Goal: Task Accomplishment & Management: Use online tool/utility

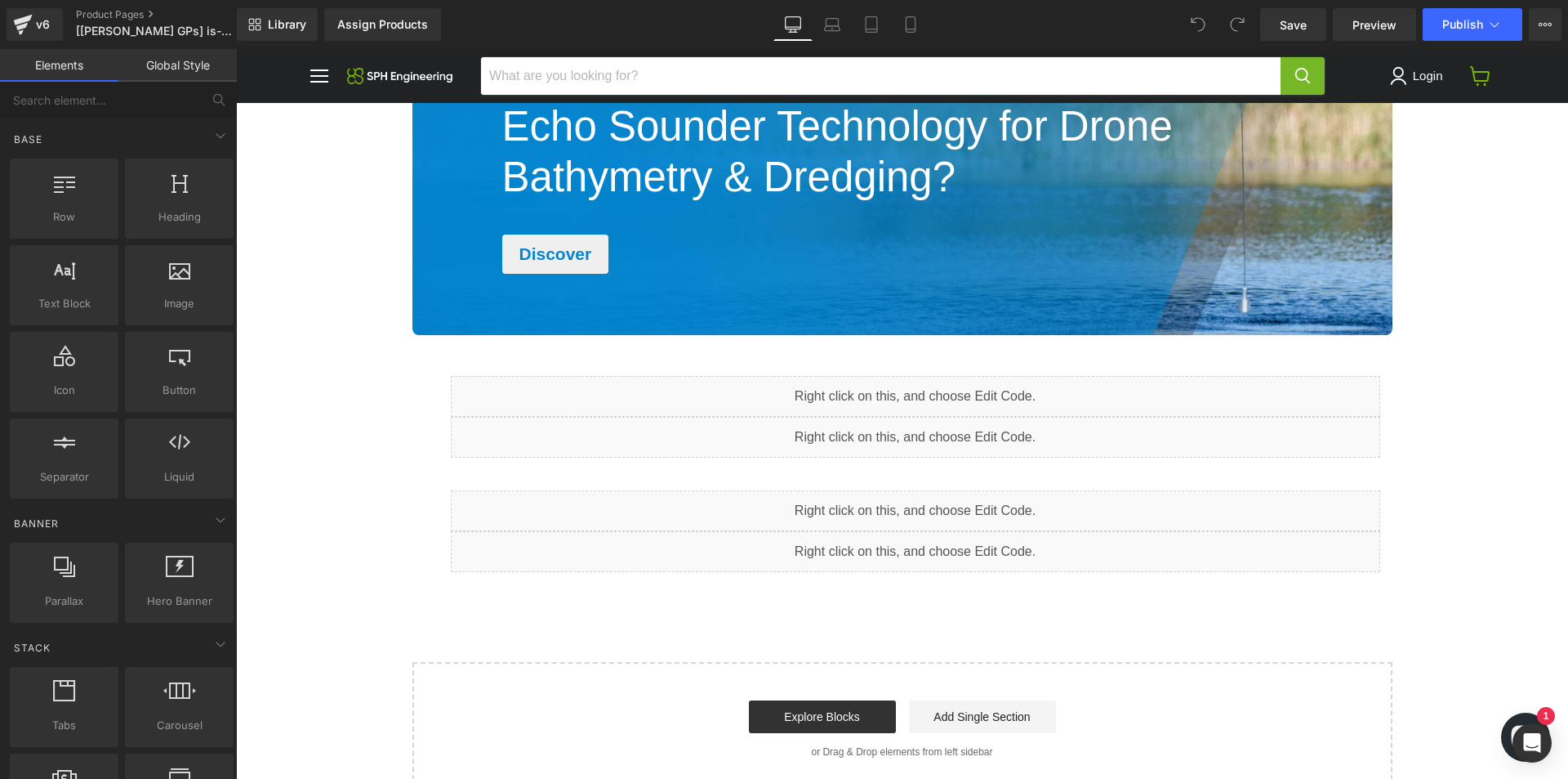
scroll to position [2478, 0]
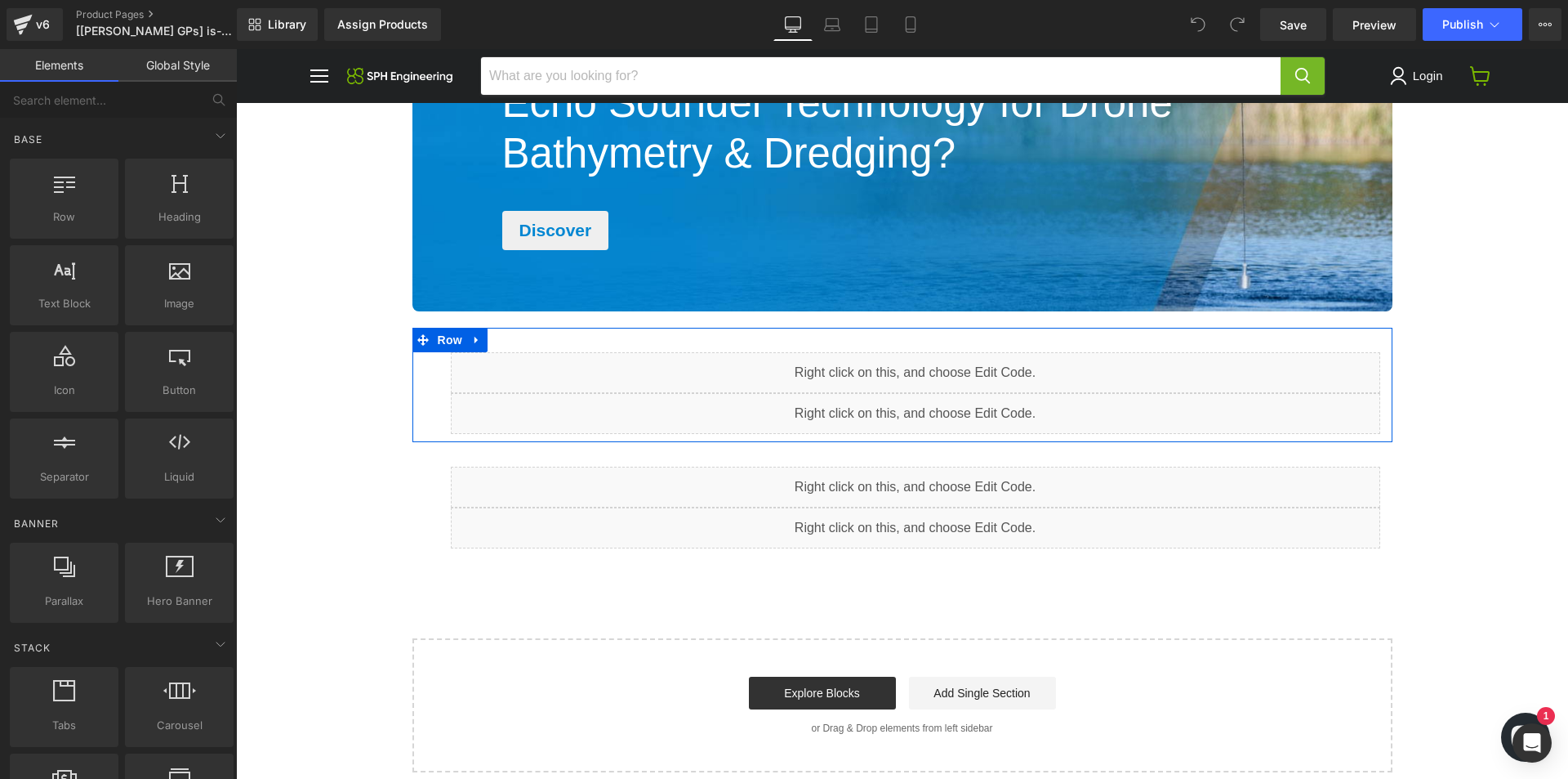
click at [938, 366] on div "Liquid" at bounding box center [915, 372] width 929 height 40
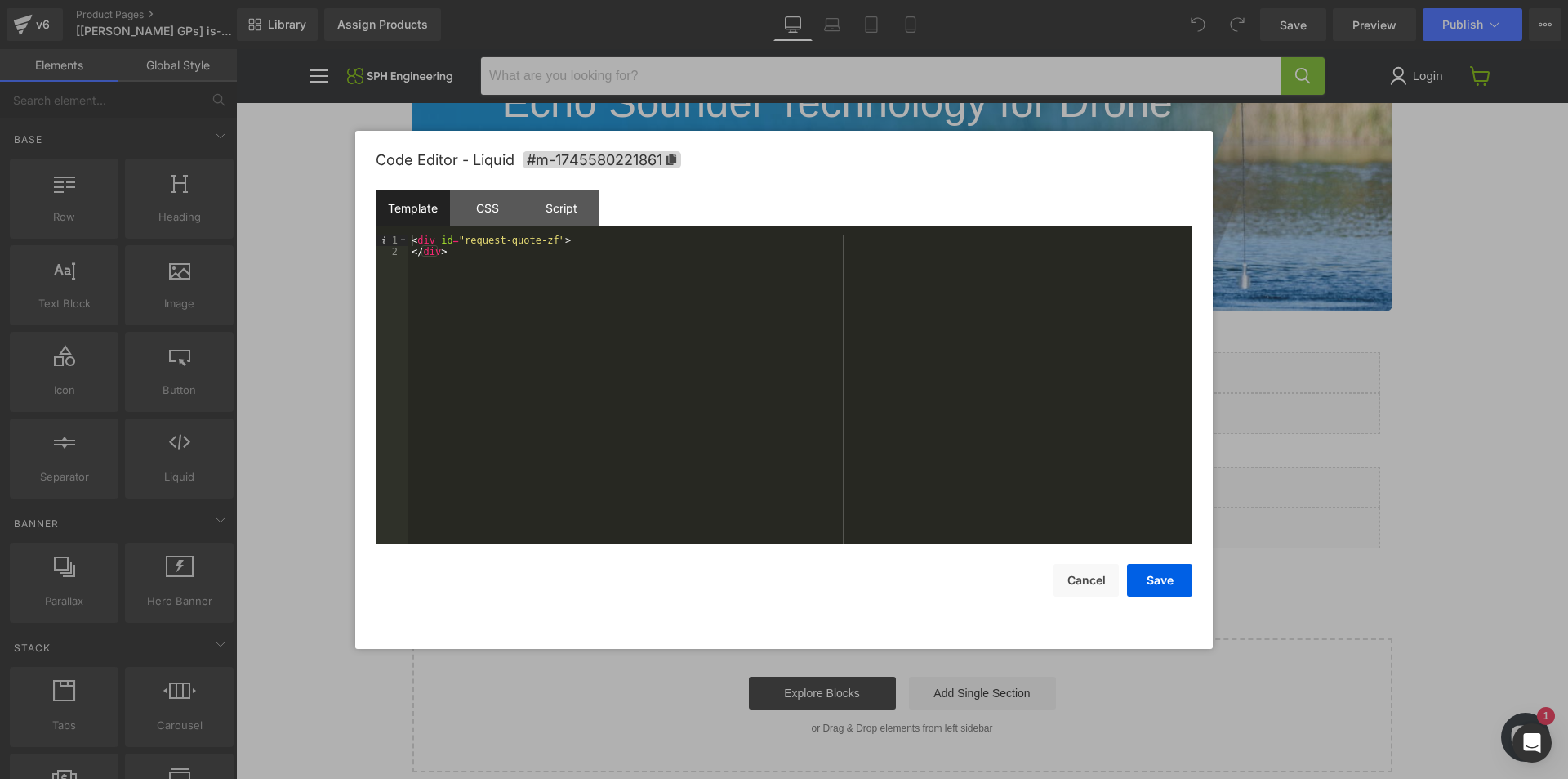
click at [1248, 442] on div at bounding box center [784, 389] width 1568 height 779
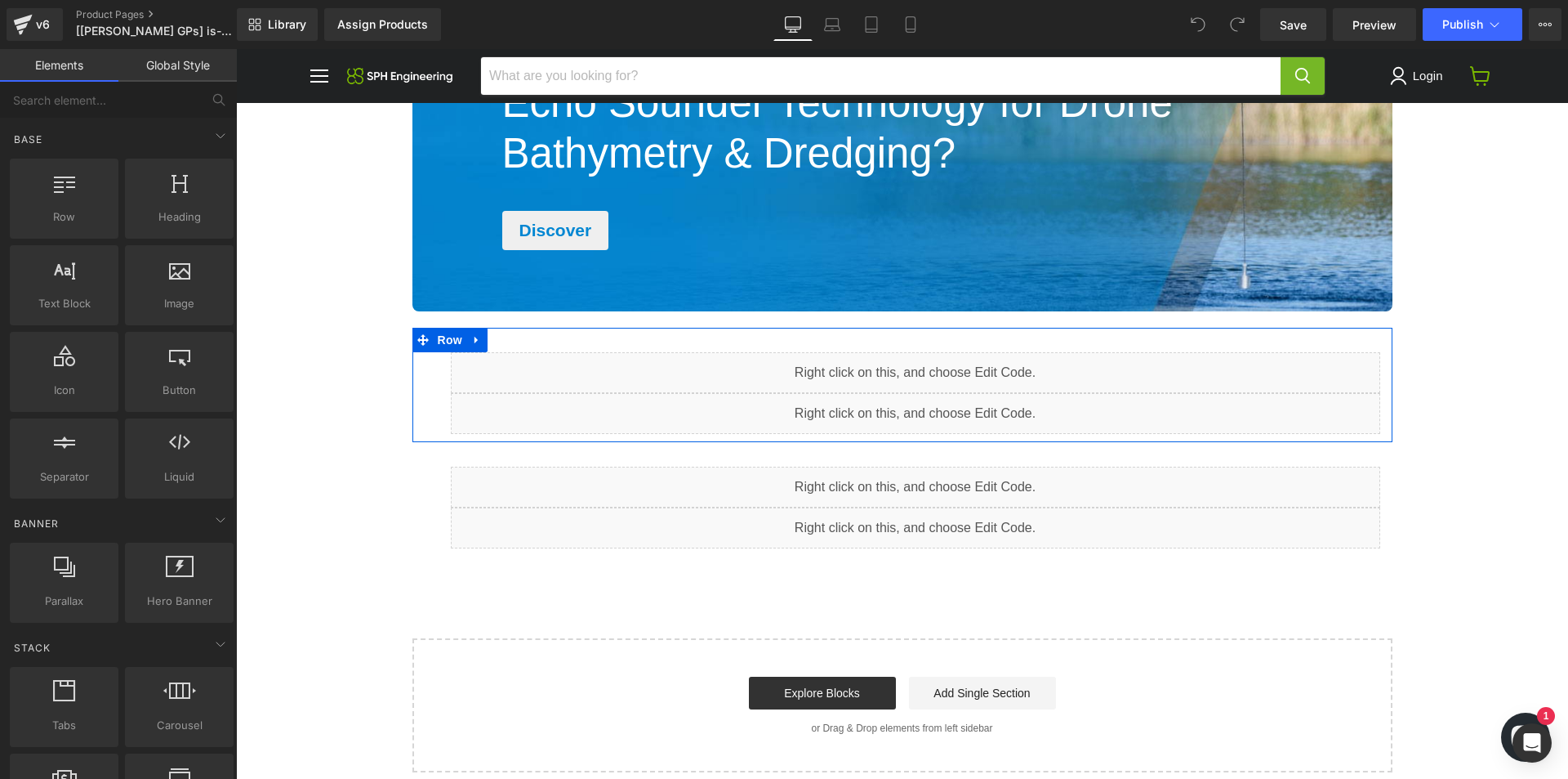
click at [937, 403] on div "Liquid" at bounding box center [915, 413] width 929 height 40
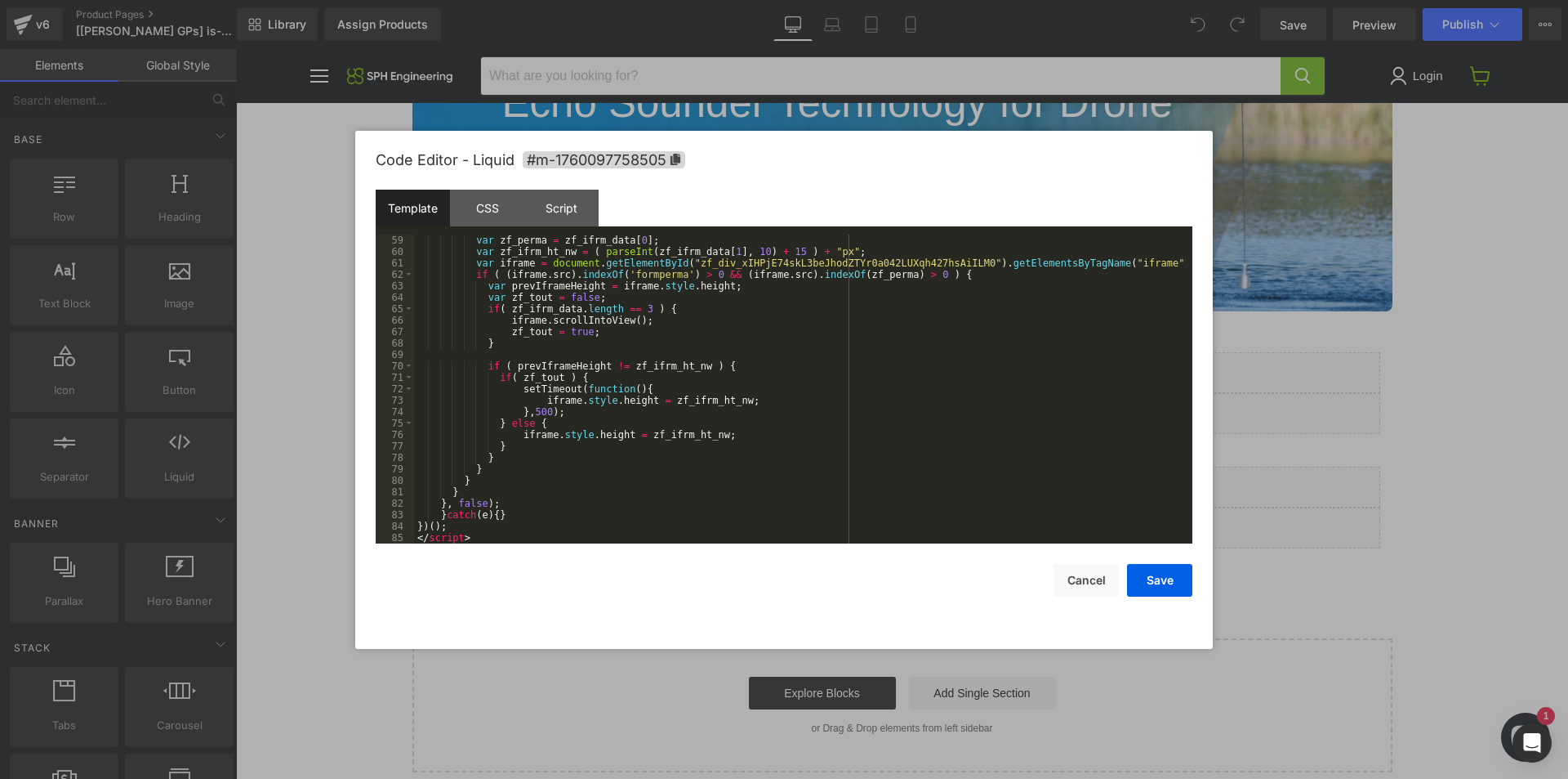
scroll to position [675, 0]
click at [1549, 512] on div at bounding box center [784, 389] width 1568 height 779
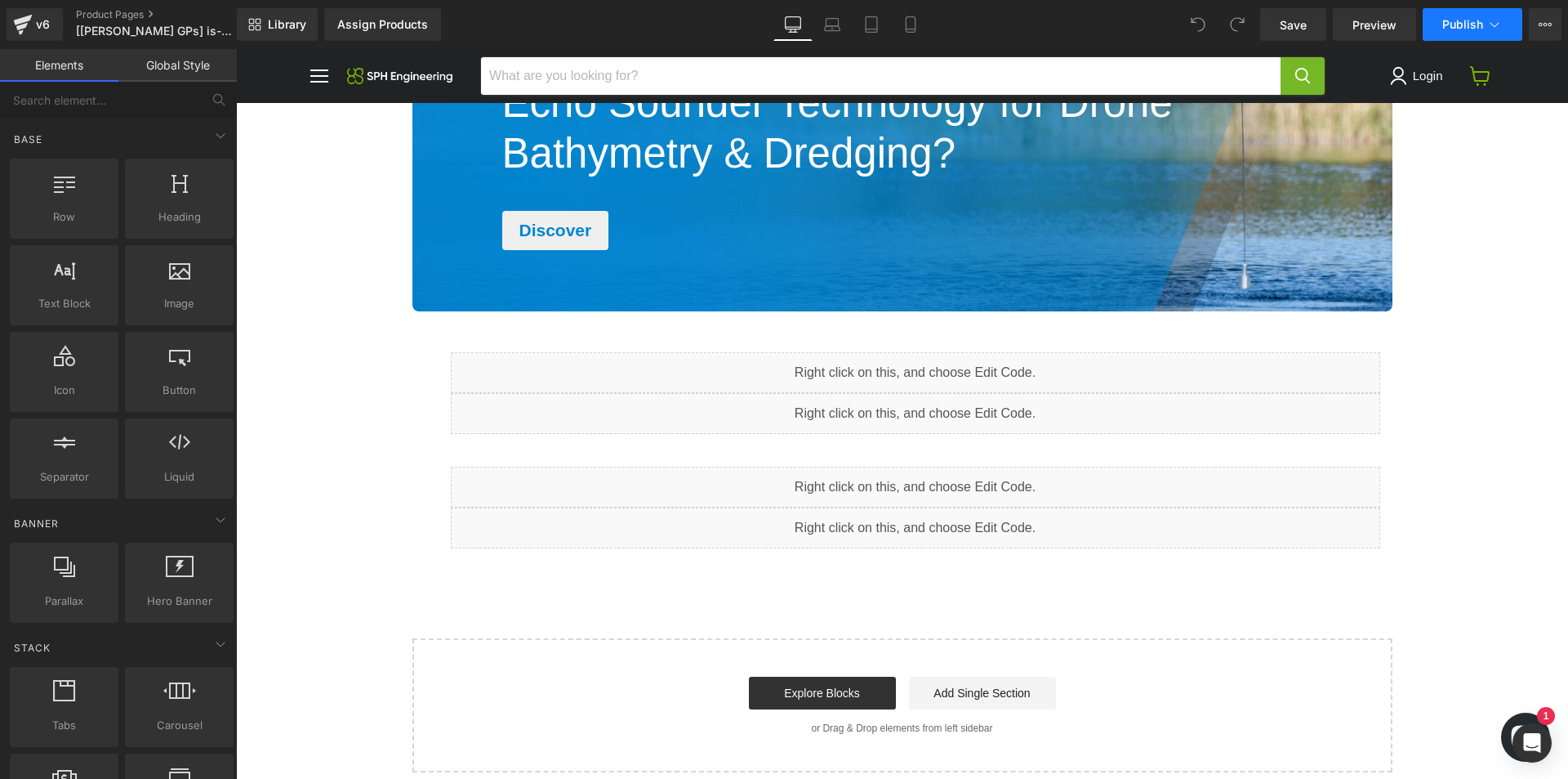
click at [1459, 29] on span "Publish" at bounding box center [1462, 24] width 40 height 13
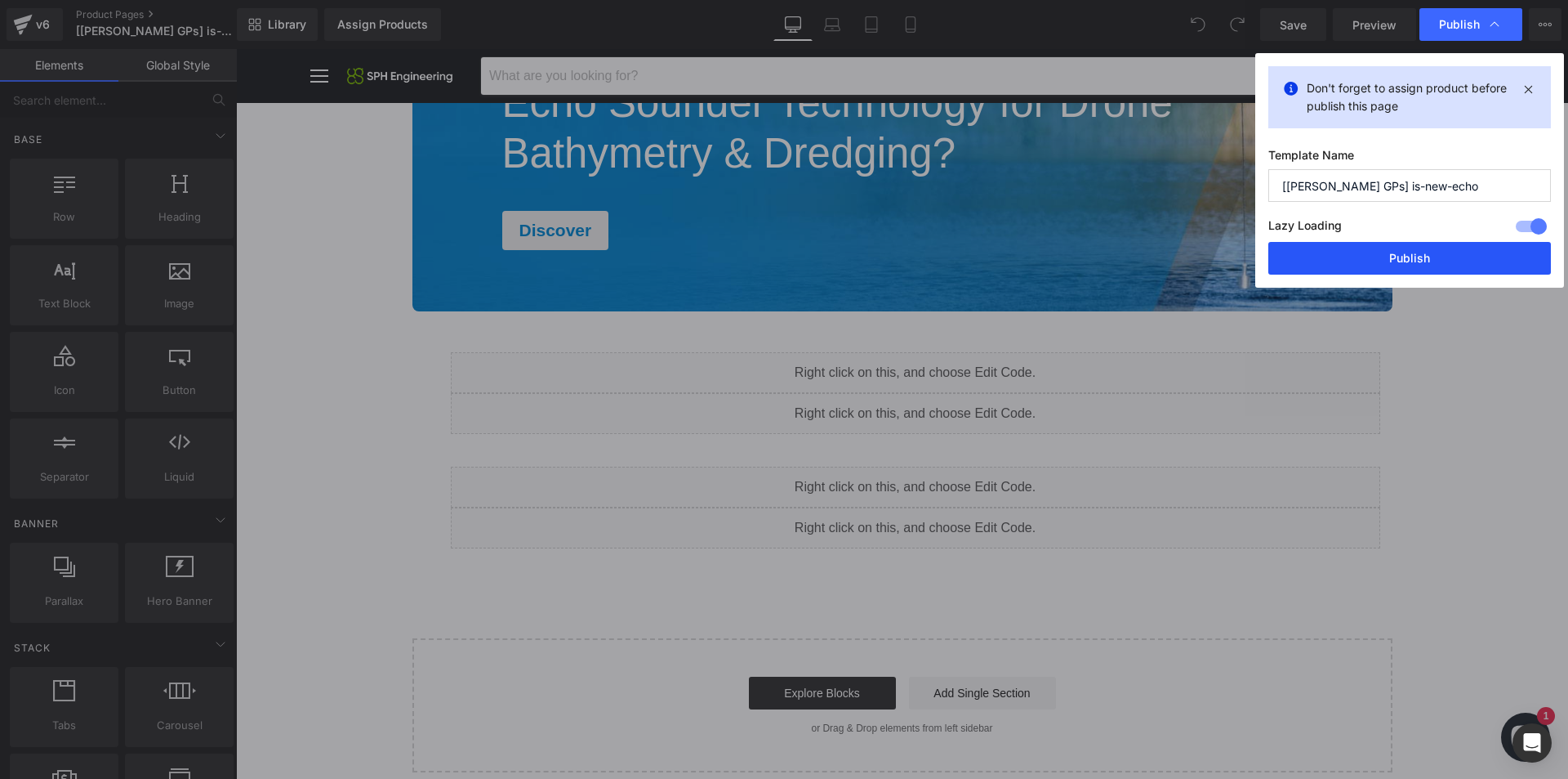
click at [1367, 266] on button "Publish" at bounding box center [1410, 258] width 283 height 32
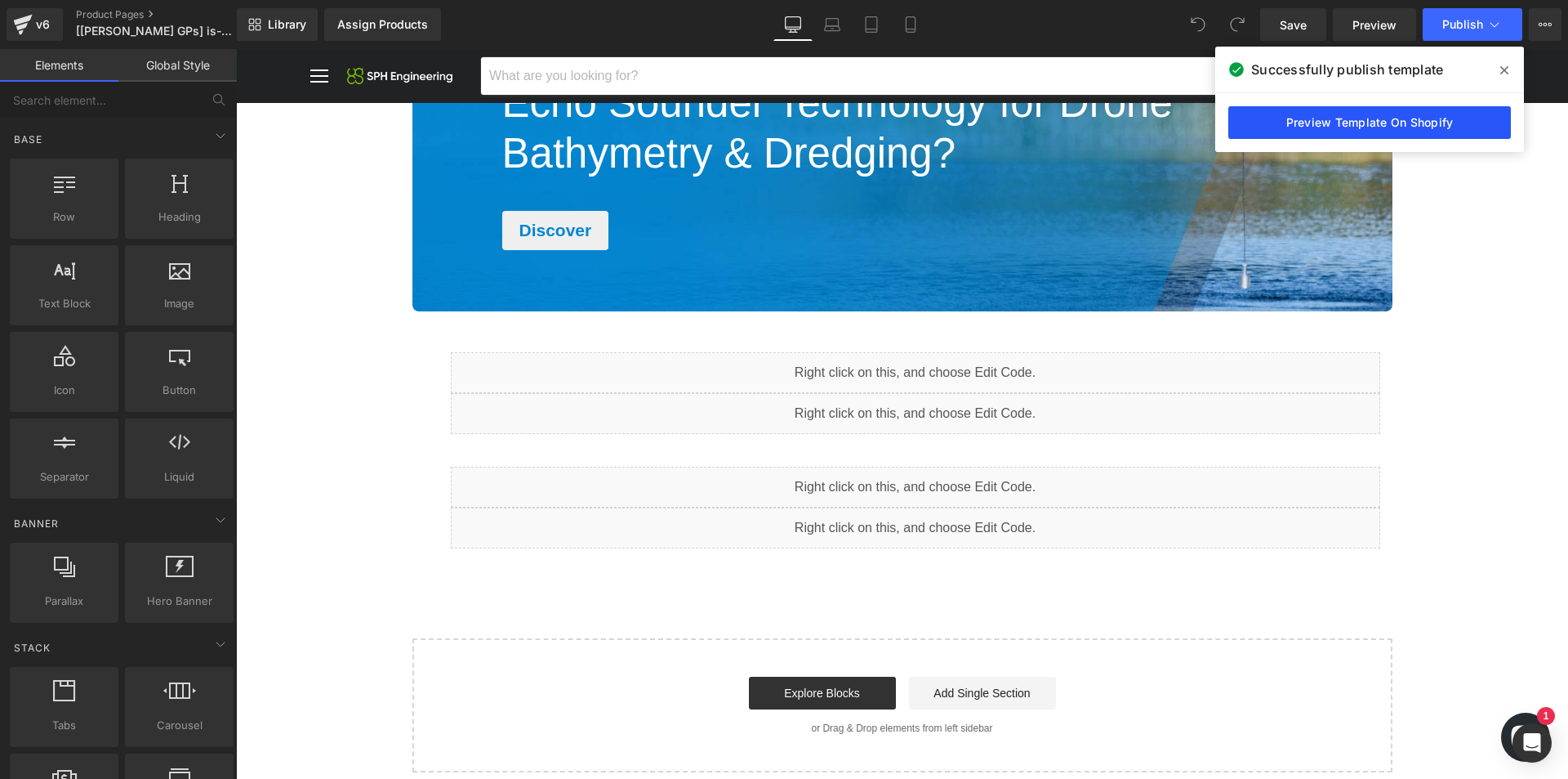
click at [1385, 113] on link "Preview Template On Shopify" at bounding box center [1370, 122] width 283 height 32
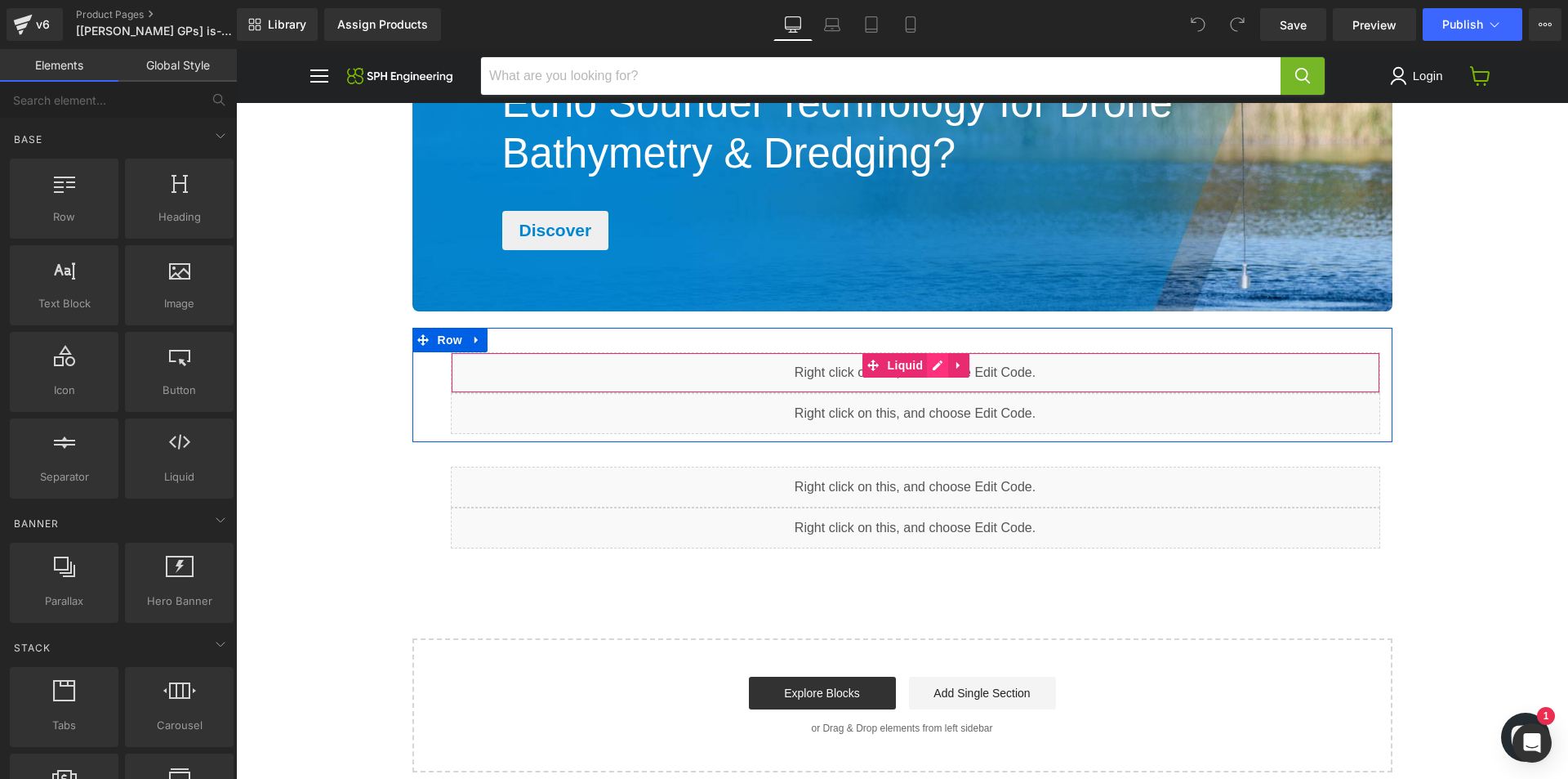
click at [926, 367] on div "Liquid" at bounding box center [915, 372] width 929 height 40
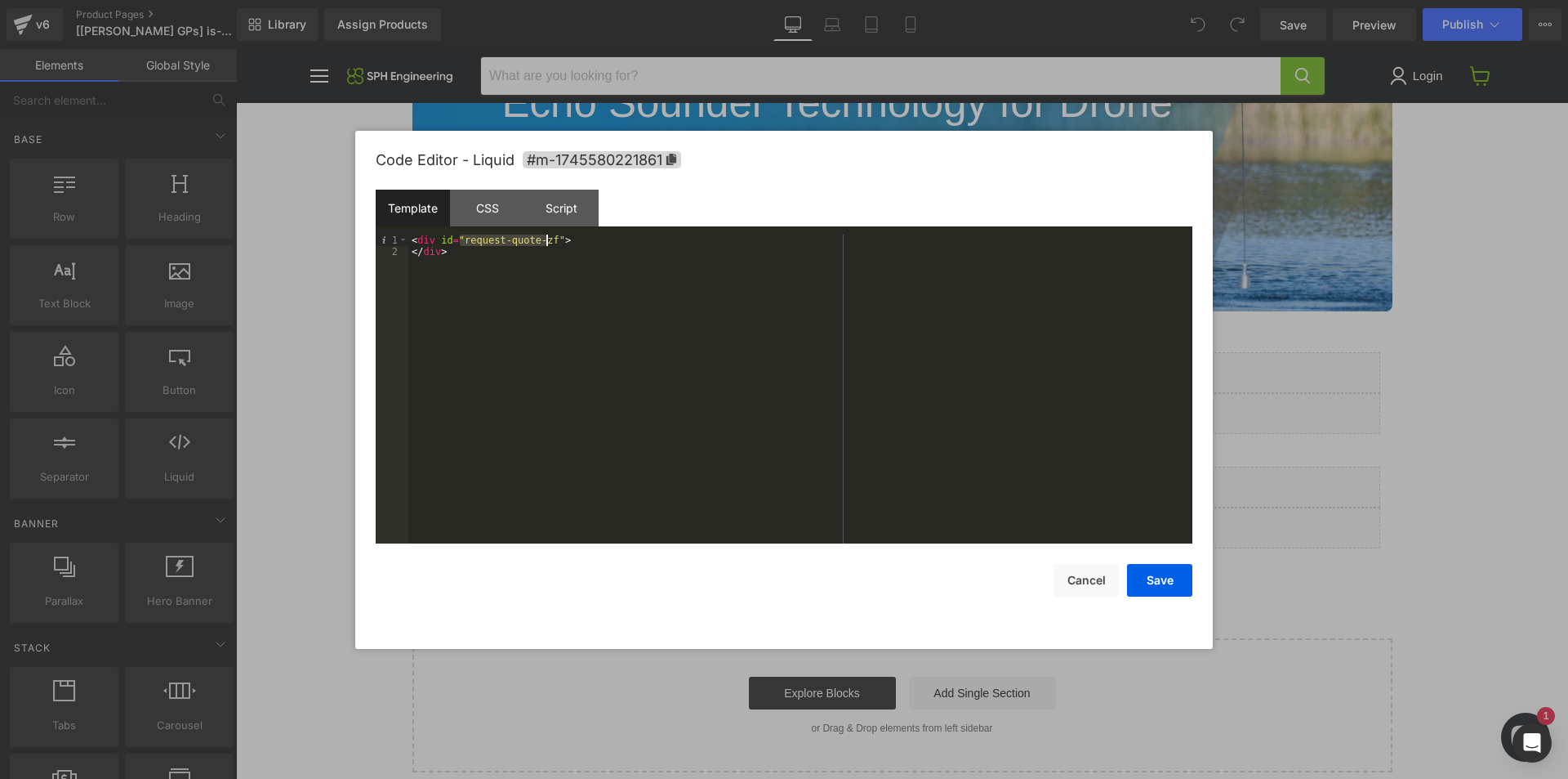
drag, startPoint x: 461, startPoint y: 243, endPoint x: 544, endPoint y: 238, distance: 83.2
click at [544, 238] on div "< div id = "request-quote-zf" > </ div >" at bounding box center [800, 400] width 784 height 332
click at [1287, 456] on div at bounding box center [784, 389] width 1568 height 779
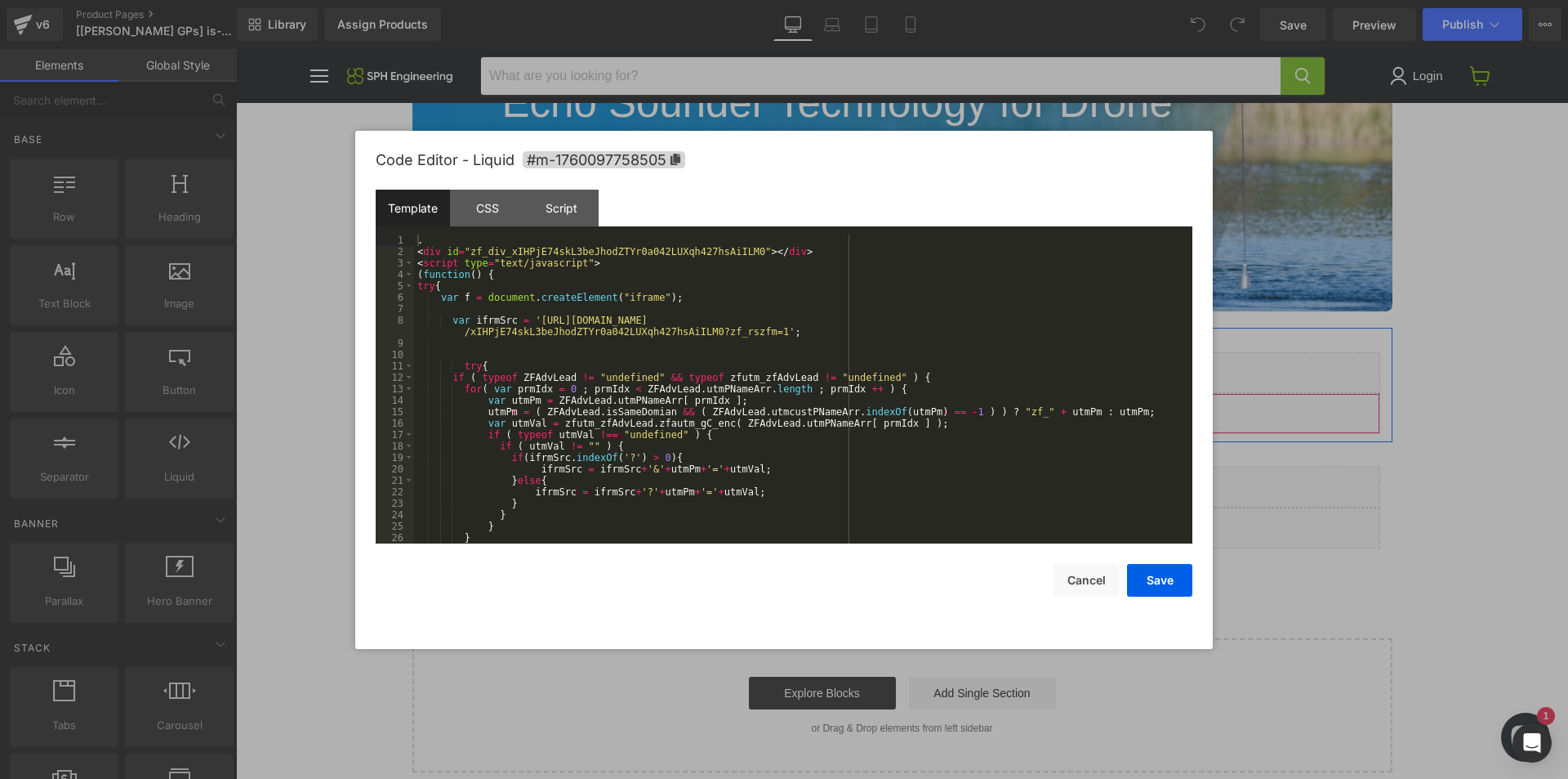
click at [935, 407] on div "Liquid" at bounding box center [915, 413] width 929 height 40
click at [1254, 388] on div at bounding box center [784, 389] width 1568 height 779
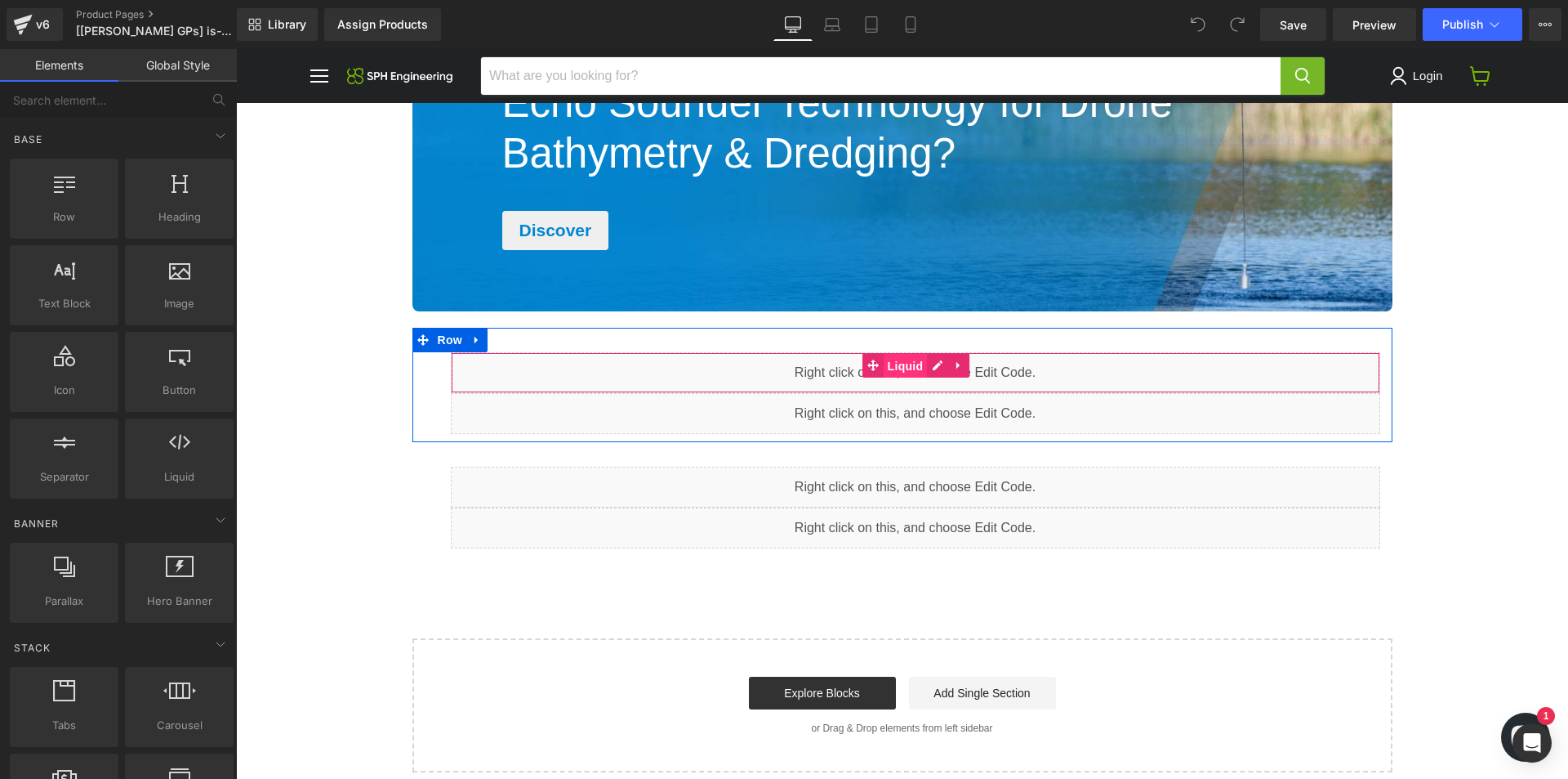
click at [885, 366] on span "Liquid" at bounding box center [905, 366] width 44 height 24
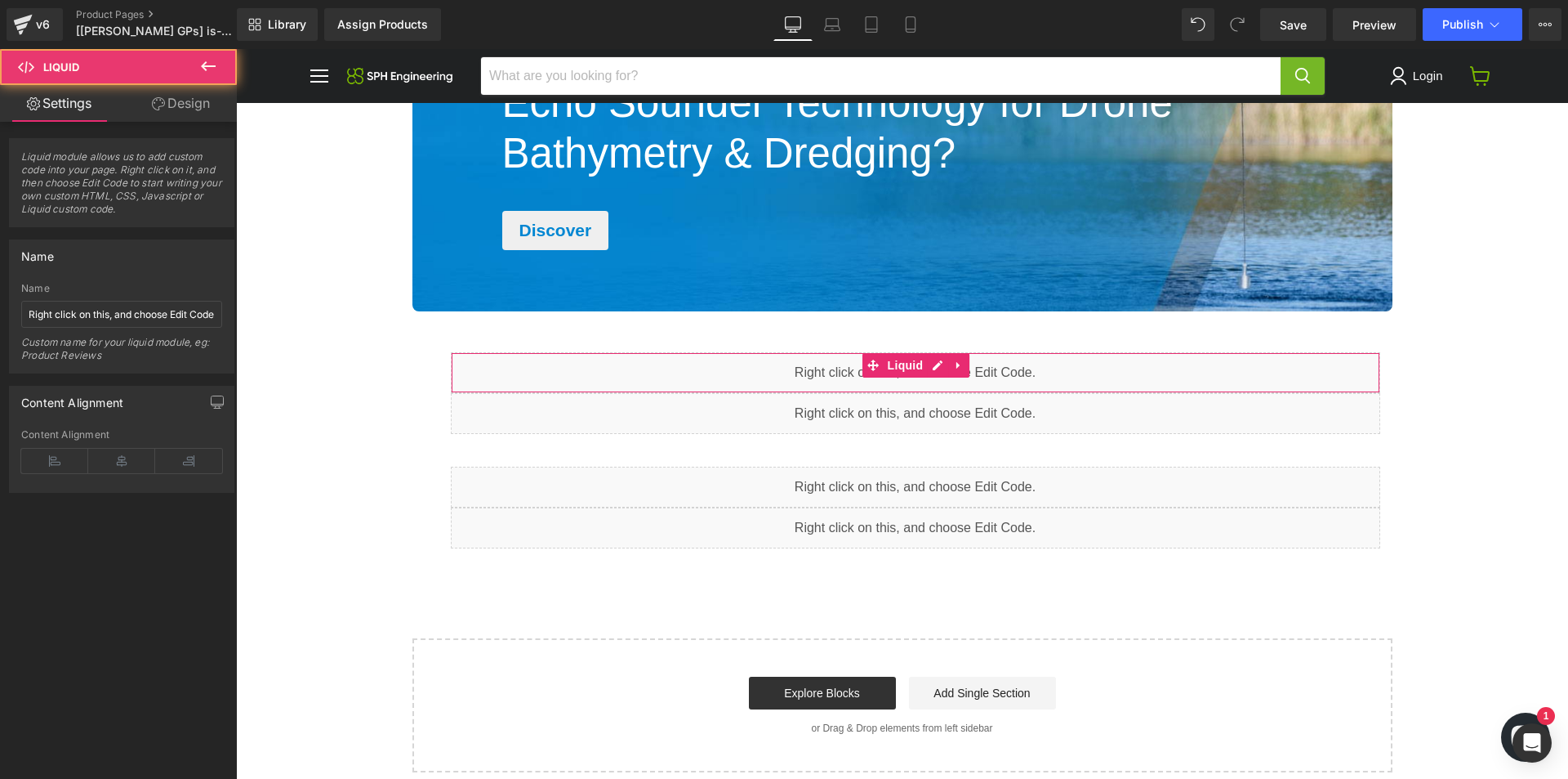
click at [180, 112] on link "Design" at bounding box center [181, 103] width 119 height 37
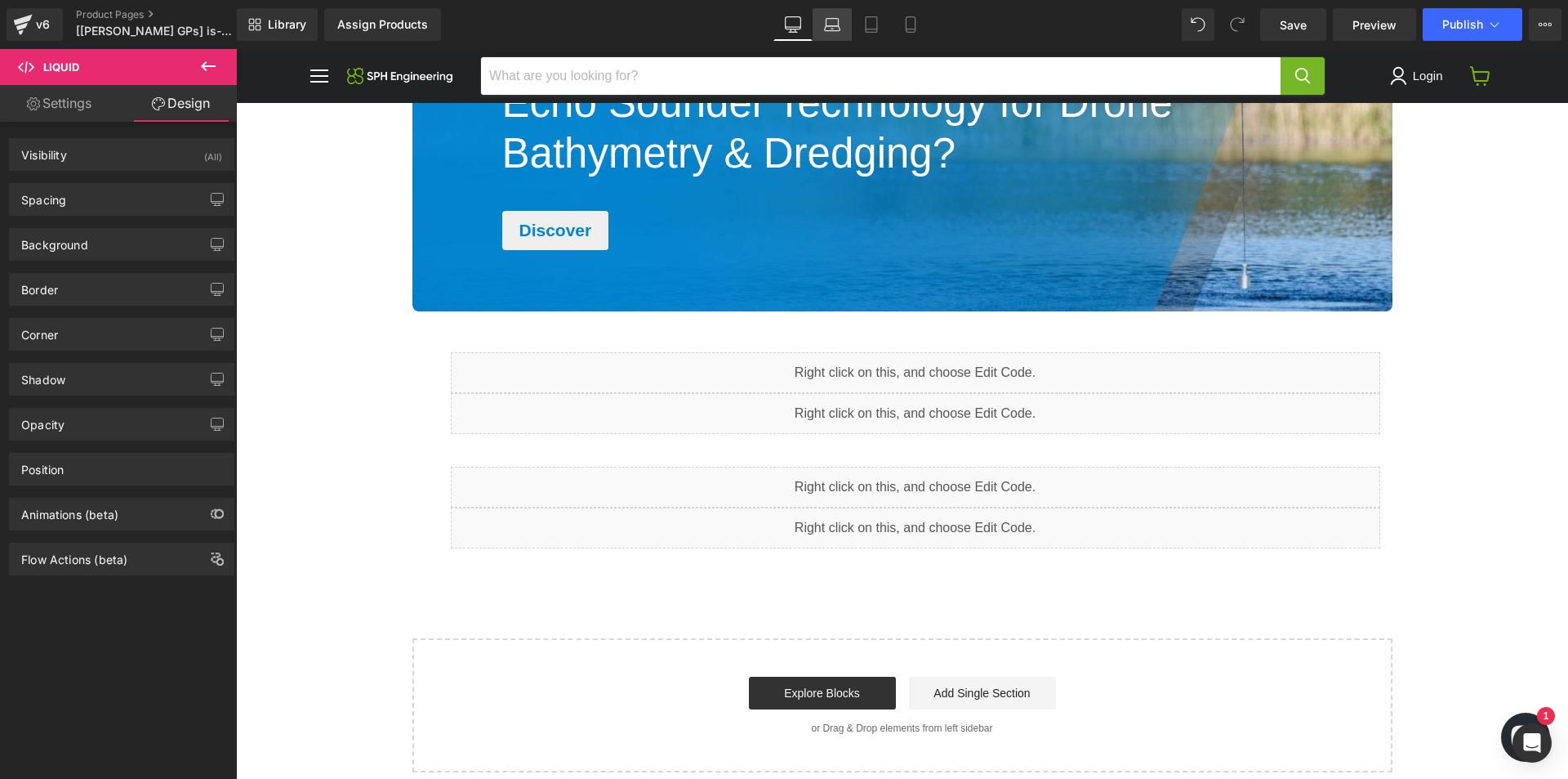
click at [836, 24] on icon at bounding box center [832, 24] width 16 height 16
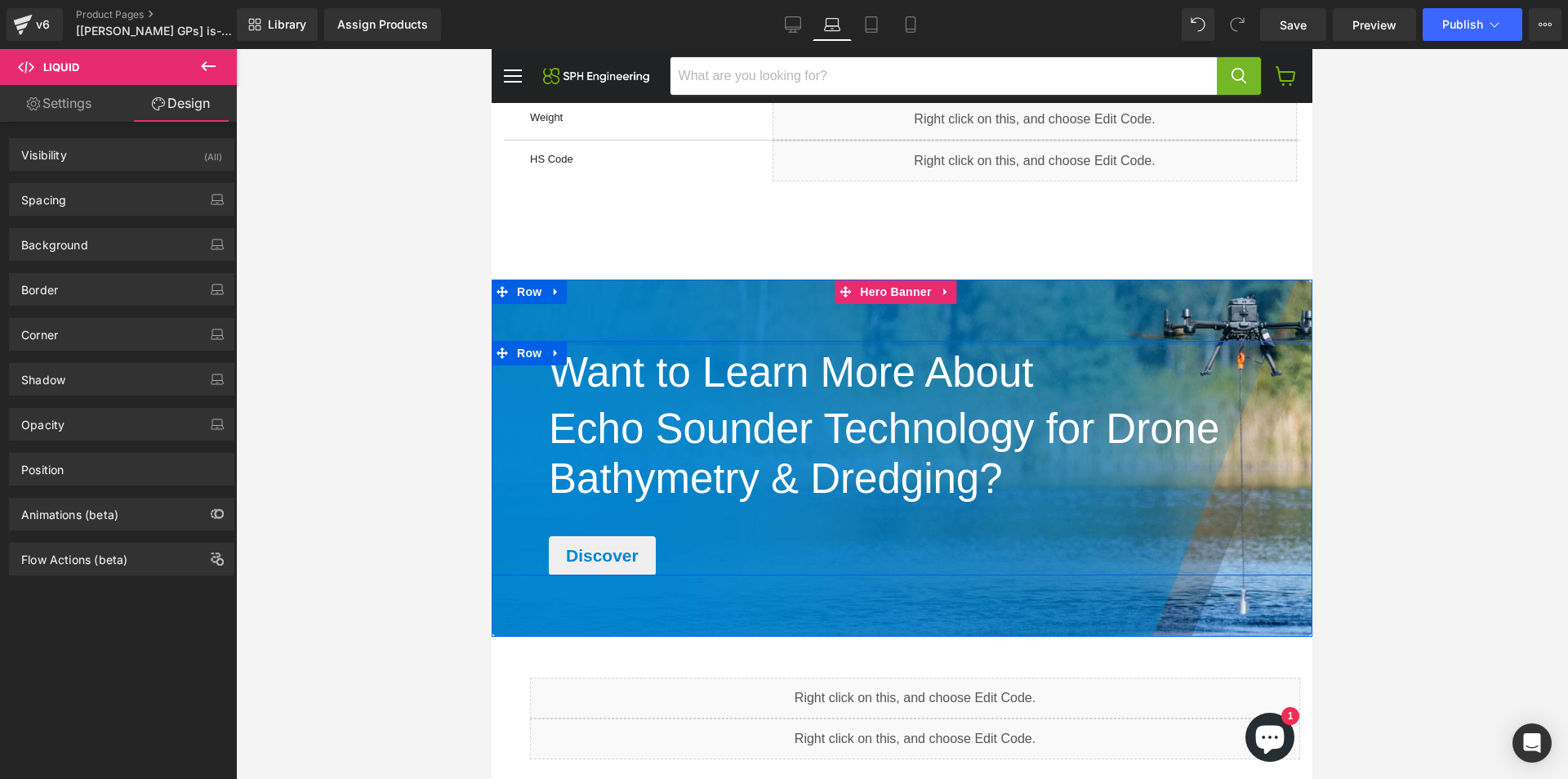
scroll to position [2357, 0]
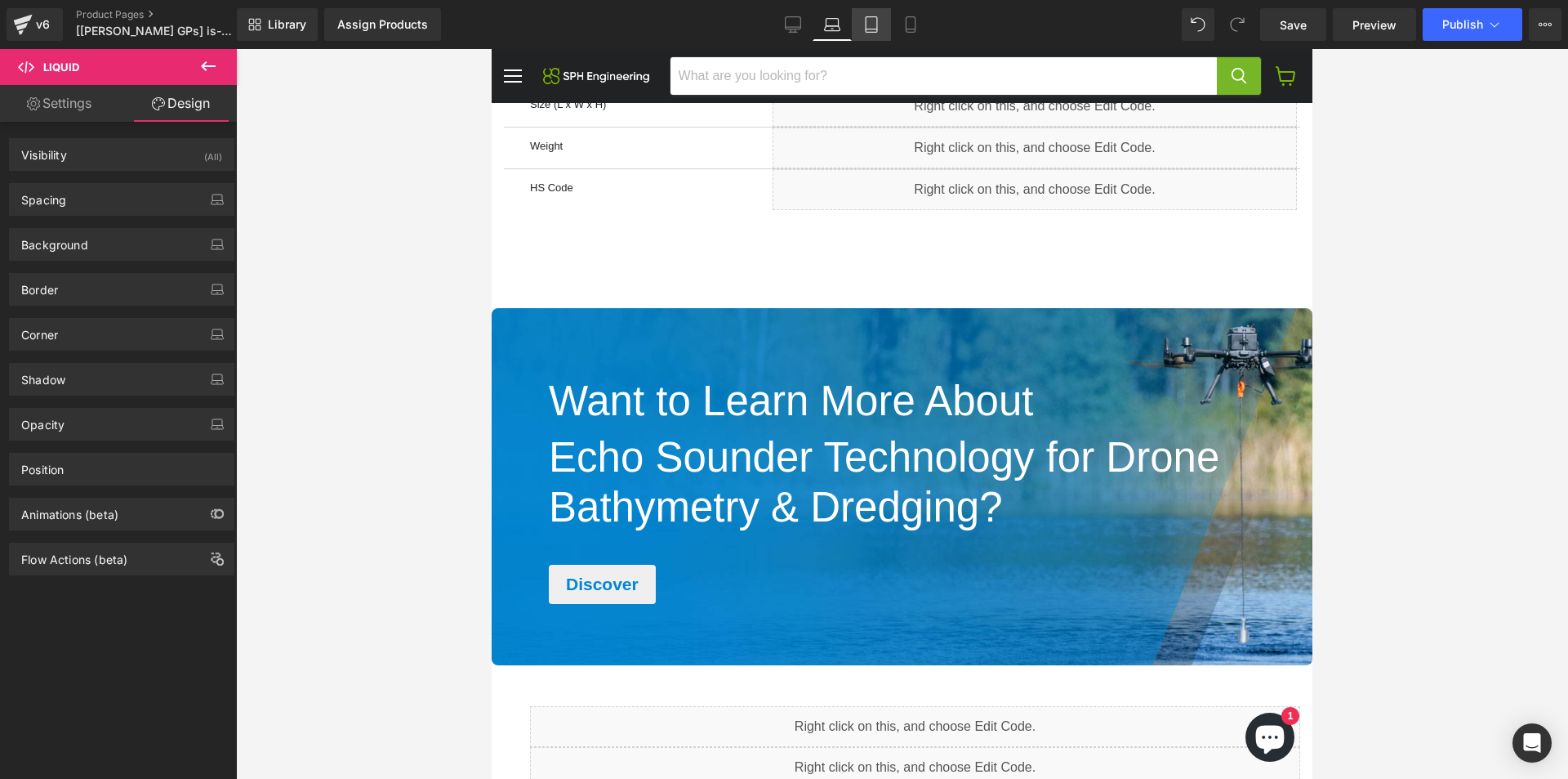
click at [869, 13] on link "Tablet" at bounding box center [872, 24] width 40 height 32
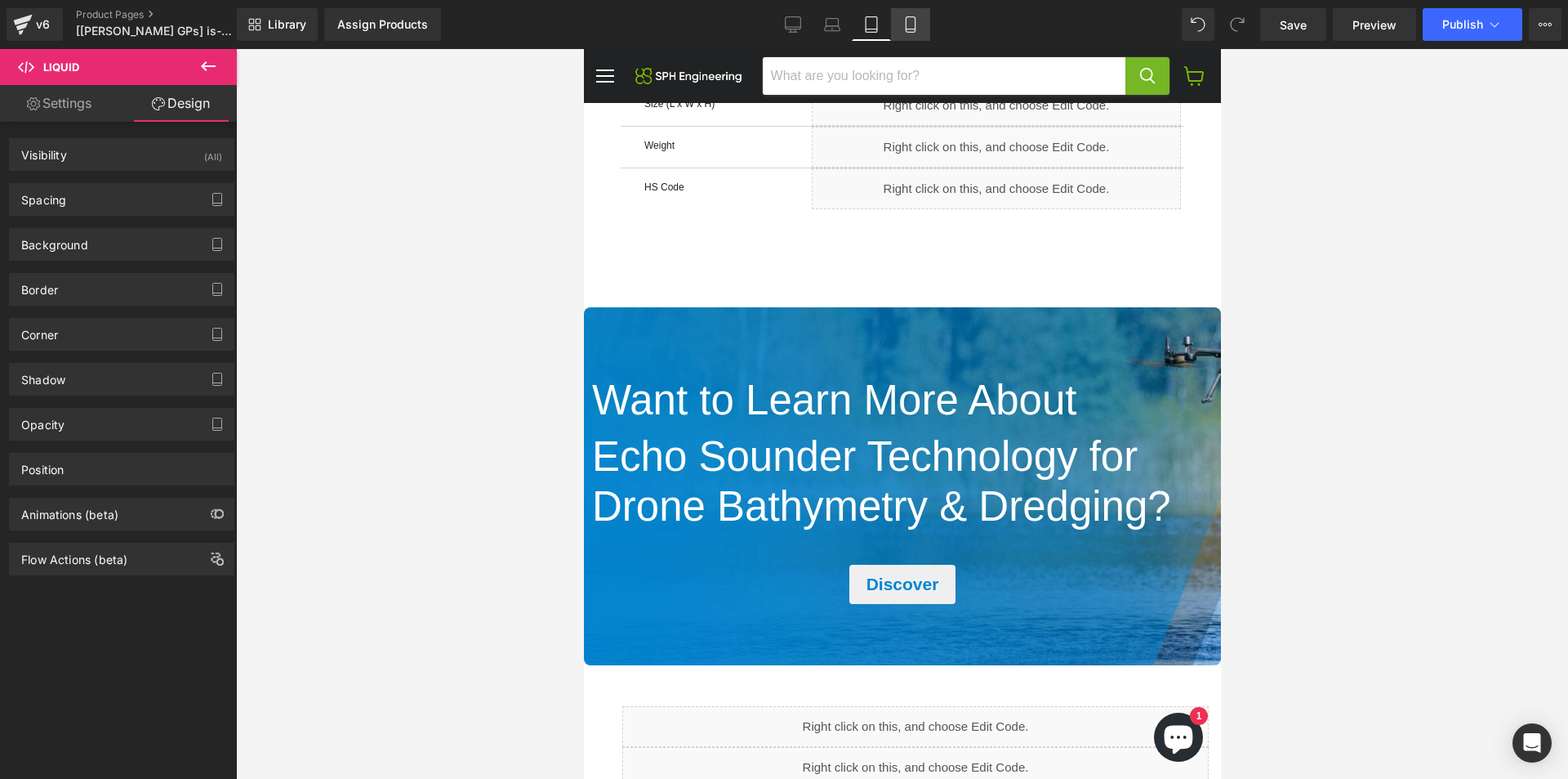
click at [899, 25] on link "Mobile" at bounding box center [911, 24] width 40 height 32
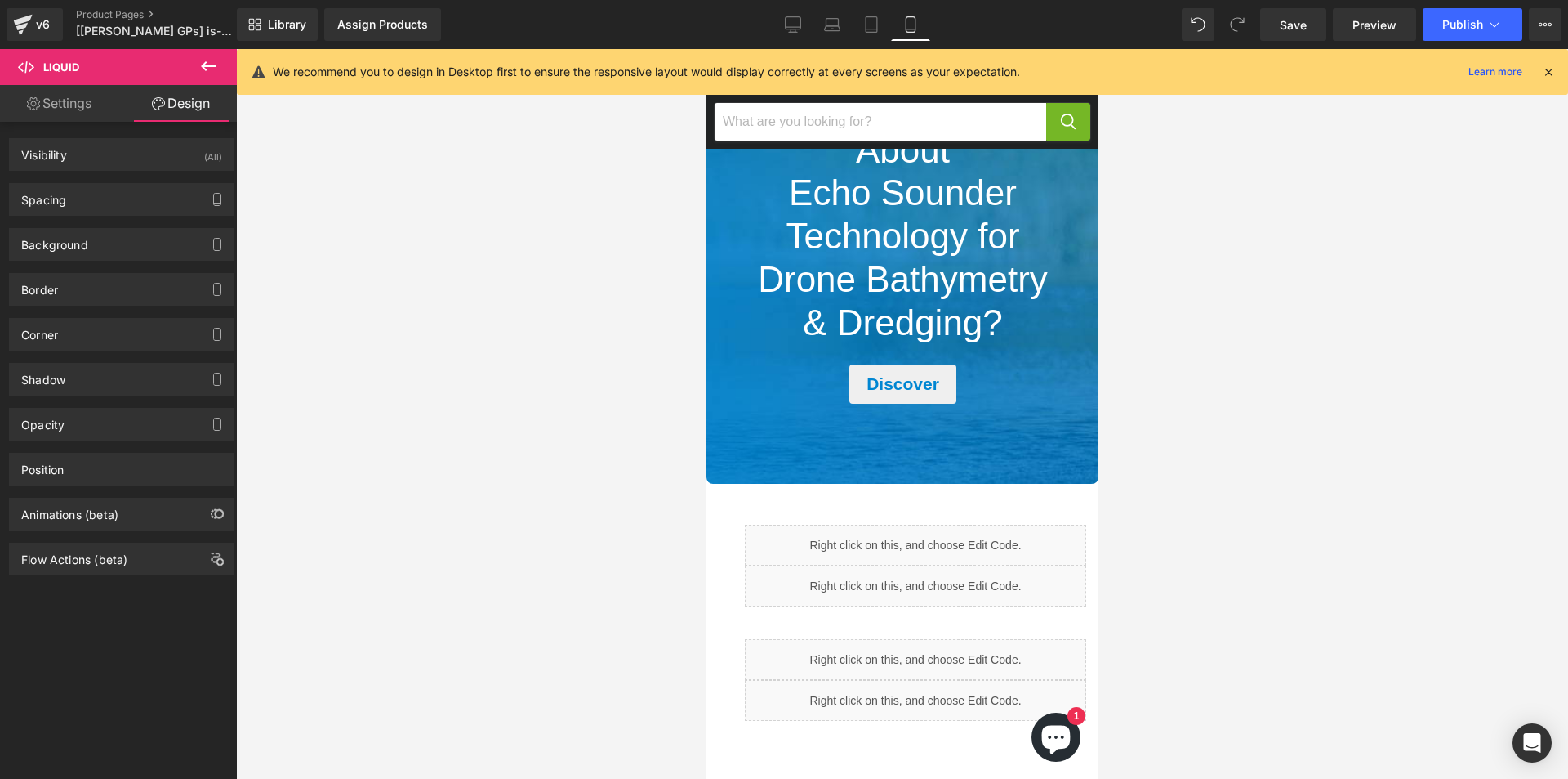
scroll to position [3749, 0]
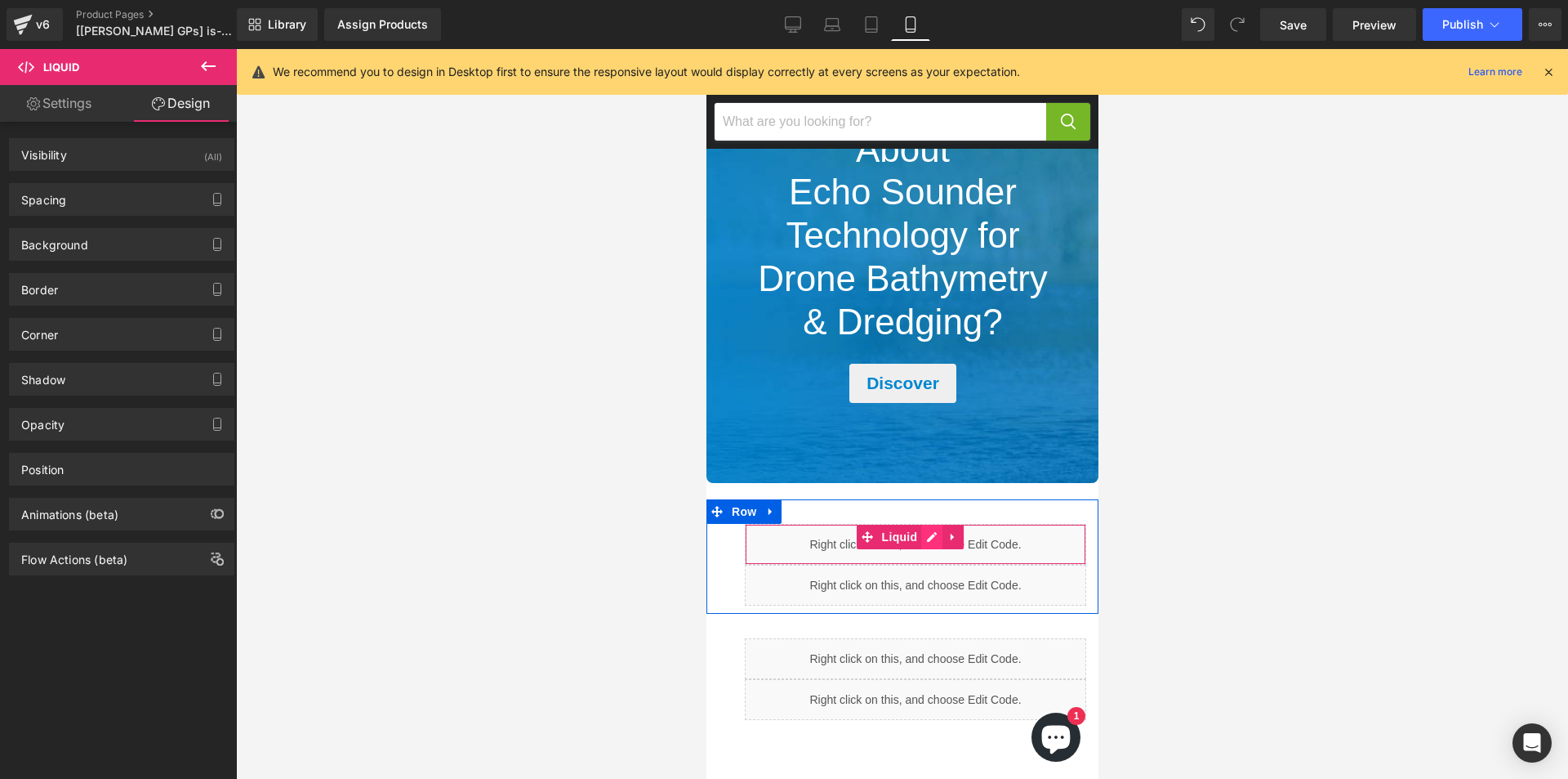
click at [931, 555] on div "Liquid" at bounding box center [915, 544] width 341 height 40
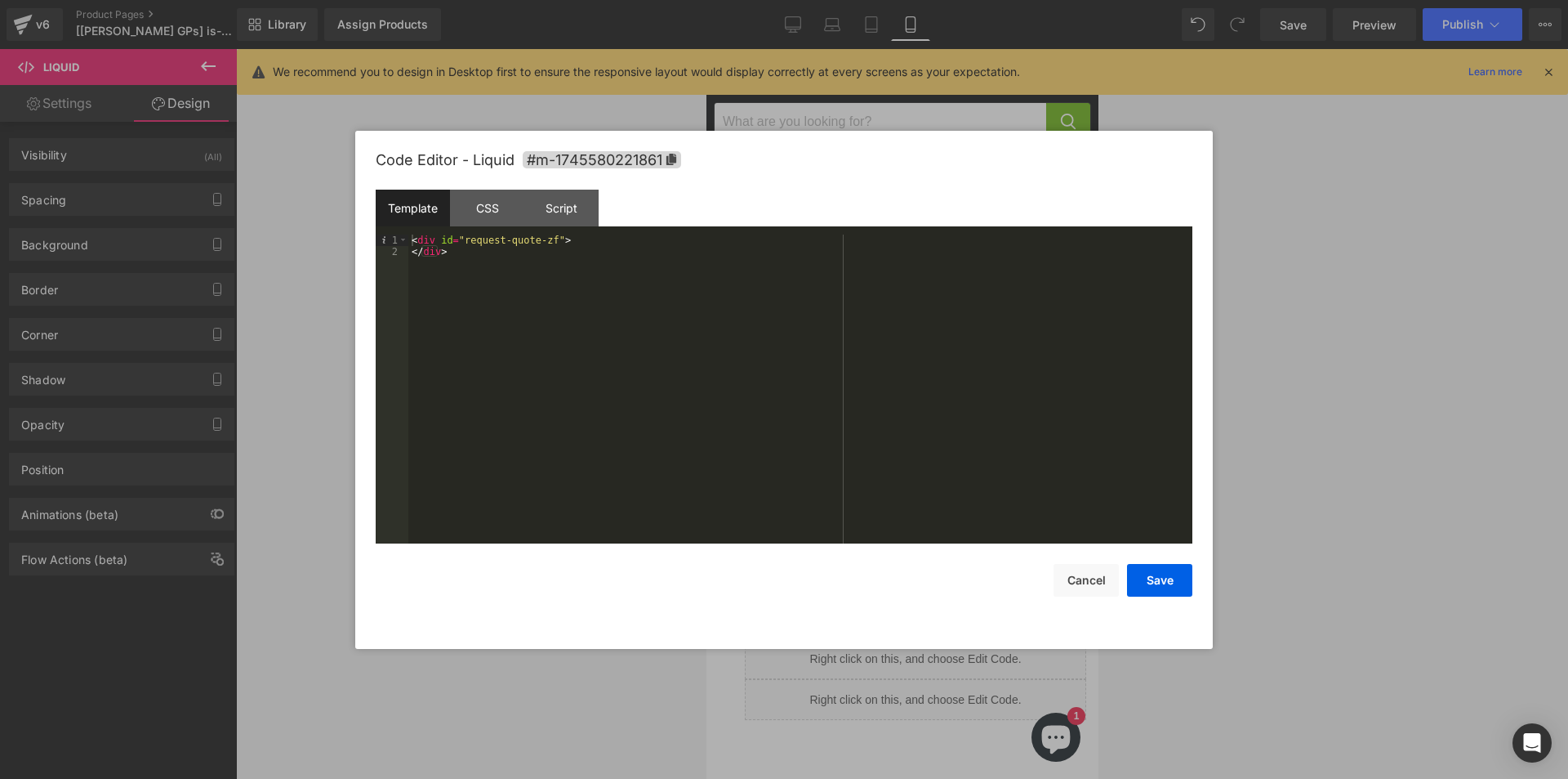
click at [1260, 448] on div at bounding box center [784, 389] width 1568 height 779
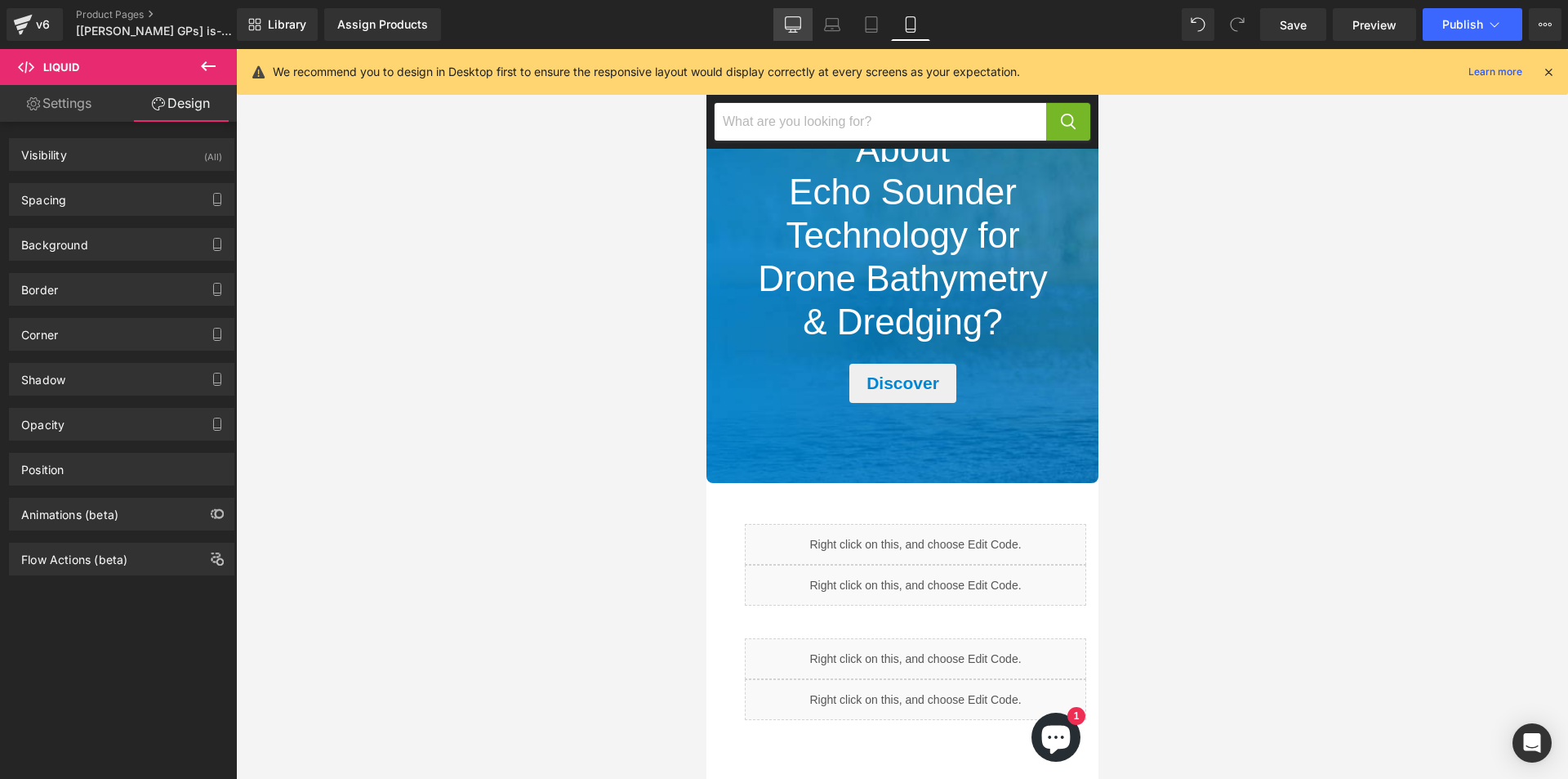
click at [797, 34] on link "Desktop" at bounding box center [793, 24] width 40 height 32
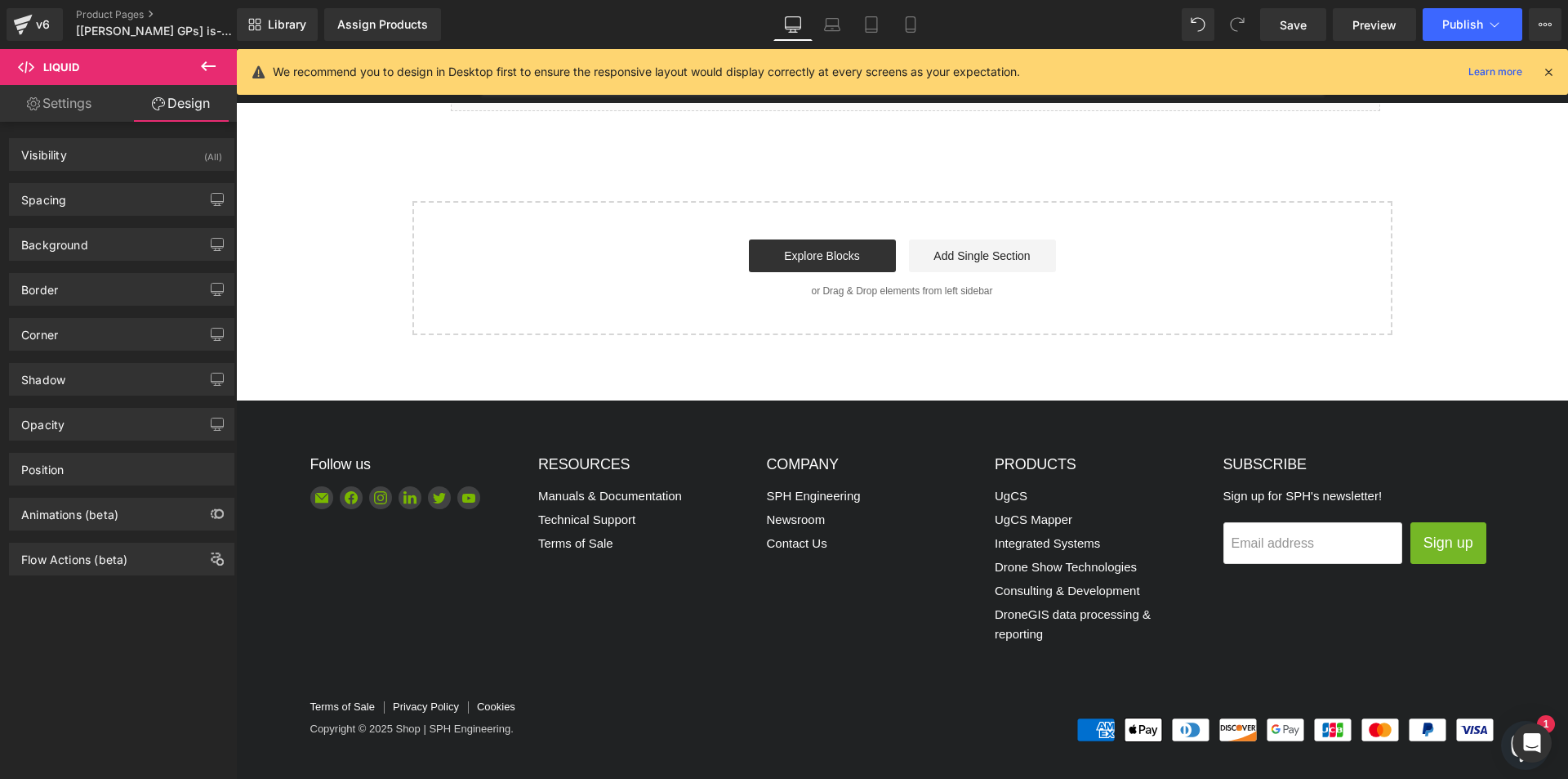
scroll to position [2286, 0]
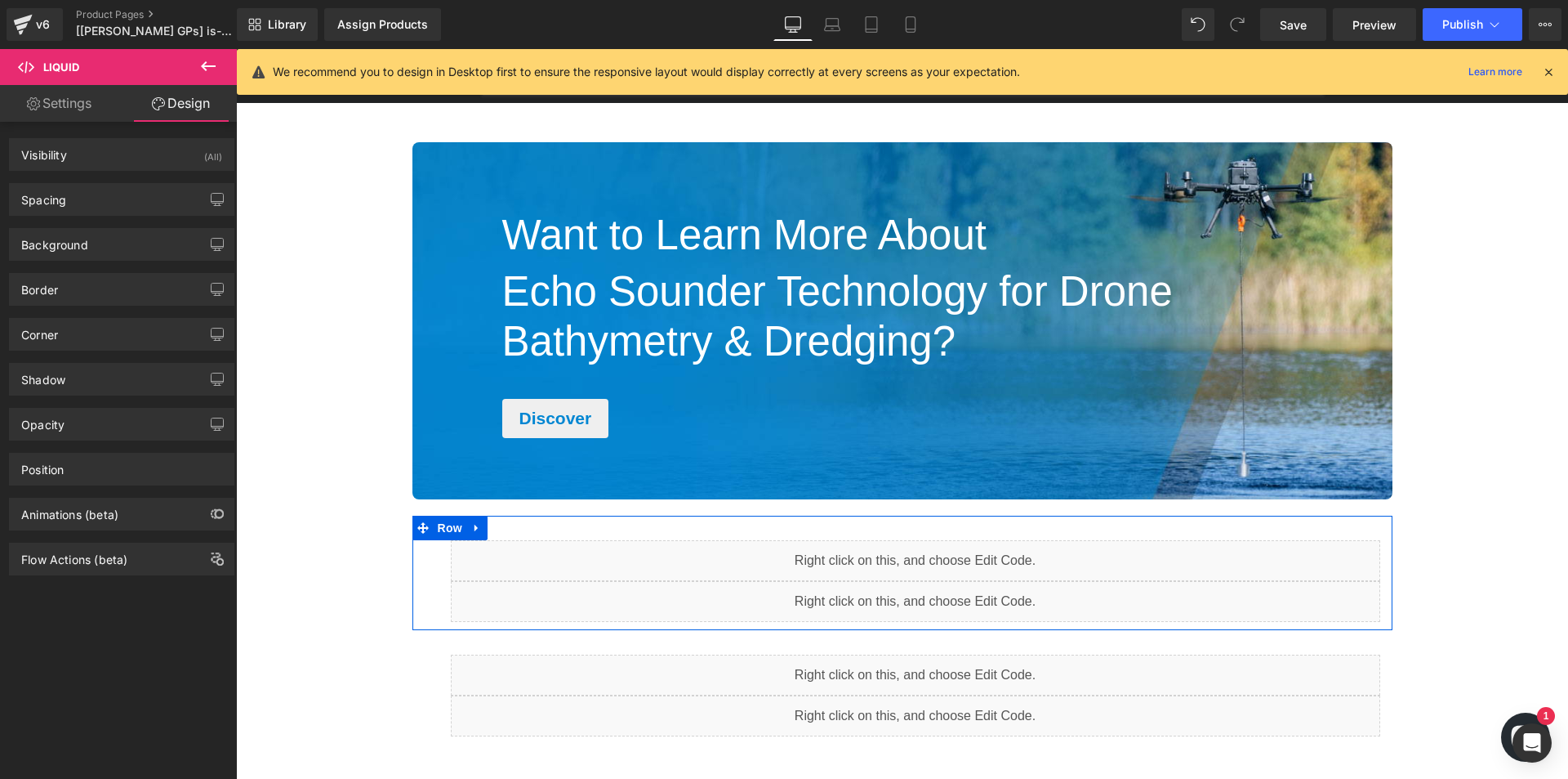
click at [926, 596] on div "Liquid" at bounding box center [915, 601] width 929 height 40
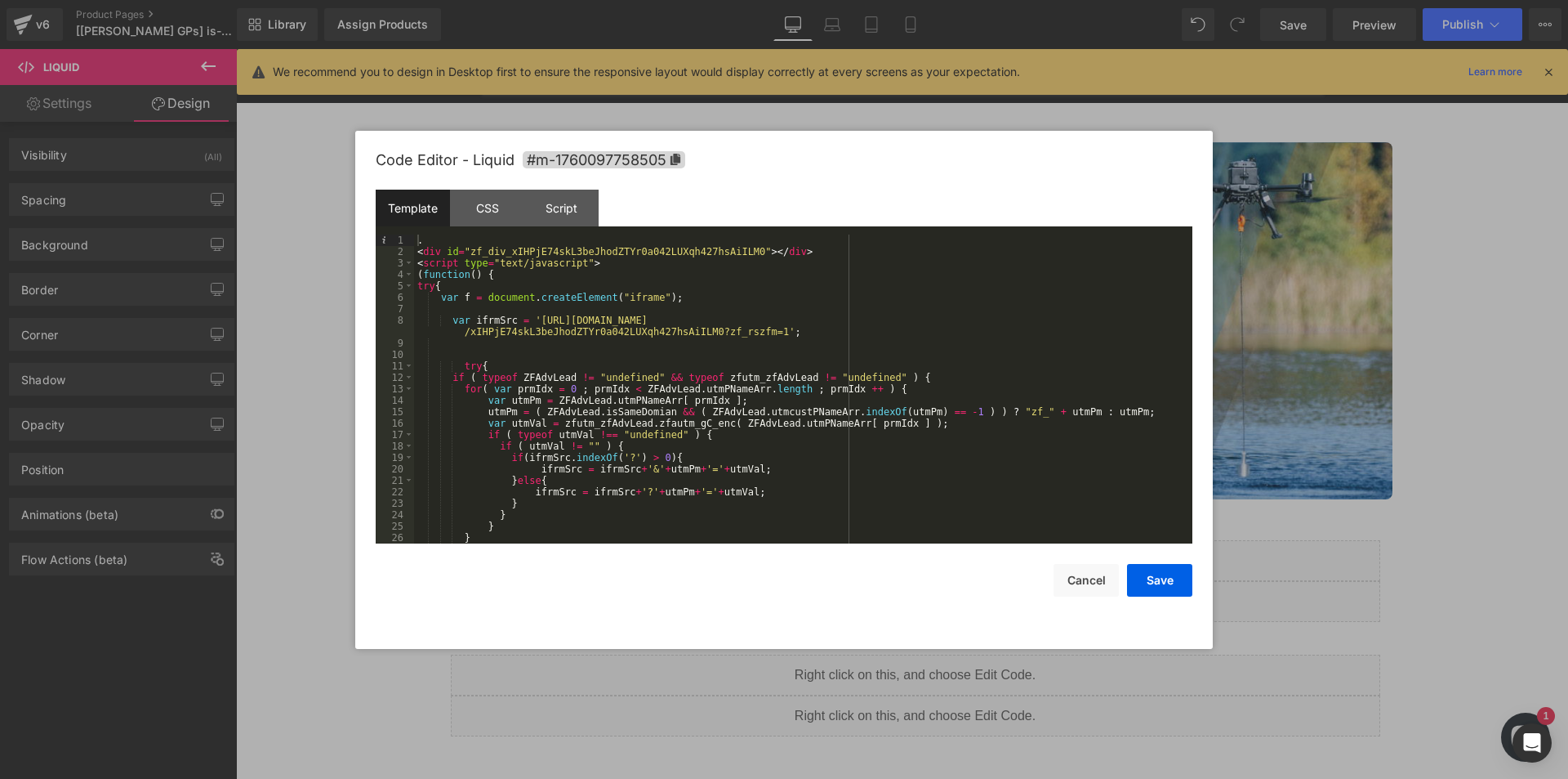
click at [1311, 566] on div at bounding box center [784, 389] width 1568 height 779
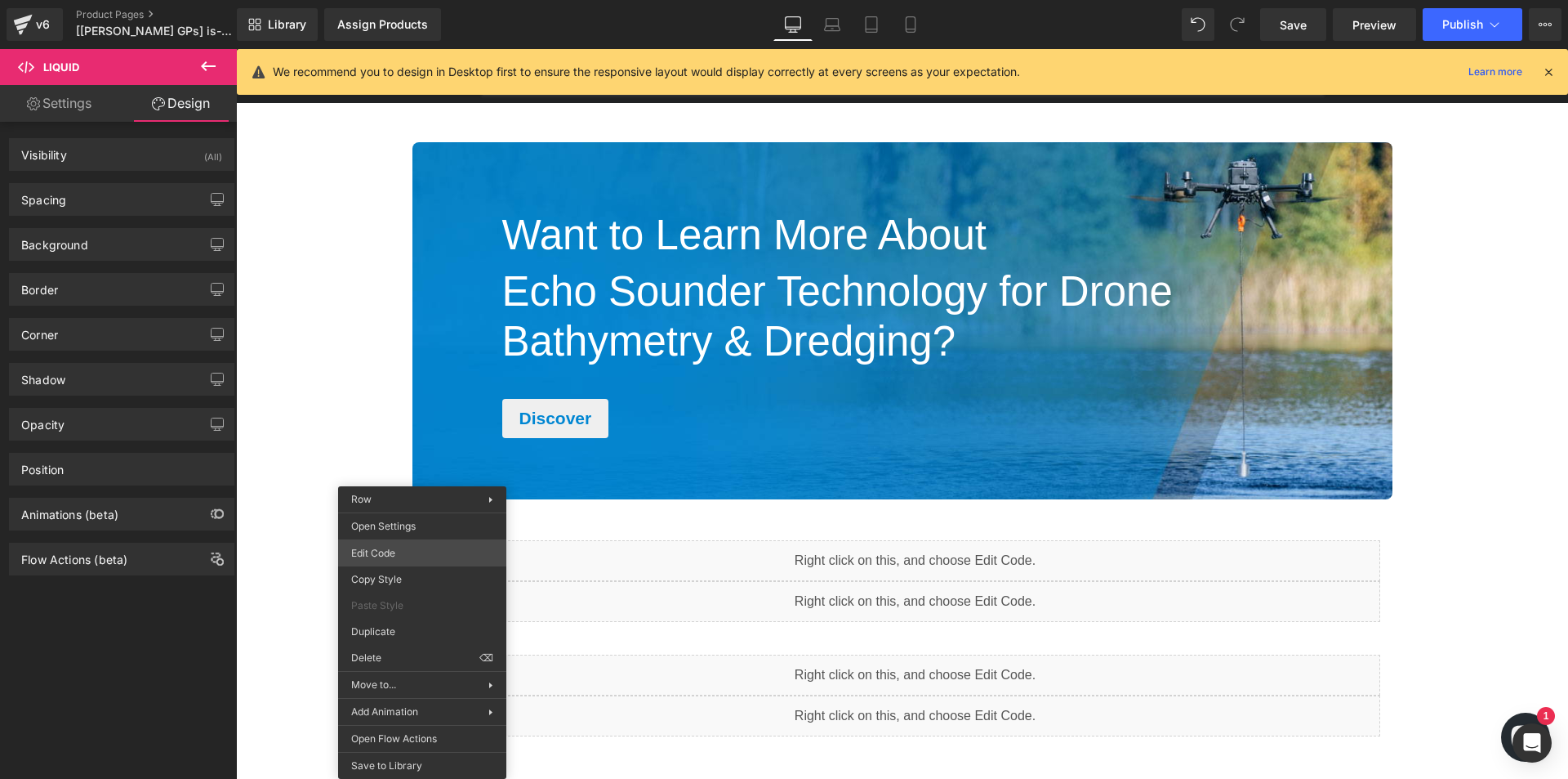
click at [406, 0] on div "Liquid You are previewing how the will restyle your page. You can not edit Elem…" at bounding box center [784, 0] width 1568 height 0
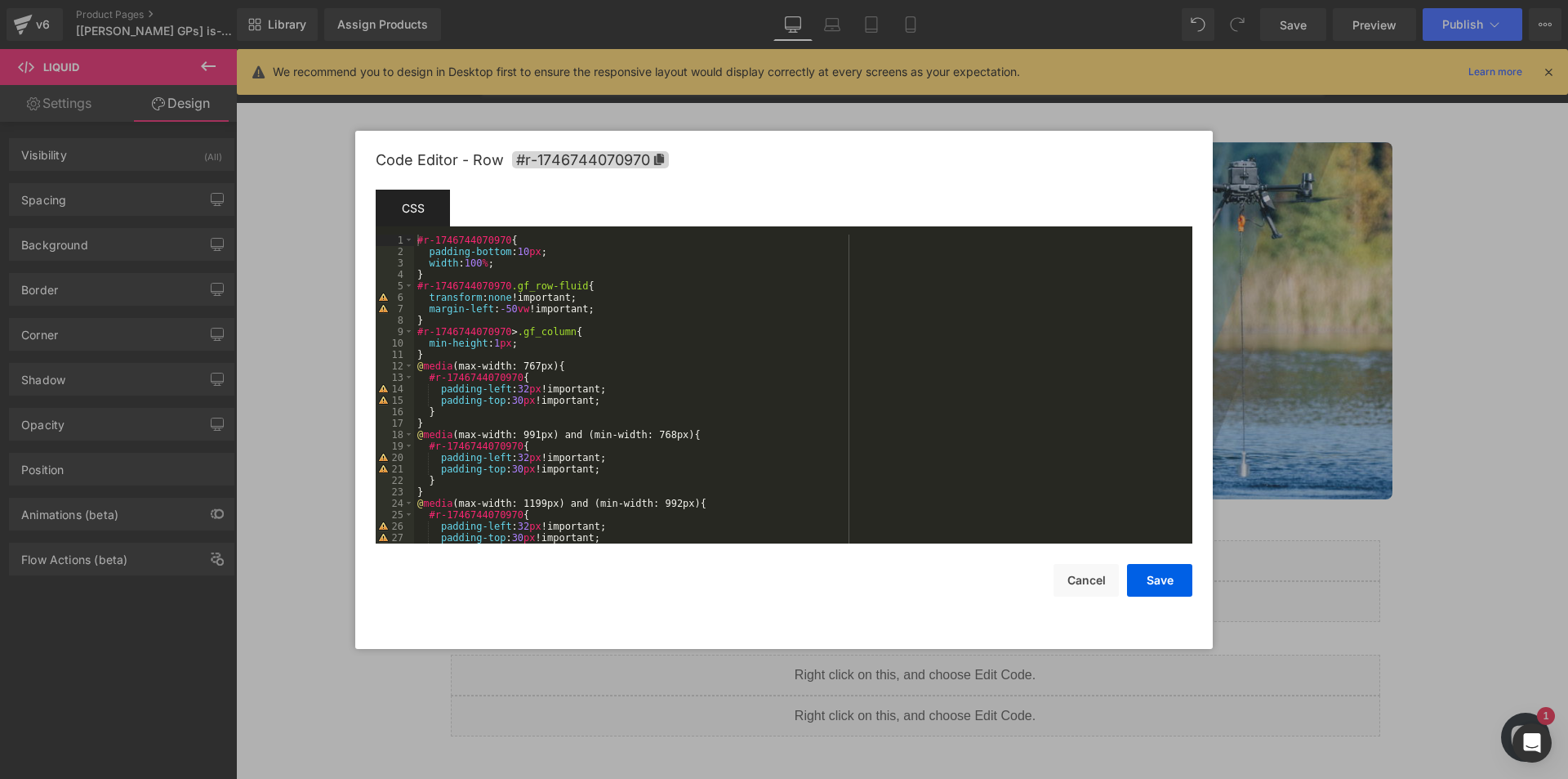
click at [1355, 565] on div at bounding box center [784, 389] width 1568 height 779
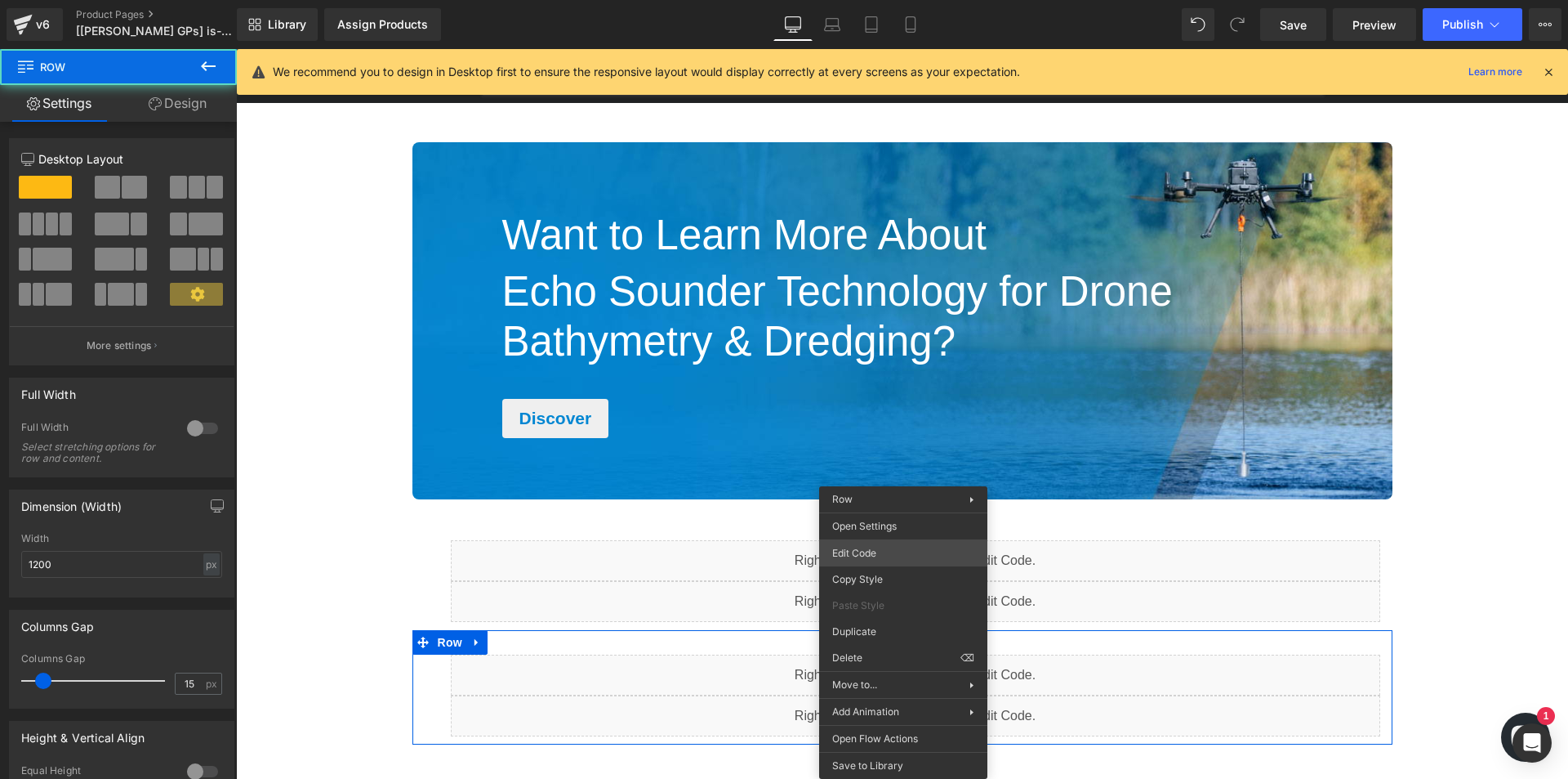
click at [894, 0] on div "Liquid You are previewing how the will restyle your page. You can not edit Elem…" at bounding box center [784, 0] width 1568 height 0
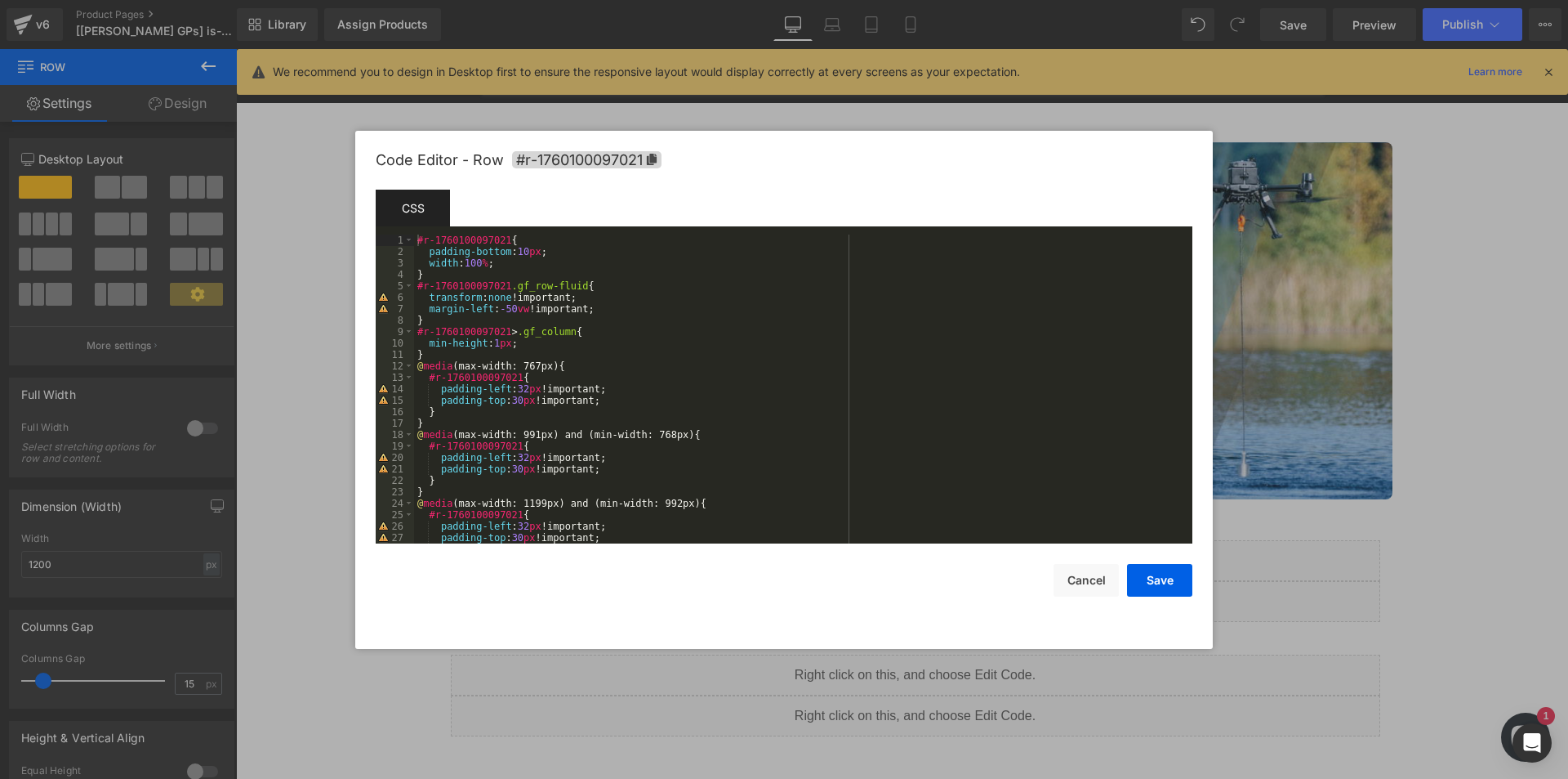
click at [1406, 572] on div at bounding box center [784, 389] width 1568 height 779
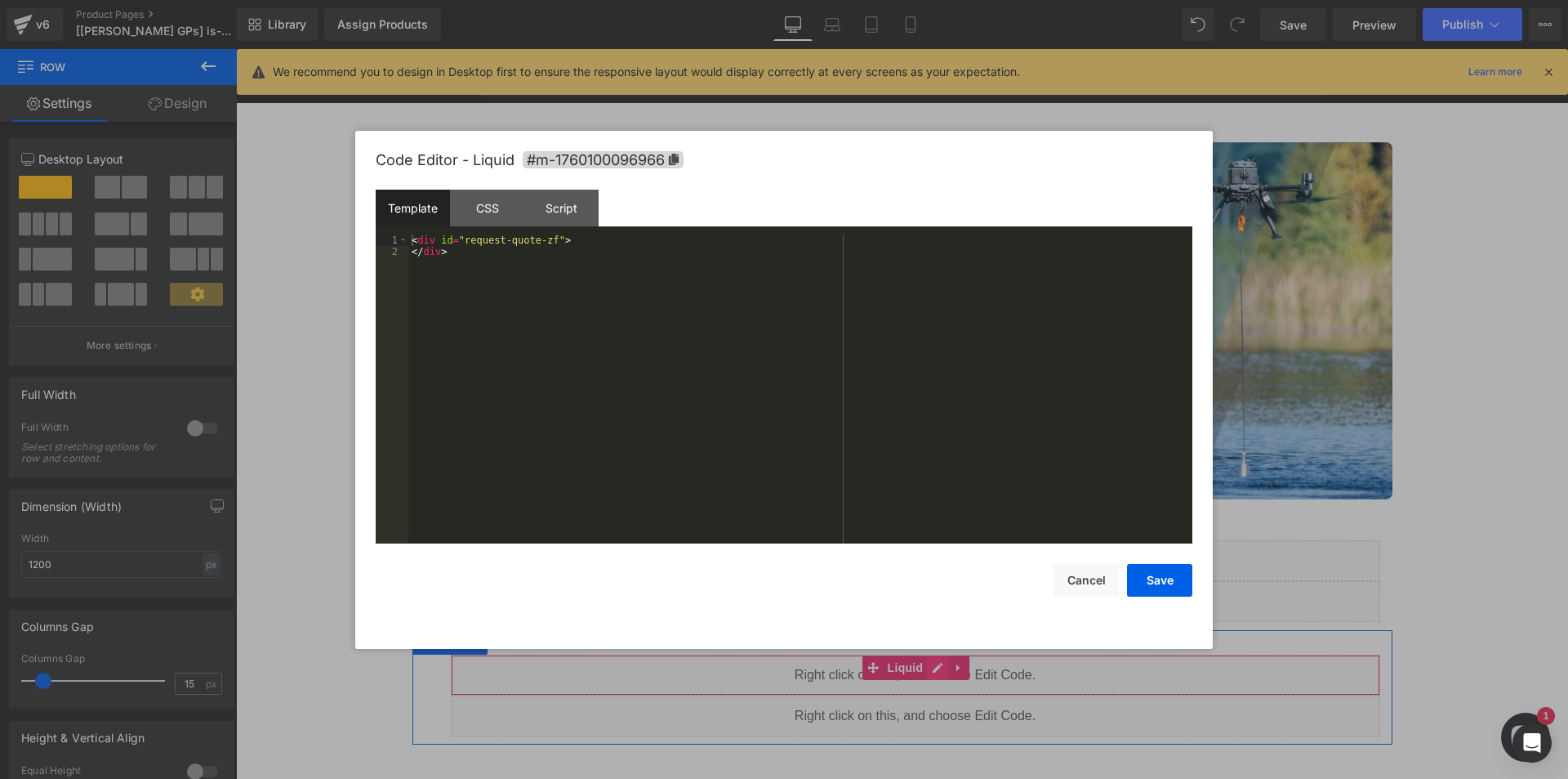
click at [935, 668] on div "Liquid" at bounding box center [915, 675] width 929 height 40
drag, startPoint x: 1480, startPoint y: 516, endPoint x: 903, endPoint y: 642, distance: 590.6
click at [1480, 516] on div at bounding box center [784, 389] width 1568 height 779
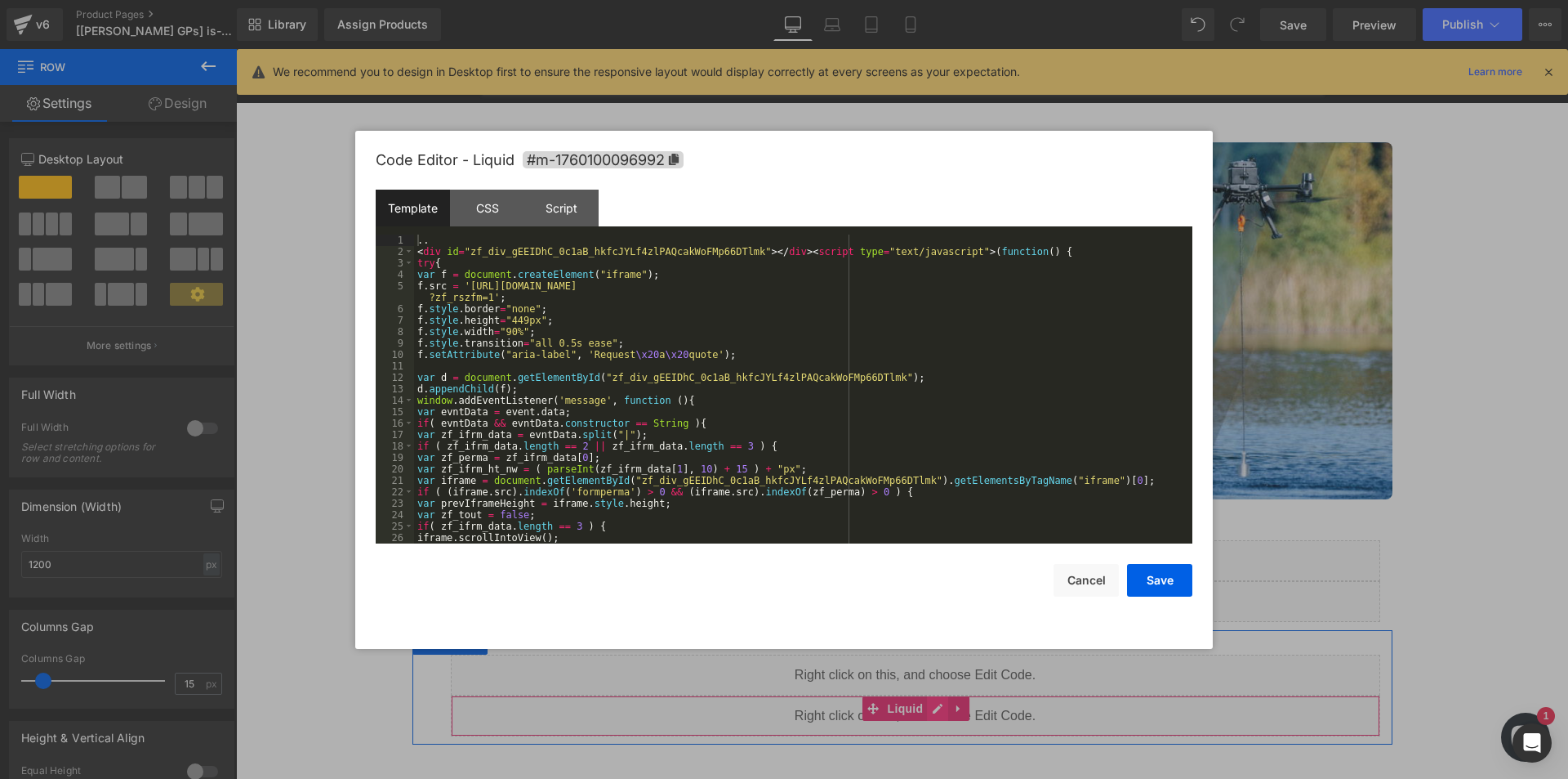
click at [927, 706] on div "Liquid" at bounding box center [915, 715] width 929 height 40
click at [1454, 610] on div at bounding box center [784, 389] width 1568 height 779
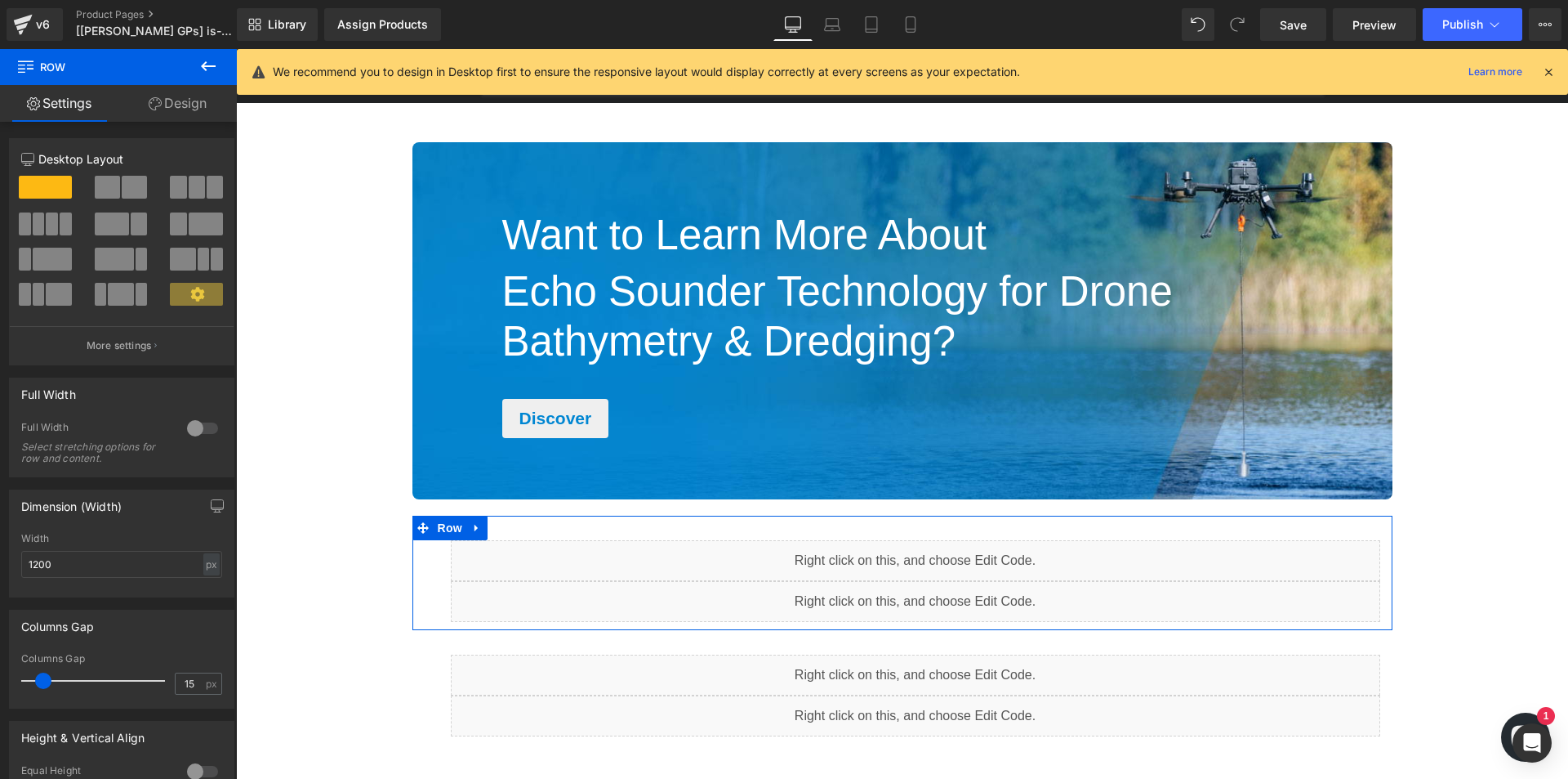
click at [922, 592] on div "Liquid" at bounding box center [915, 601] width 929 height 40
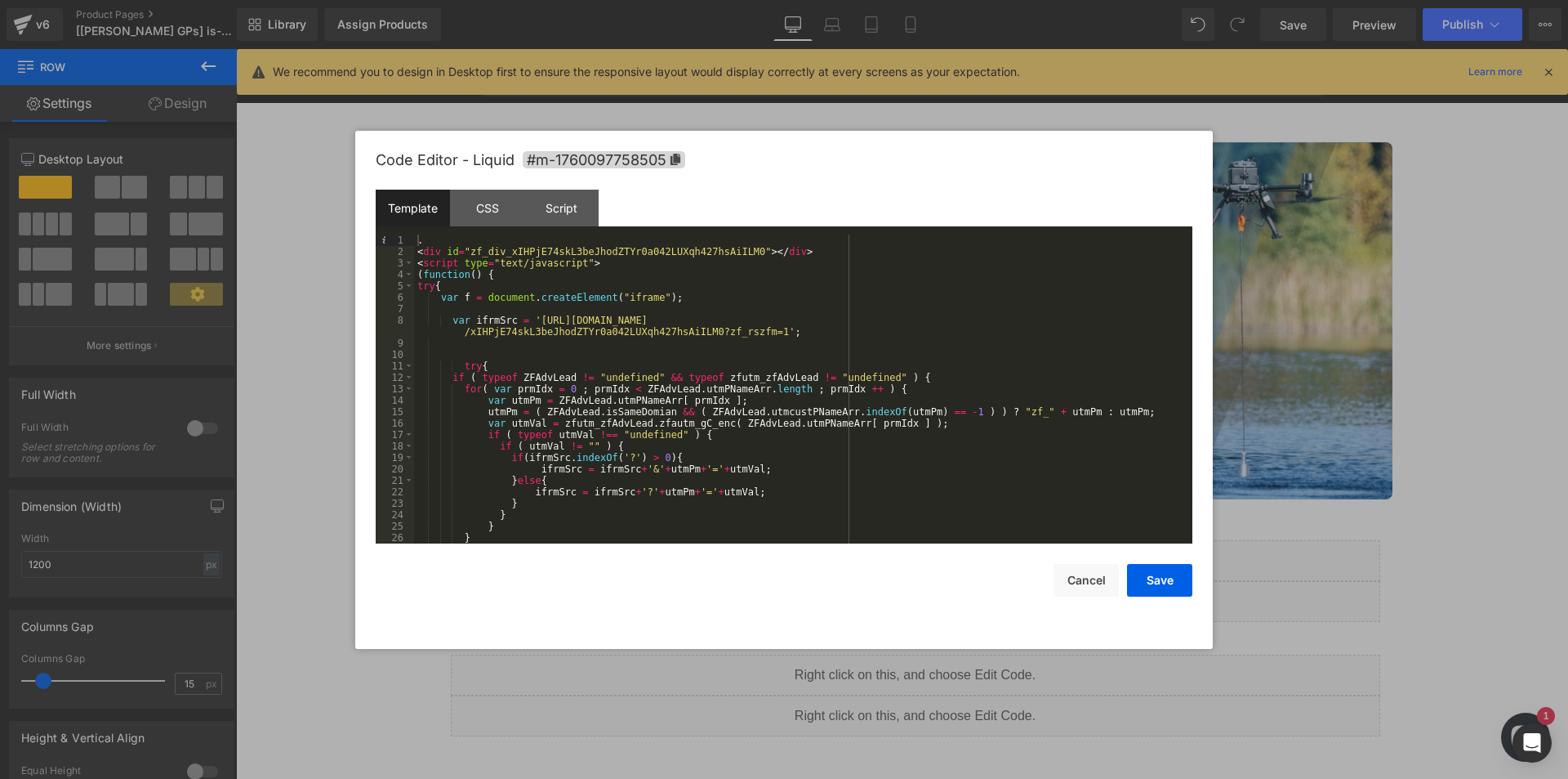
click at [1368, 621] on div at bounding box center [784, 389] width 1568 height 779
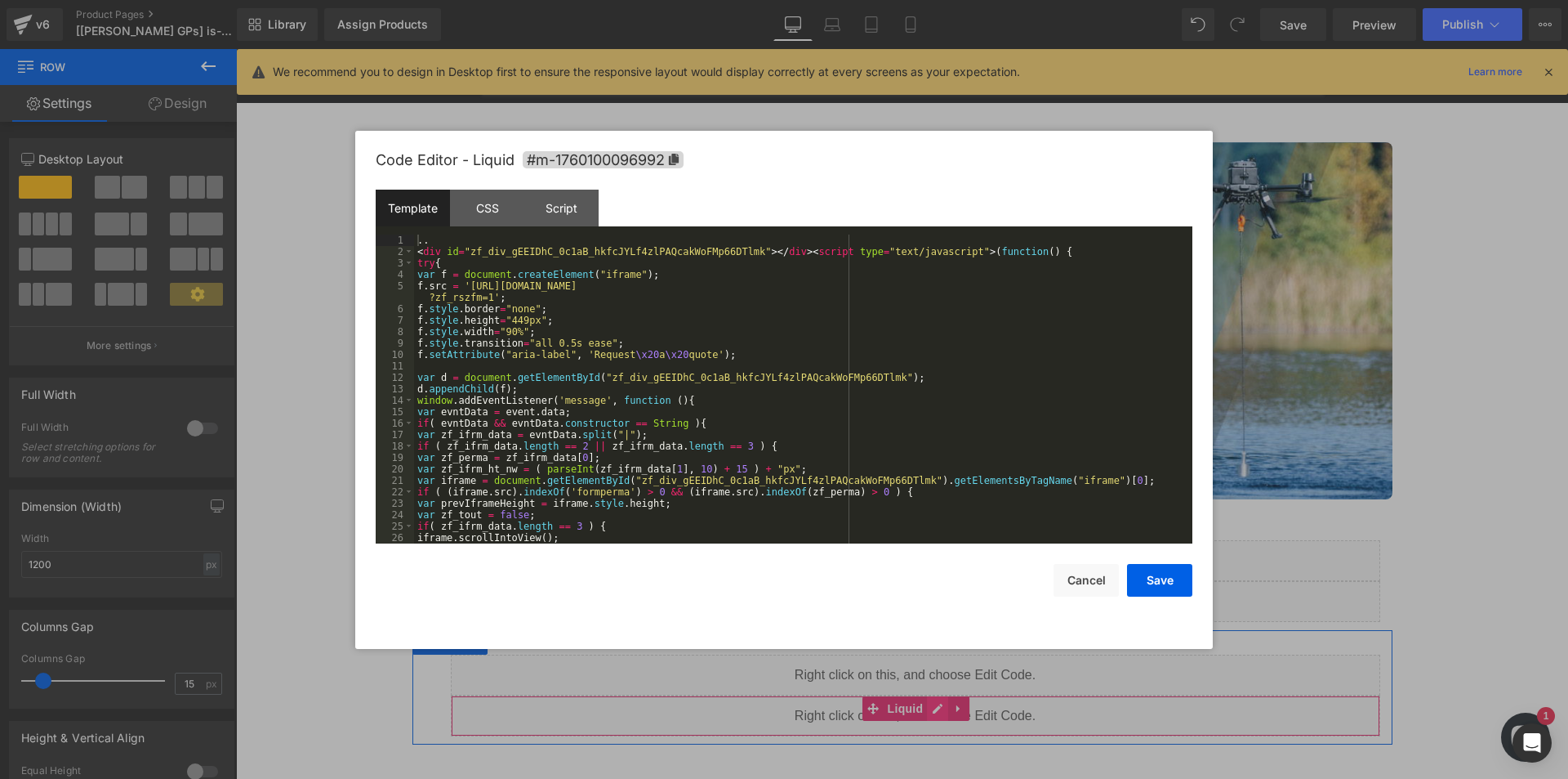
click at [929, 706] on div "Liquid" at bounding box center [915, 715] width 929 height 40
click at [1361, 572] on div at bounding box center [784, 389] width 1568 height 779
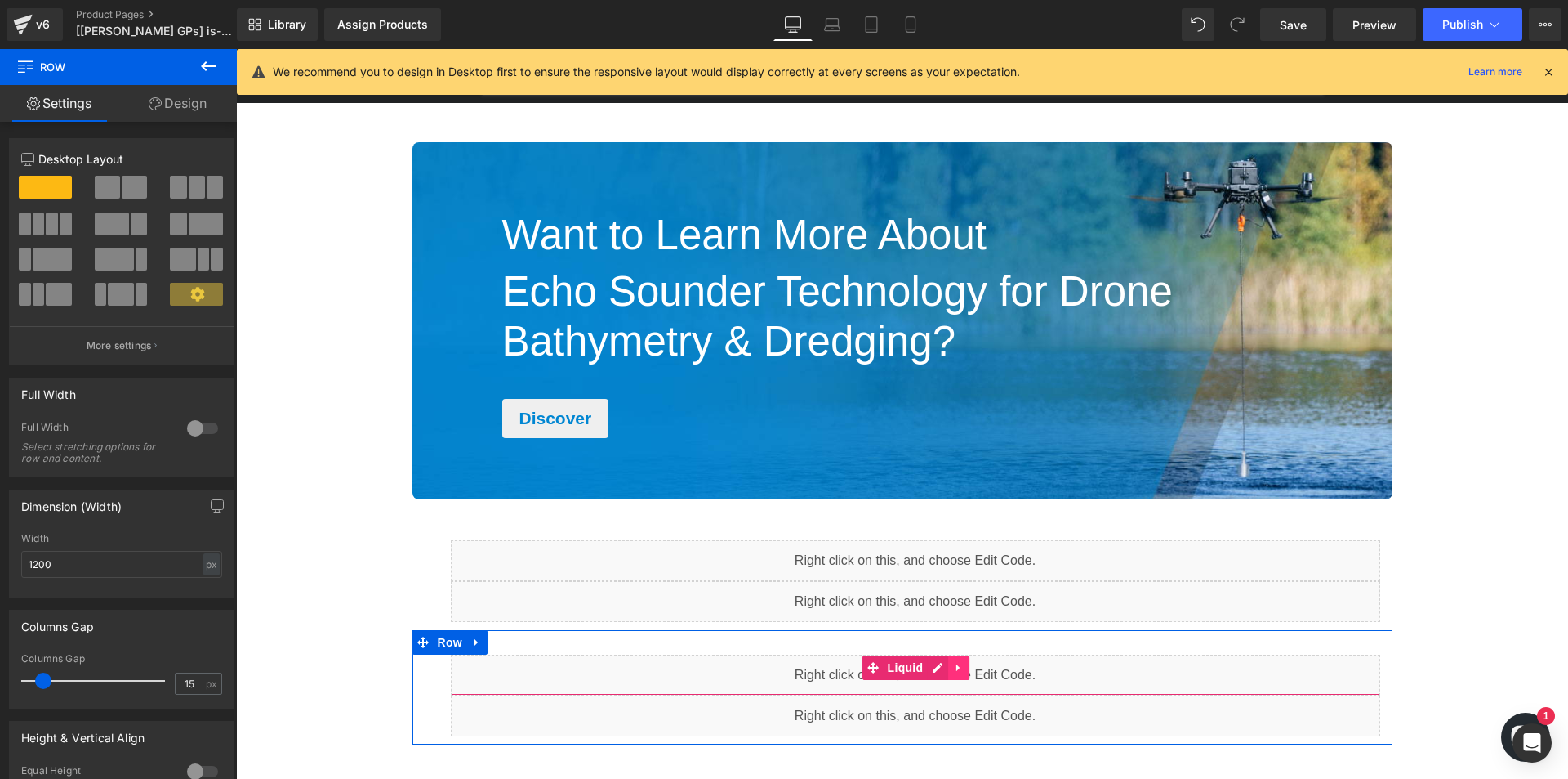
click at [953, 665] on icon "Main content" at bounding box center [958, 668] width 12 height 13
click at [965, 662] on icon "Main content" at bounding box center [969, 668] width 12 height 12
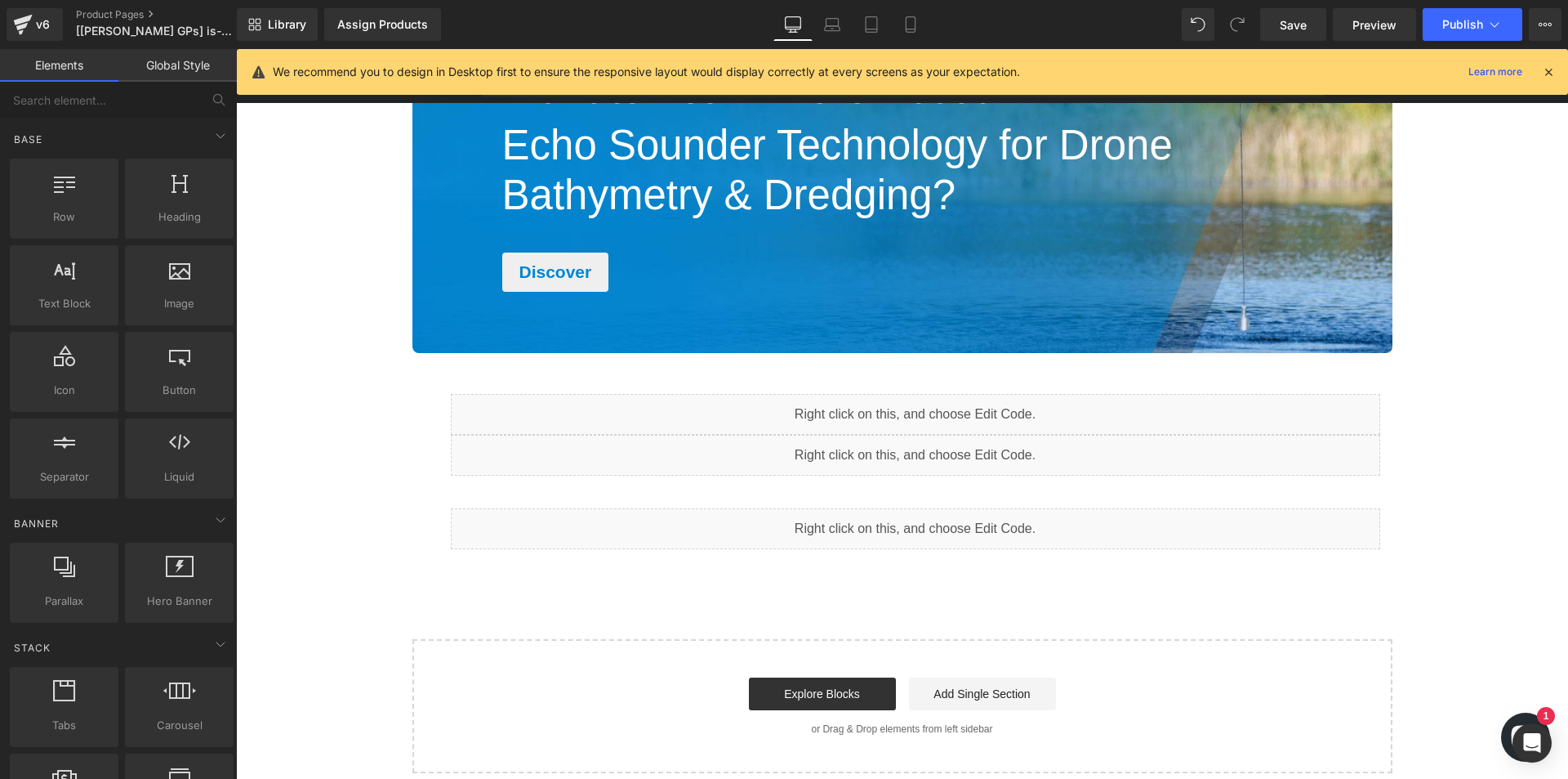
scroll to position [2449, 0]
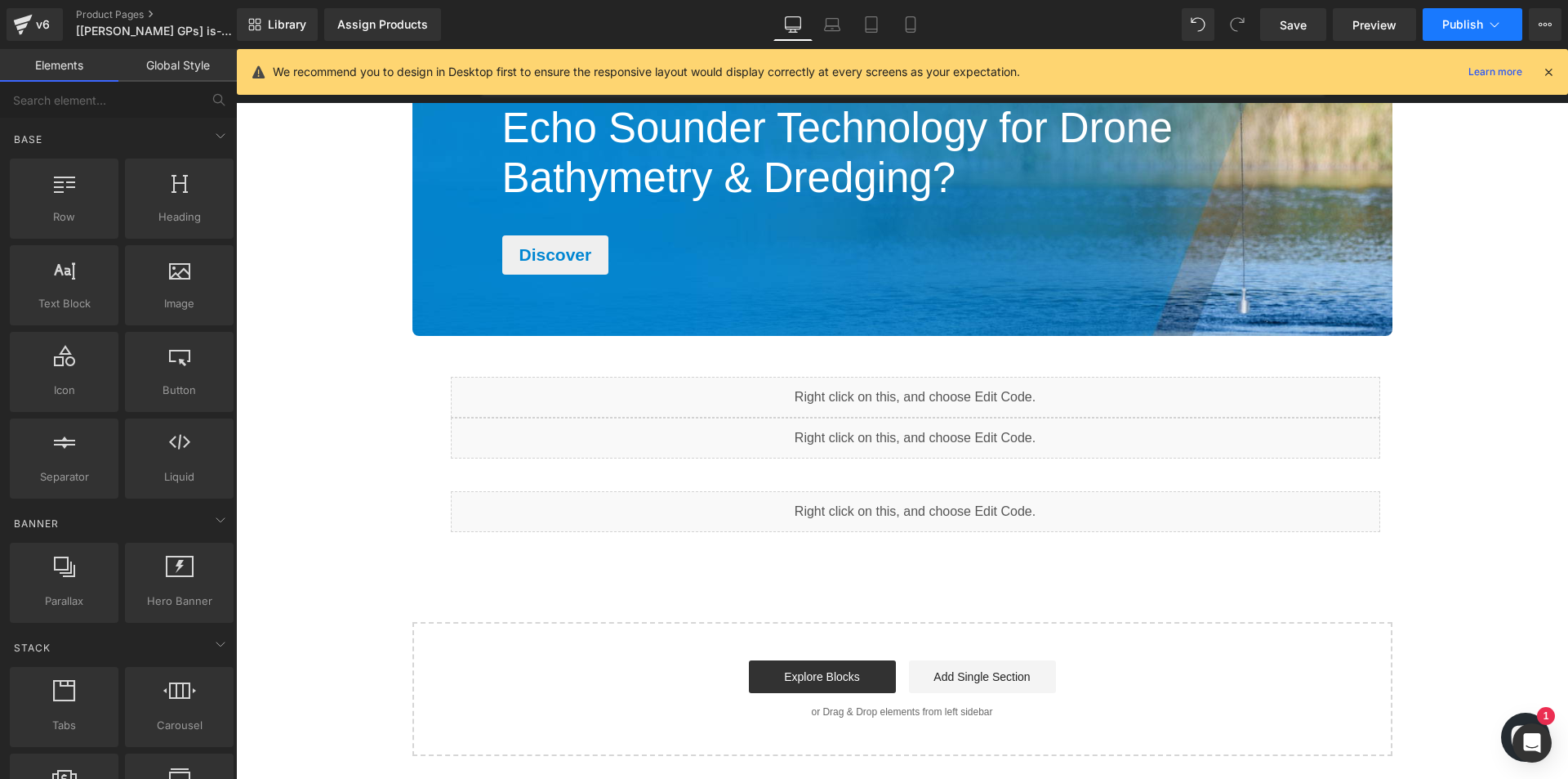
click at [1458, 9] on button "Publish" at bounding box center [1472, 24] width 100 height 32
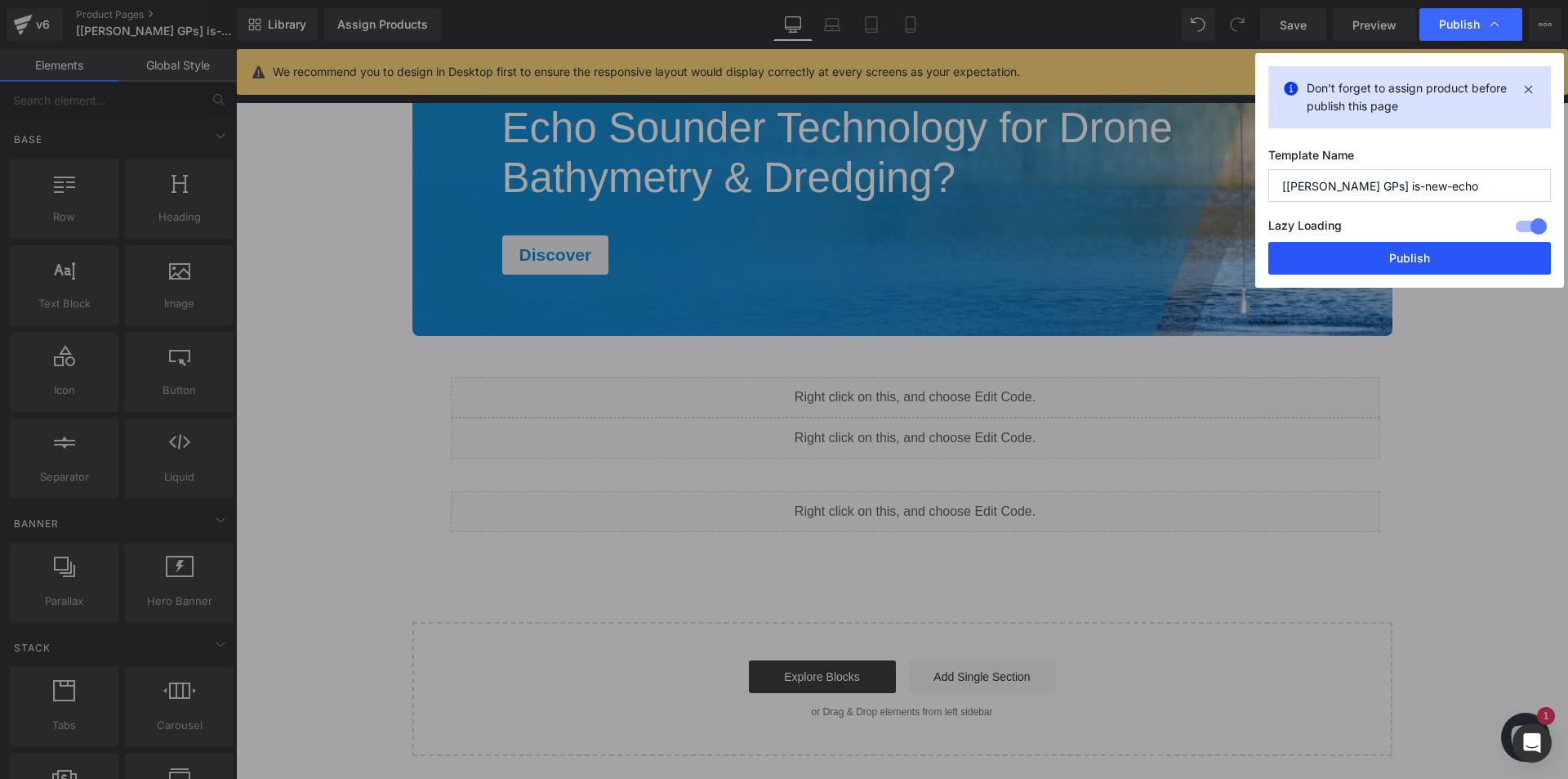
click at [1355, 262] on button "Publish" at bounding box center [1410, 258] width 283 height 32
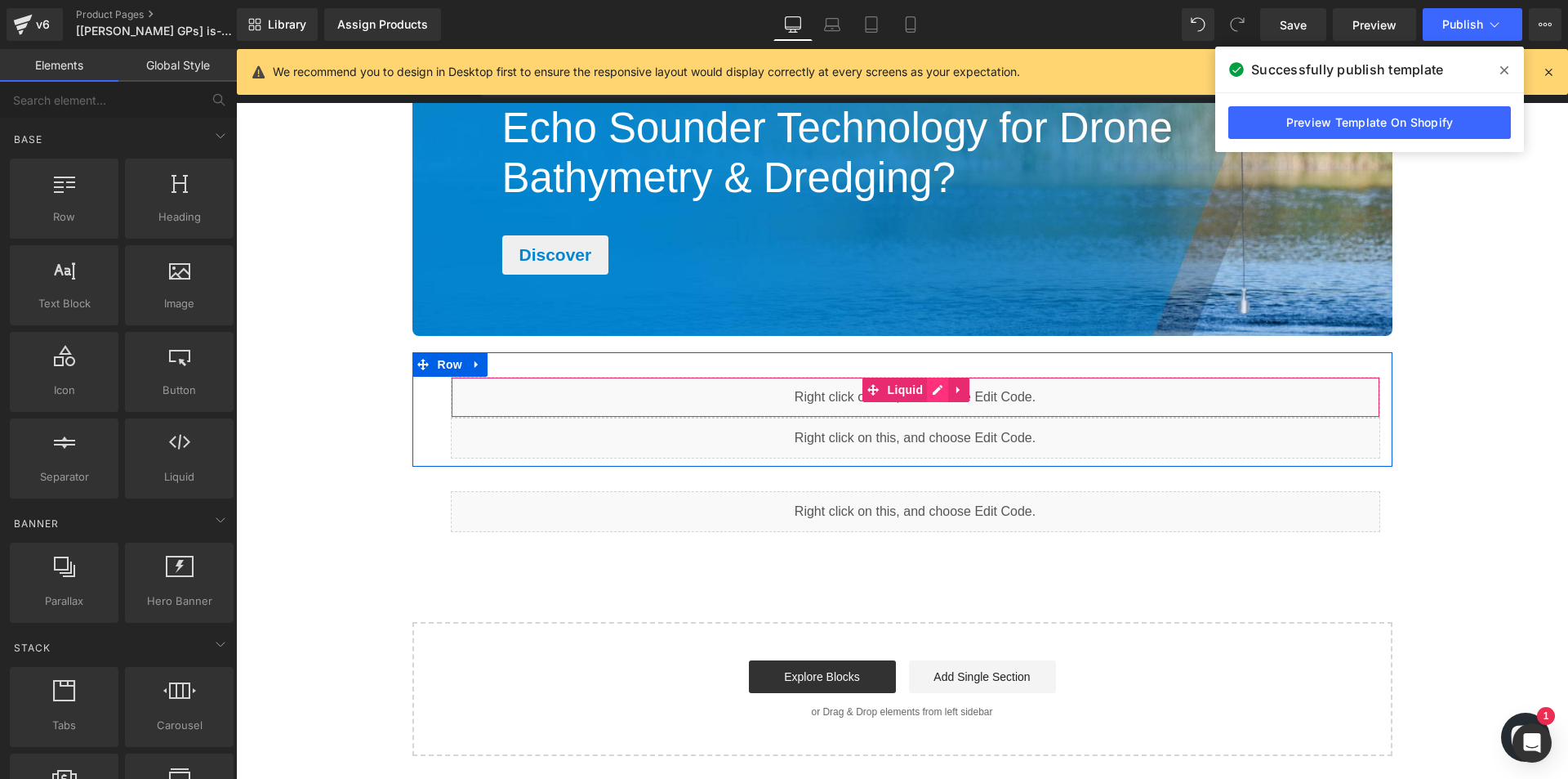
click at [937, 391] on div "Liquid" at bounding box center [915, 396] width 929 height 40
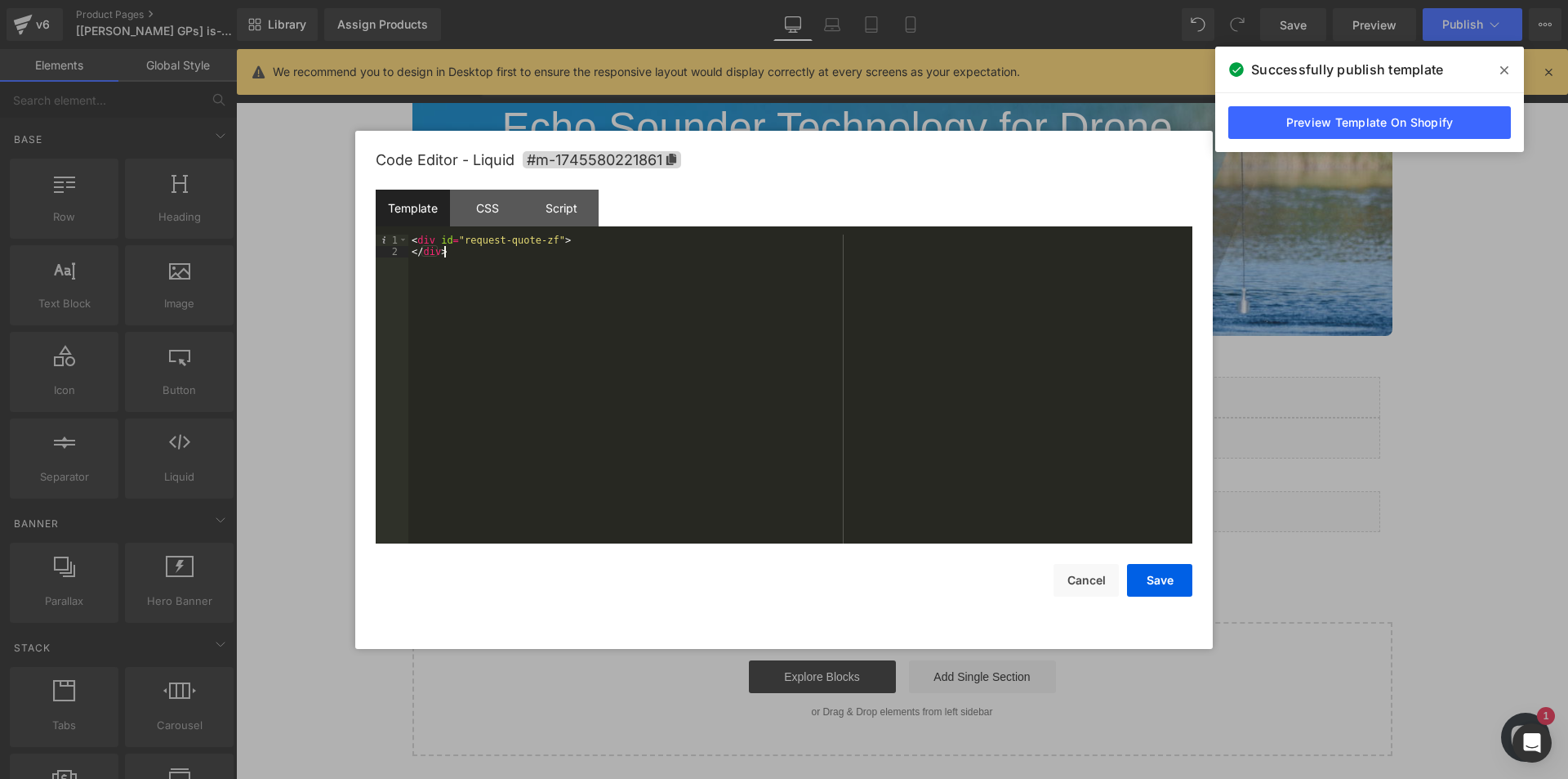
click at [632, 372] on div "< div id = "request-quote-zf" > </ div >" at bounding box center [800, 400] width 784 height 332
click at [1409, 484] on div at bounding box center [784, 389] width 1568 height 779
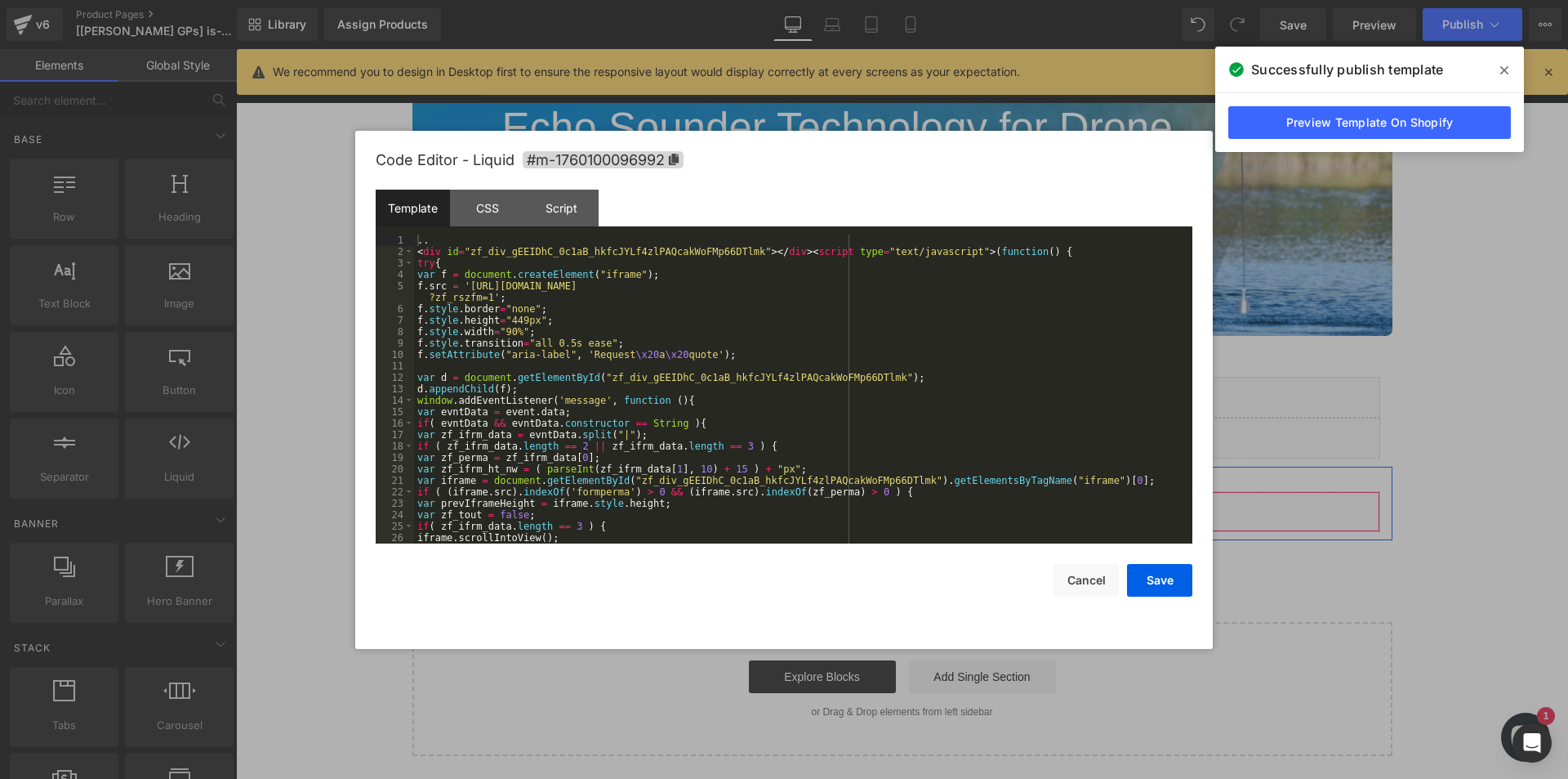
click at [939, 505] on div "Liquid" at bounding box center [915, 511] width 929 height 40
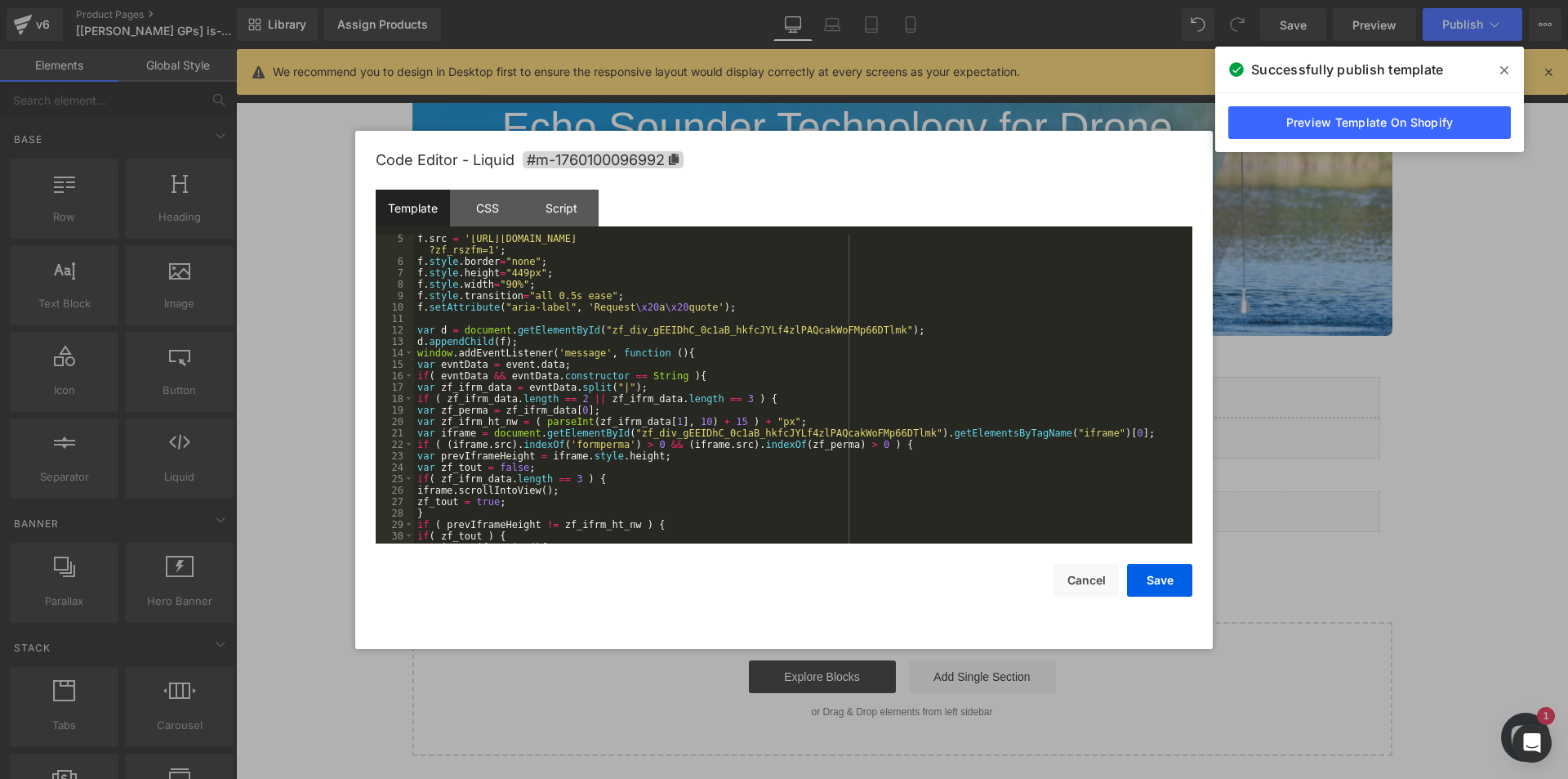
scroll to position [0, 0]
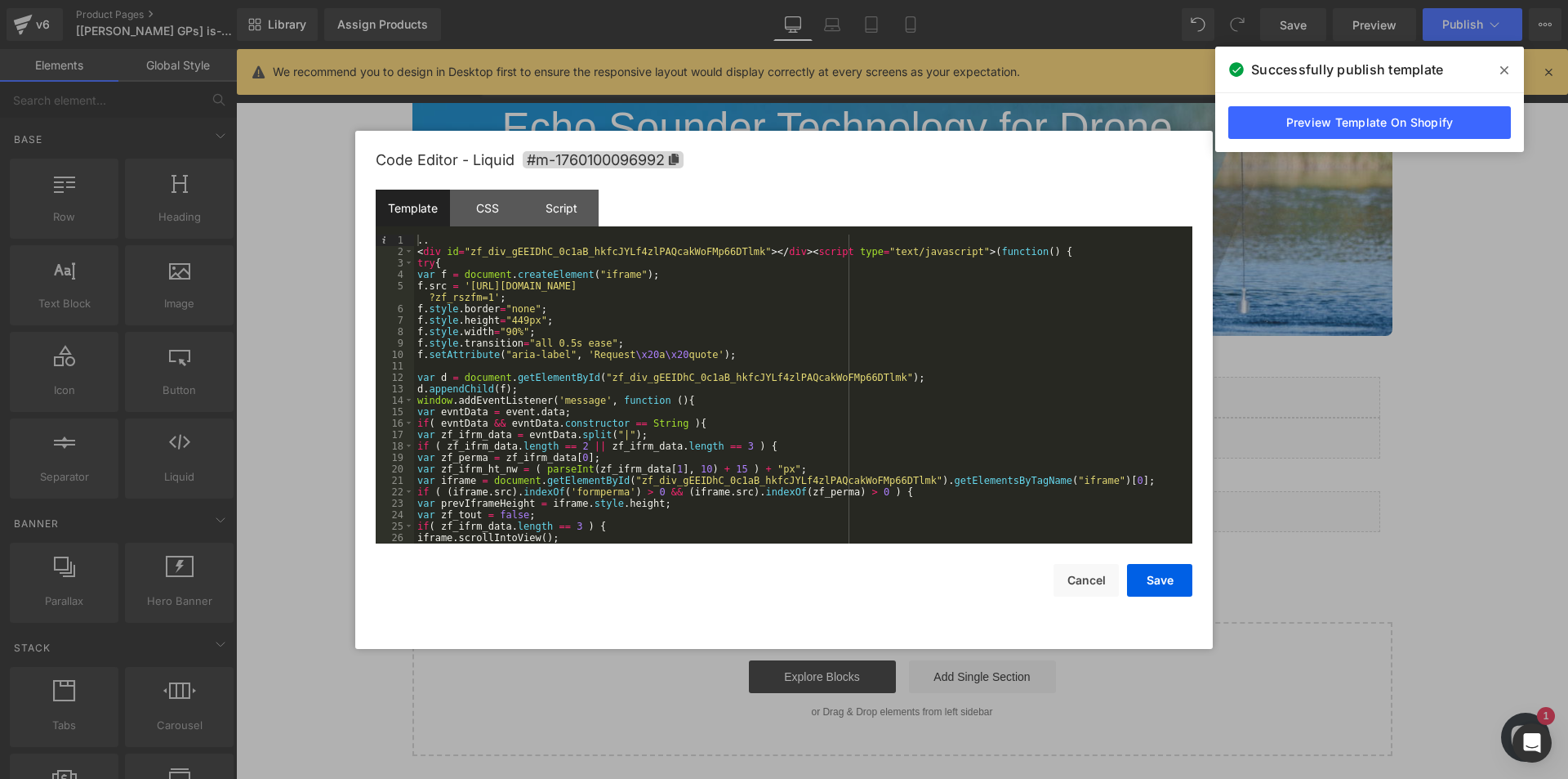
click at [429, 242] on div ".. < div id = "zf_div_gEEIDhC_0c1aB_hkfcJYLf4zlPAQcakWoFMp66DTlmk" > </ div > <…" at bounding box center [800, 400] width 772 height 332
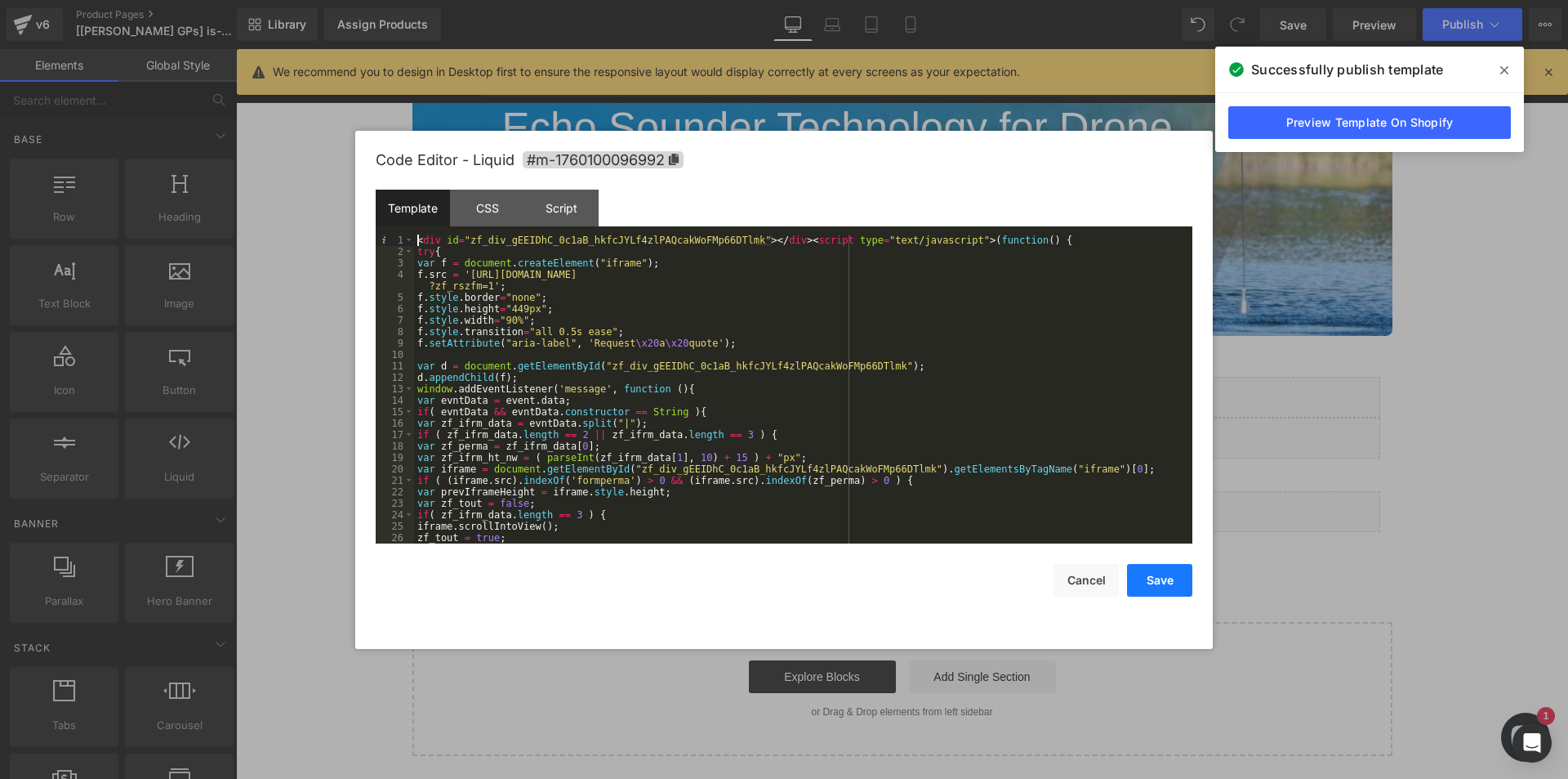
click at [1170, 575] on button "Save" at bounding box center [1159, 580] width 66 height 32
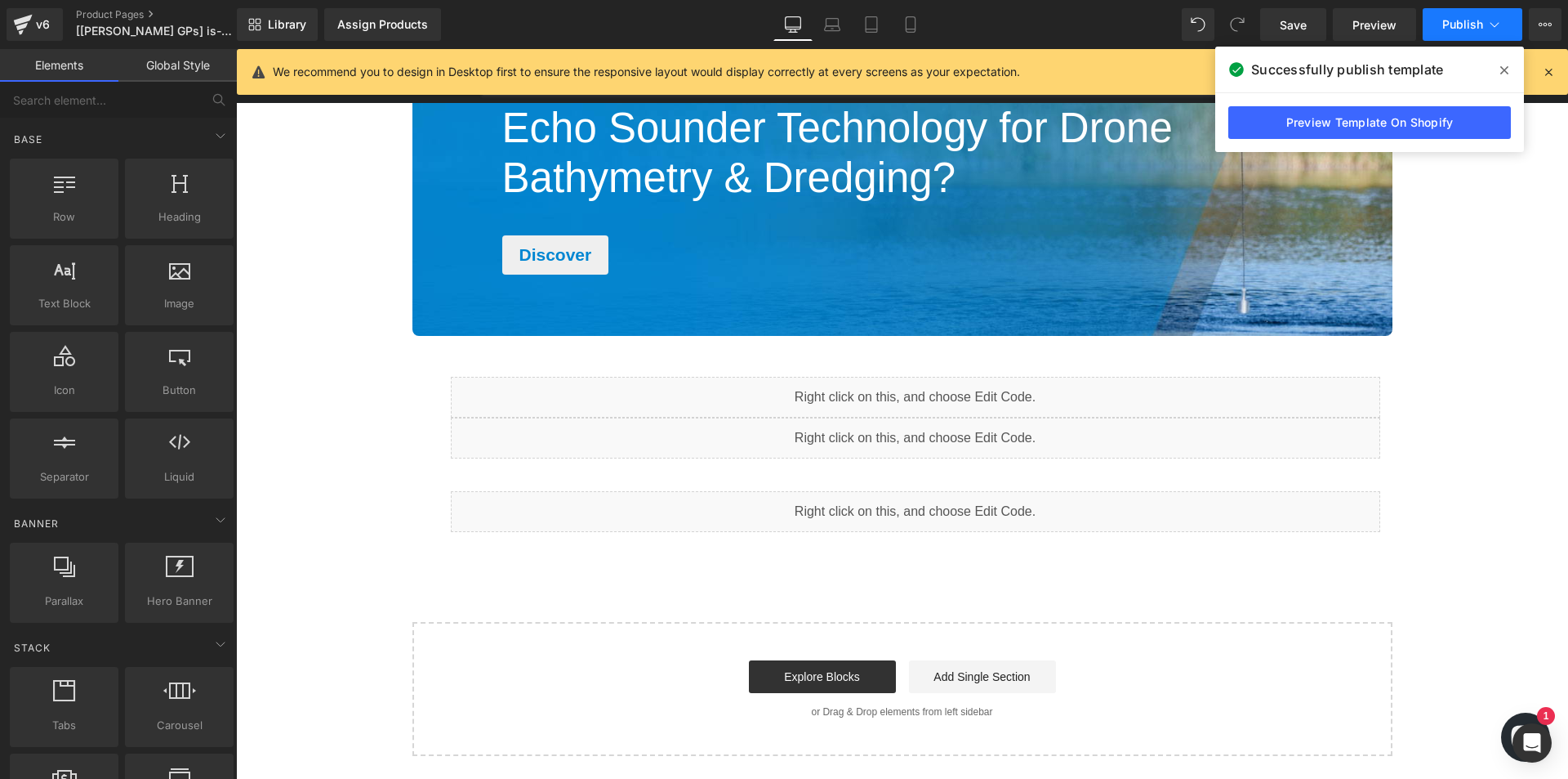
click at [1458, 29] on span "Publish" at bounding box center [1462, 24] width 40 height 13
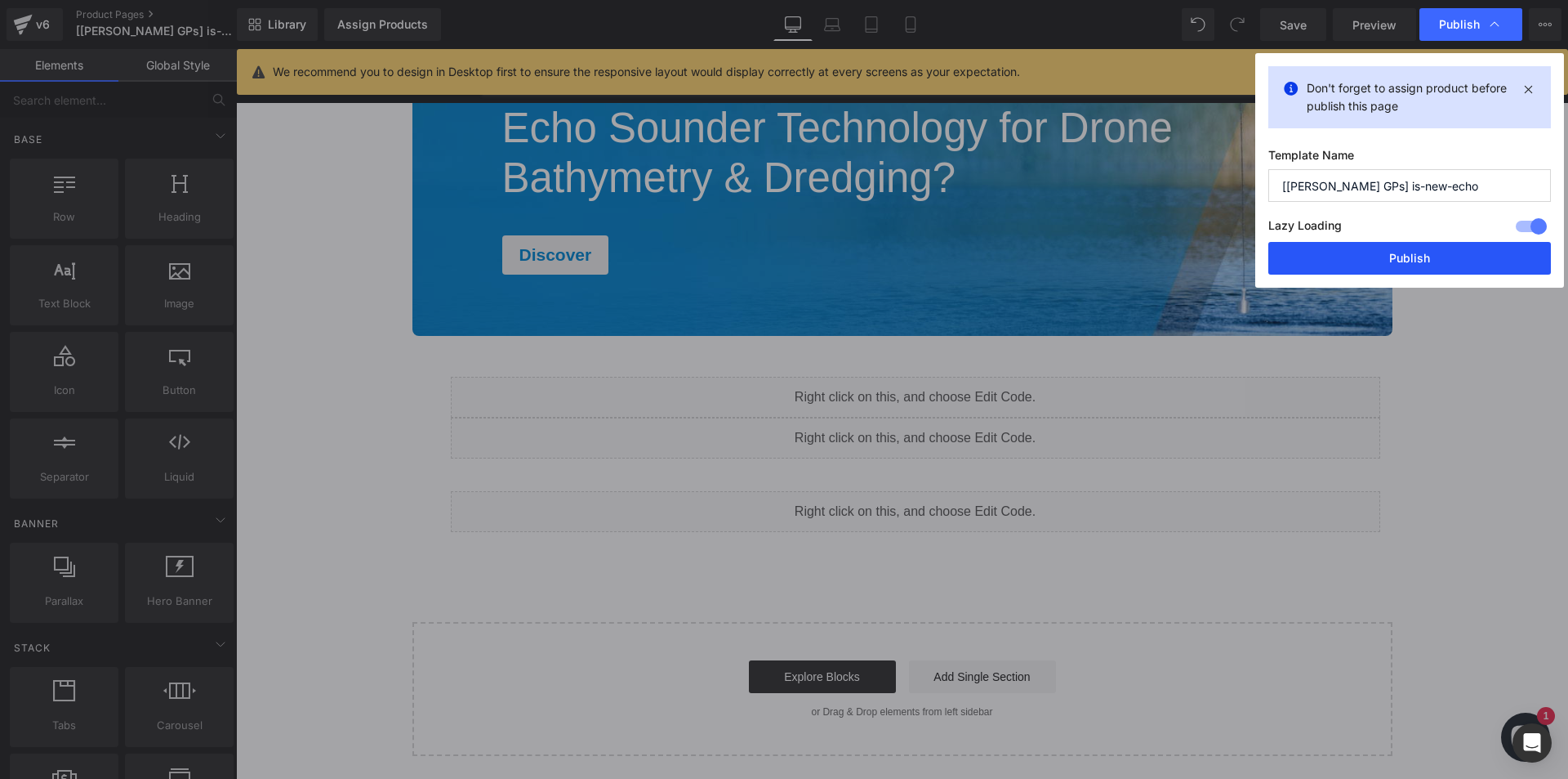
click at [1368, 264] on button "Publish" at bounding box center [1410, 258] width 283 height 32
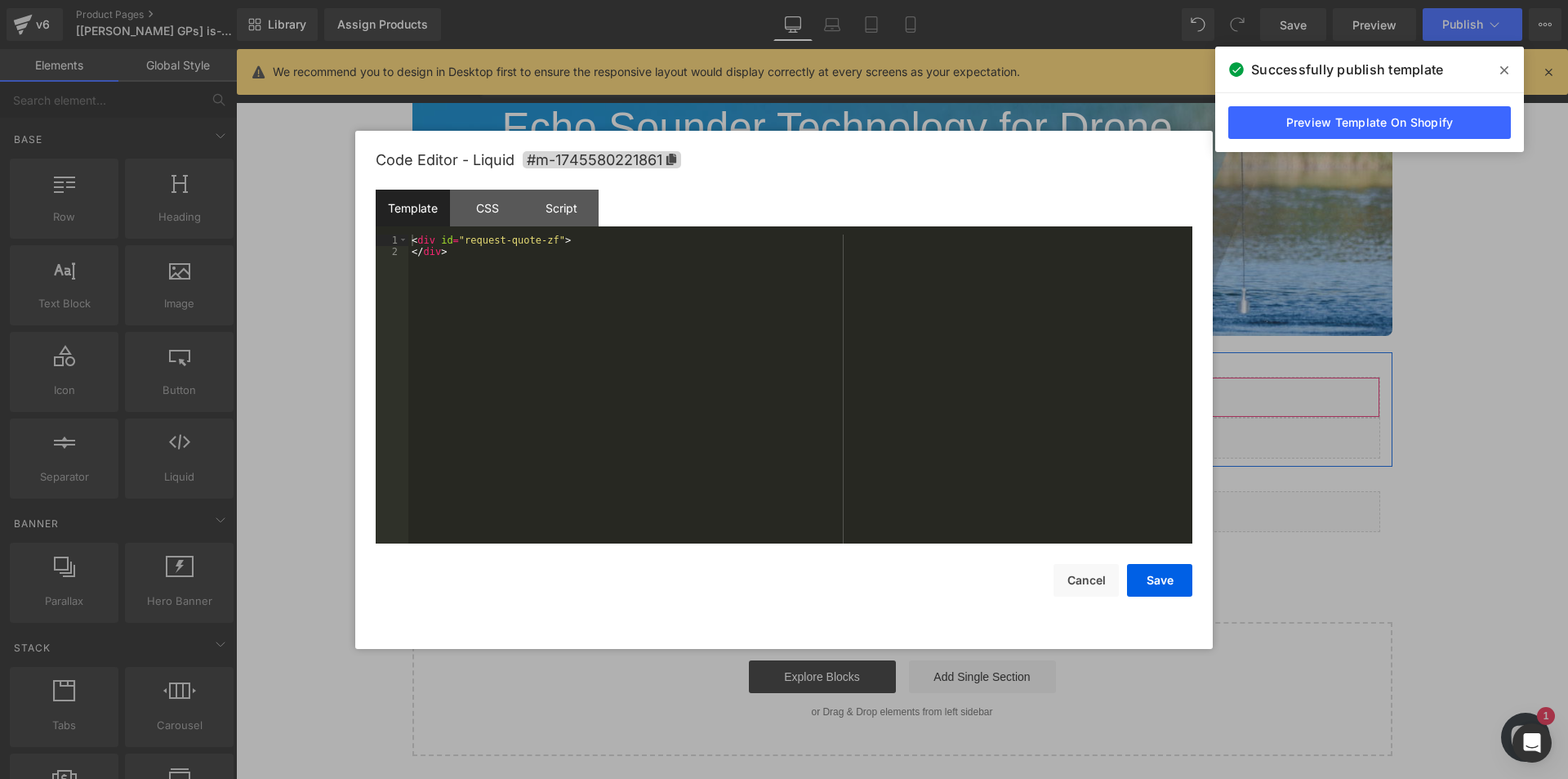
click at [932, 398] on div "Liquid" at bounding box center [915, 396] width 929 height 40
click at [1443, 456] on div at bounding box center [784, 389] width 1568 height 779
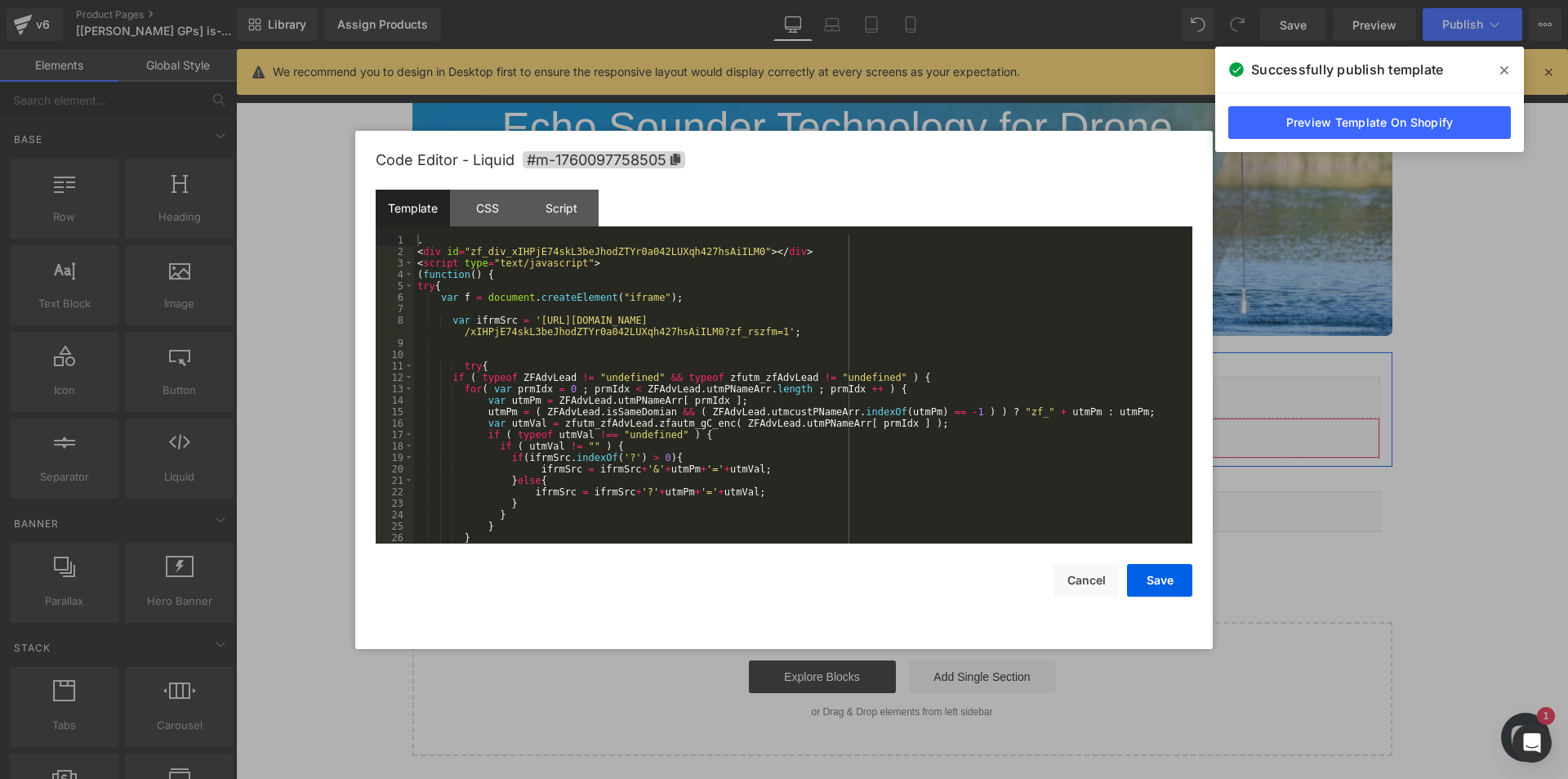
click at [928, 432] on div "Liquid" at bounding box center [915, 438] width 929 height 40
click at [523, 239] on div ". < div id = "zf_div_xIHPjE74skL3beJhodZTYr0a042LUXqh427hsAiILM0" > </ div > < …" at bounding box center [800, 400] width 772 height 332
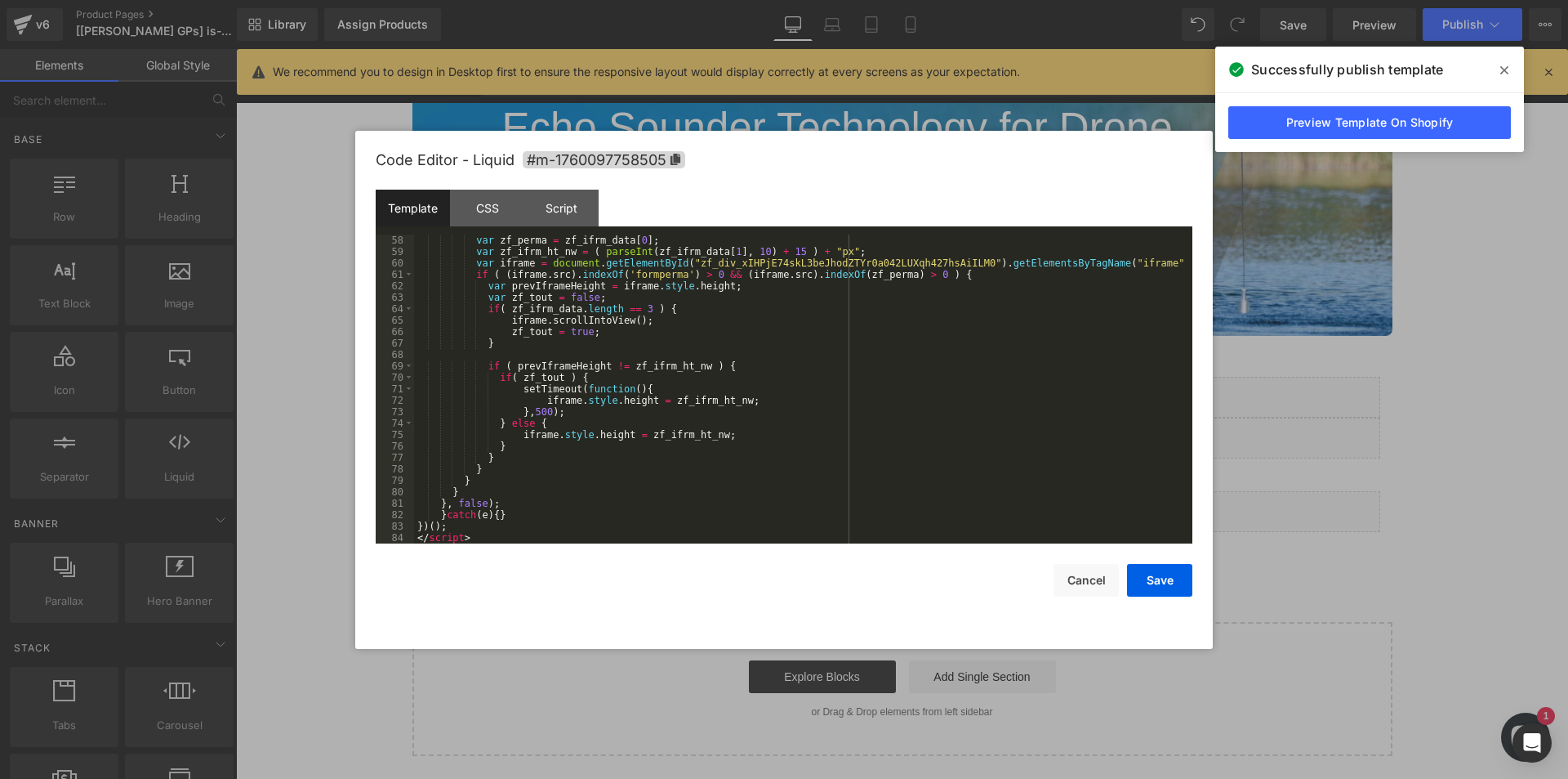
scroll to position [664, 0]
click at [1163, 584] on button "Save" at bounding box center [1159, 580] width 66 height 32
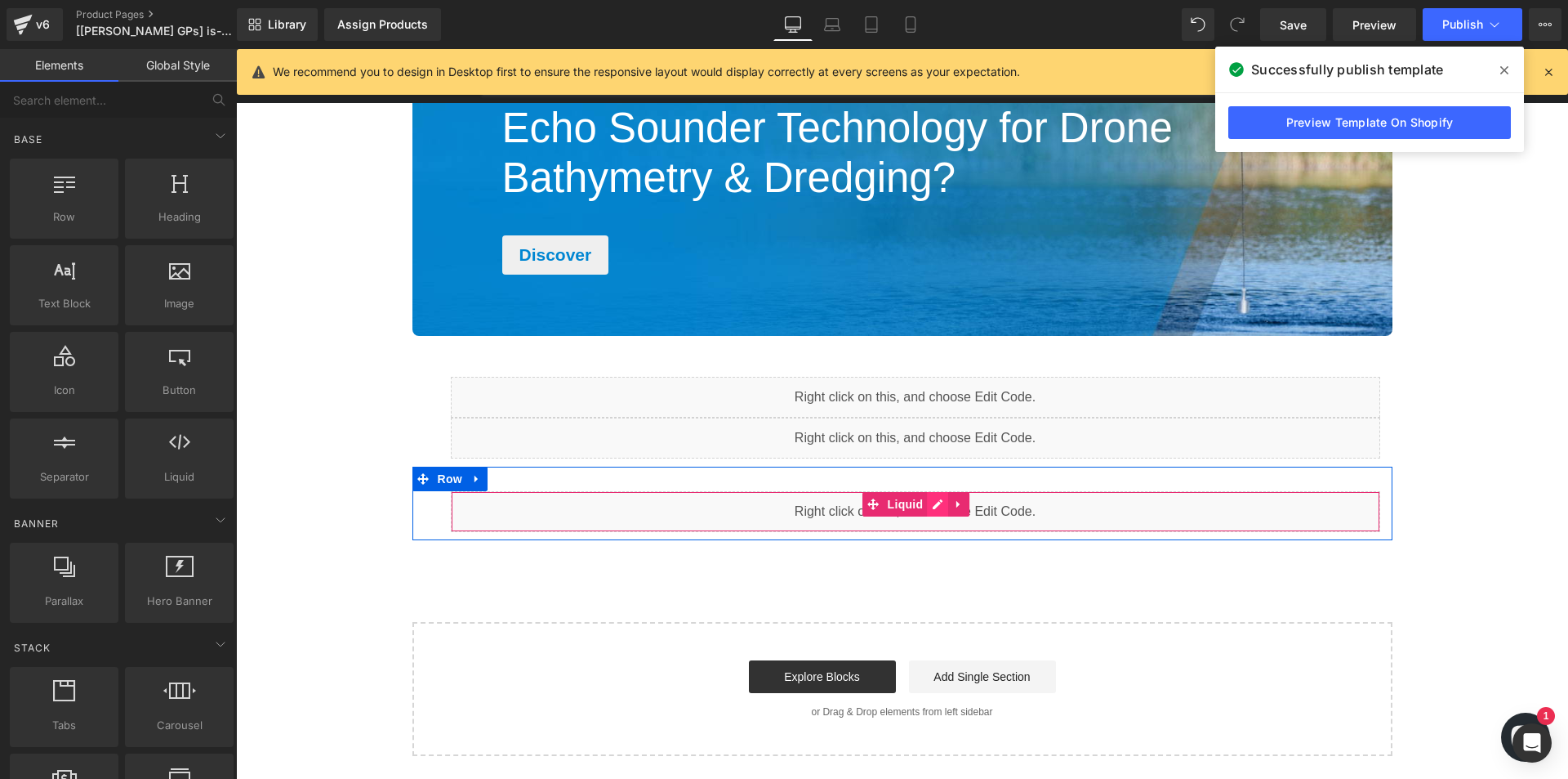
click at [926, 504] on div "Liquid" at bounding box center [915, 511] width 929 height 40
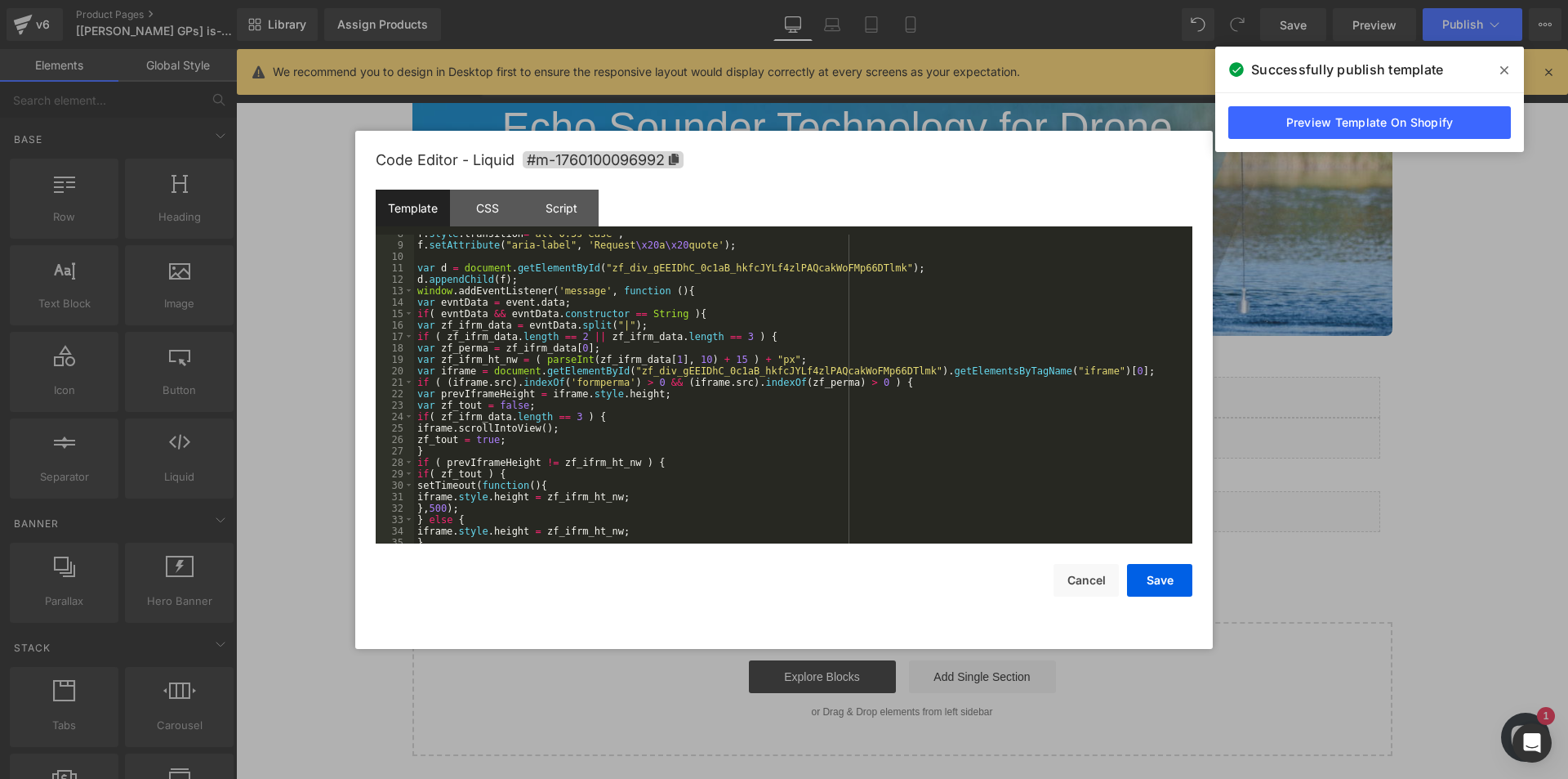
scroll to position [183, 0]
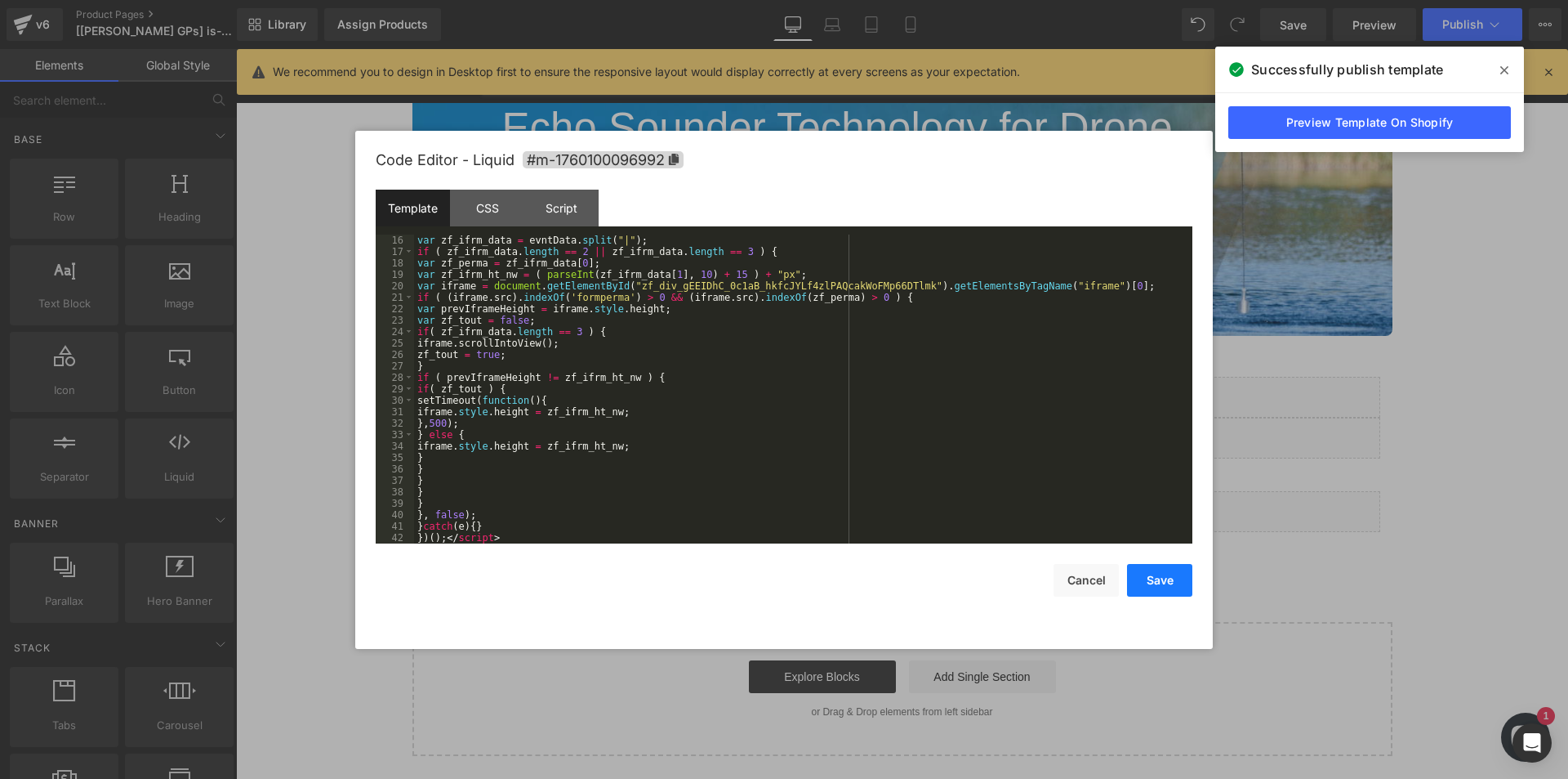
click at [1148, 583] on button "Save" at bounding box center [1159, 580] width 66 height 32
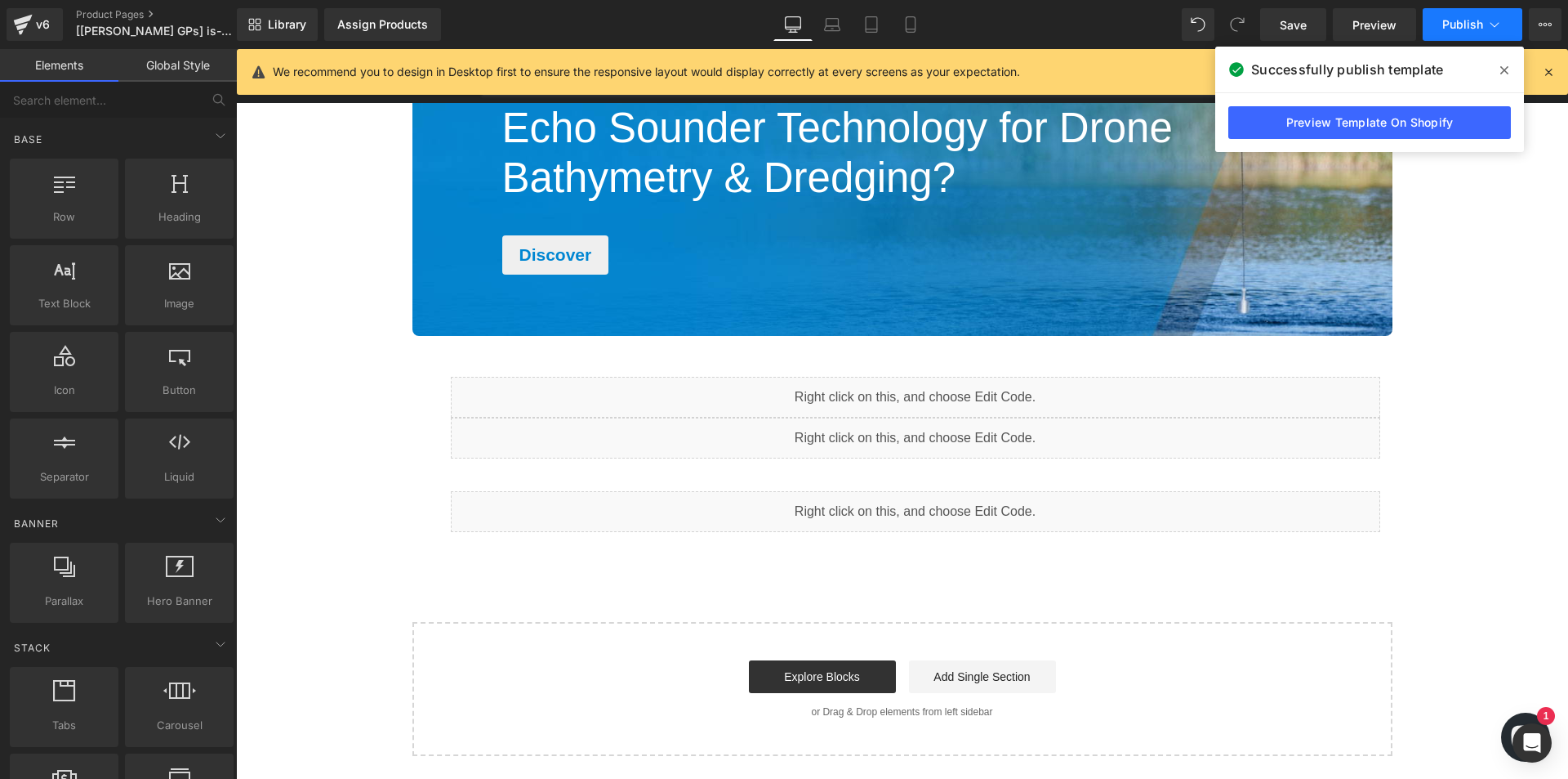
click at [1463, 27] on span "Publish" at bounding box center [1462, 24] width 40 height 13
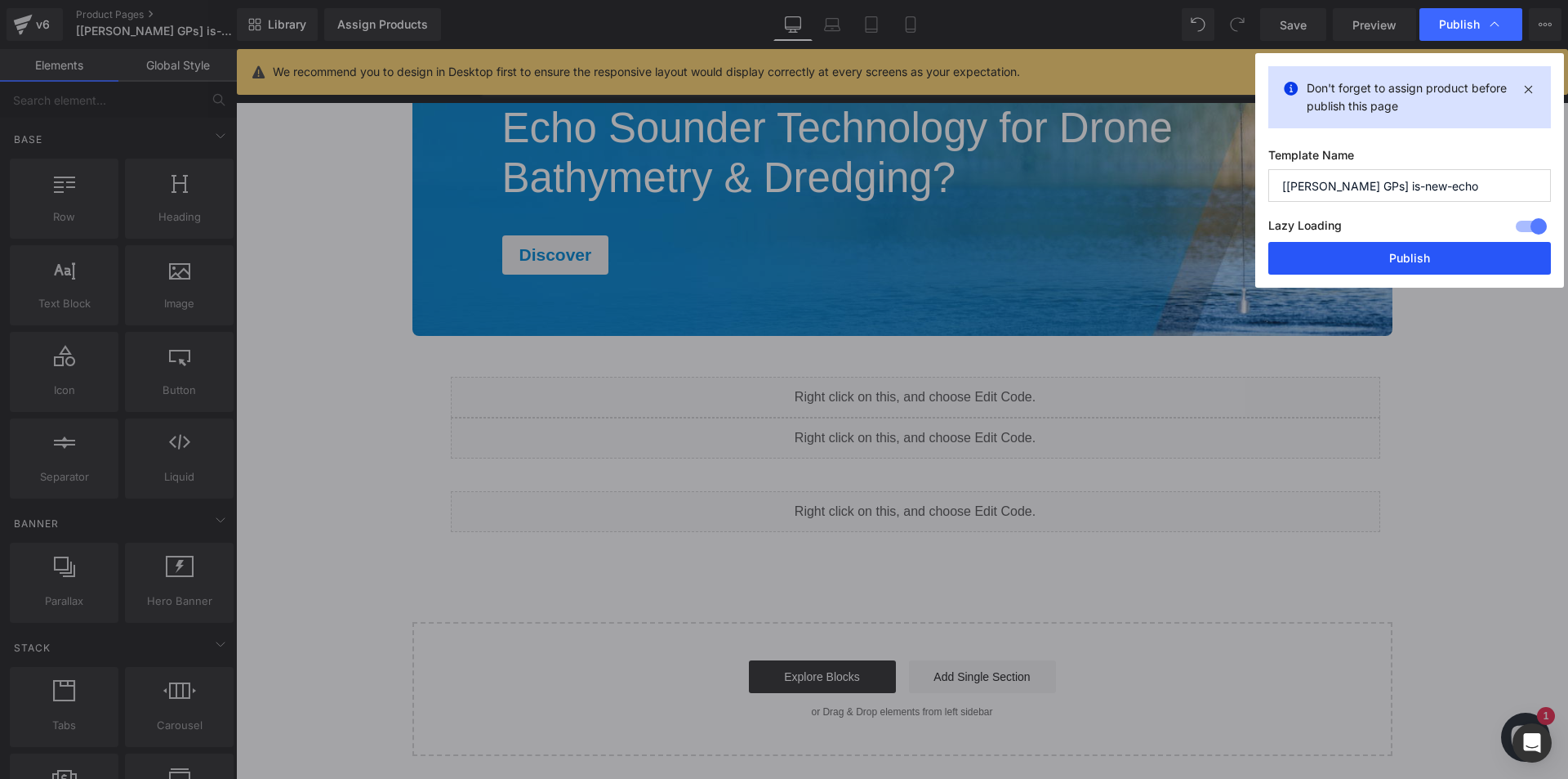
click at [1381, 247] on button "Publish" at bounding box center [1410, 258] width 283 height 32
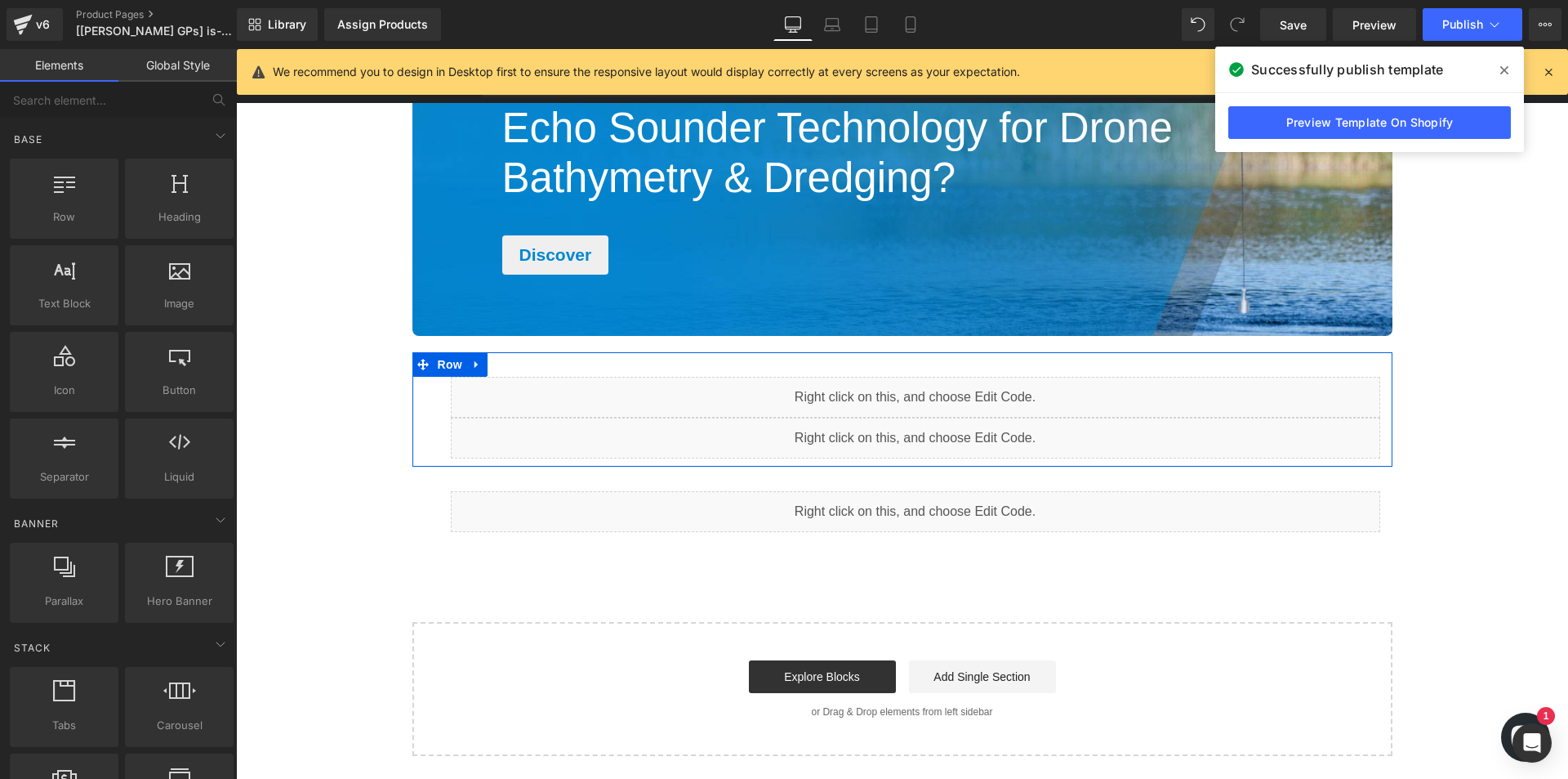
click at [926, 442] on div "Liquid" at bounding box center [915, 438] width 929 height 40
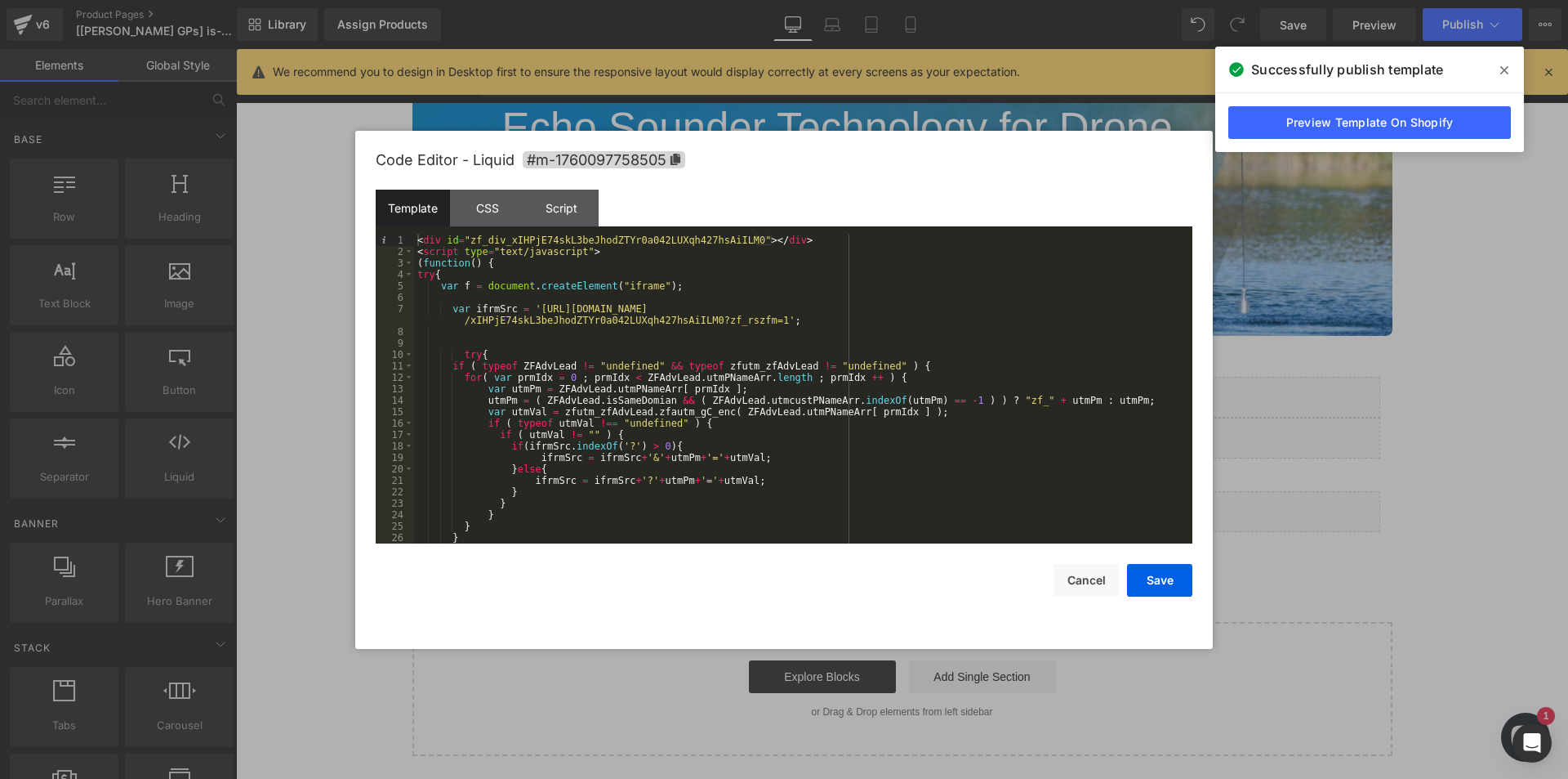
click at [1354, 508] on div at bounding box center [784, 389] width 1568 height 779
click at [932, 426] on div "Liquid" at bounding box center [915, 438] width 929 height 40
click at [1421, 546] on div at bounding box center [784, 389] width 1568 height 779
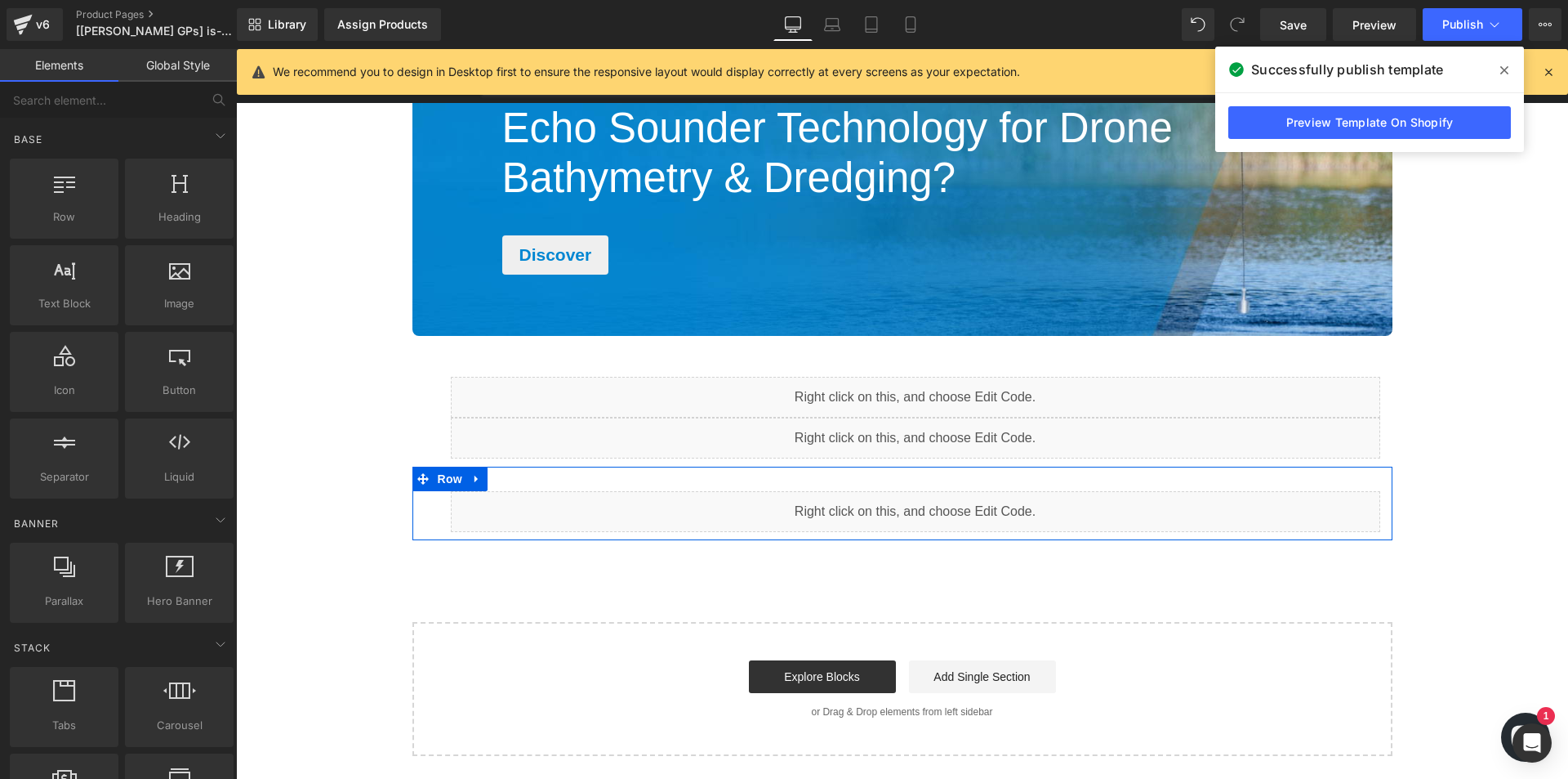
click at [928, 500] on div "Liquid" at bounding box center [915, 511] width 929 height 40
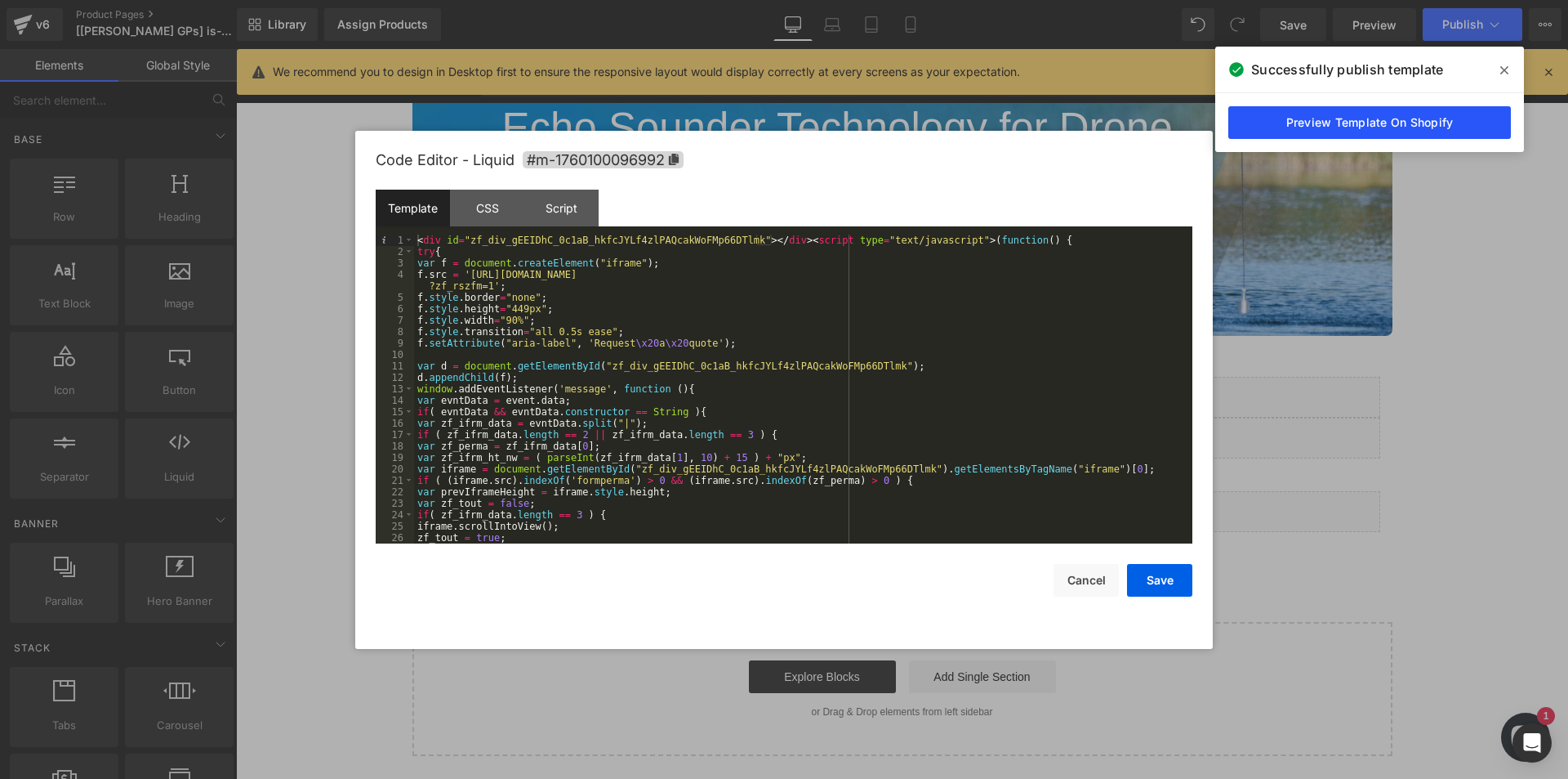
click at [1328, 126] on link "Preview Template On Shopify" at bounding box center [1370, 122] width 283 height 32
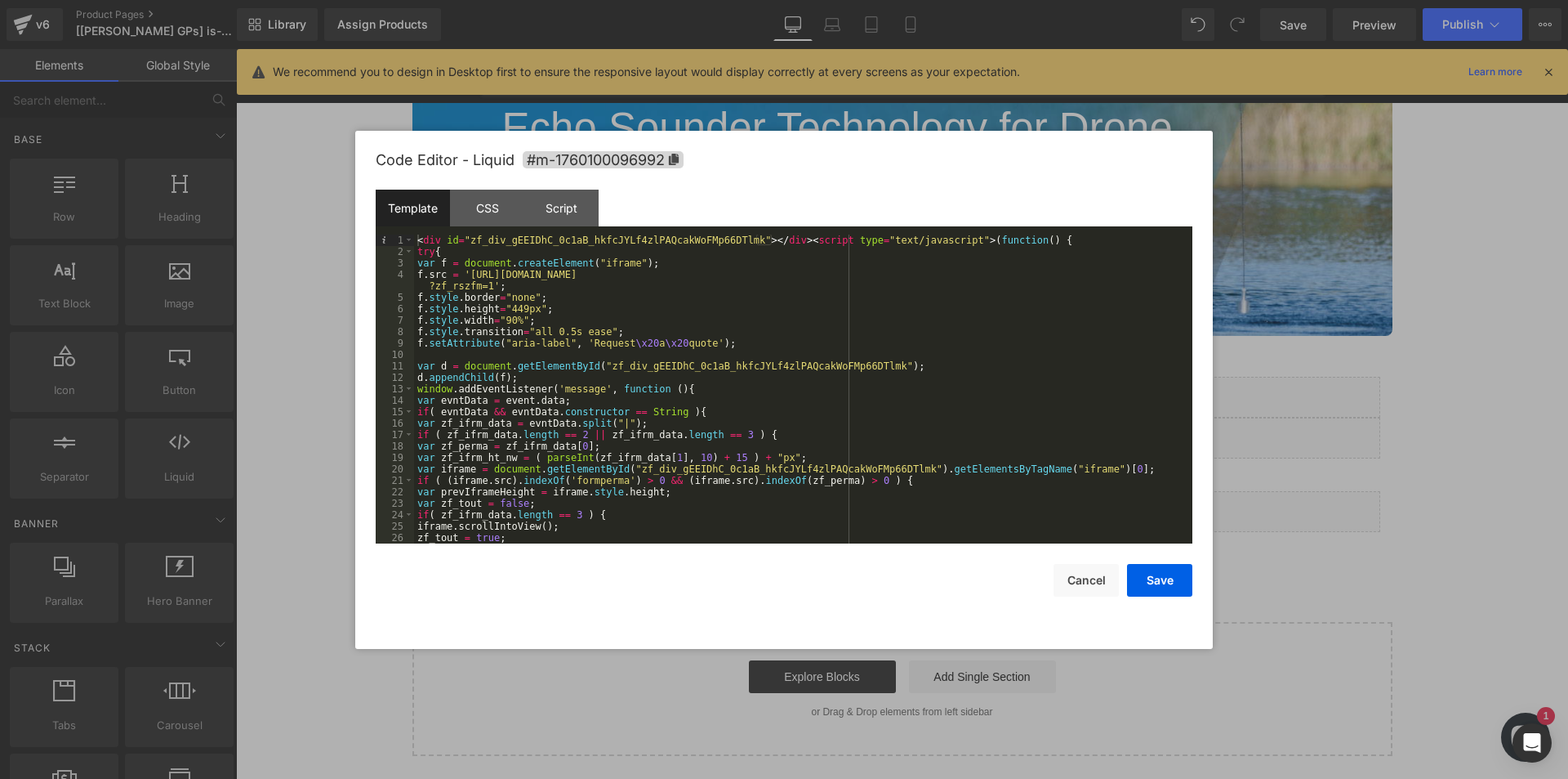
click at [1315, 519] on div at bounding box center [784, 389] width 1568 height 779
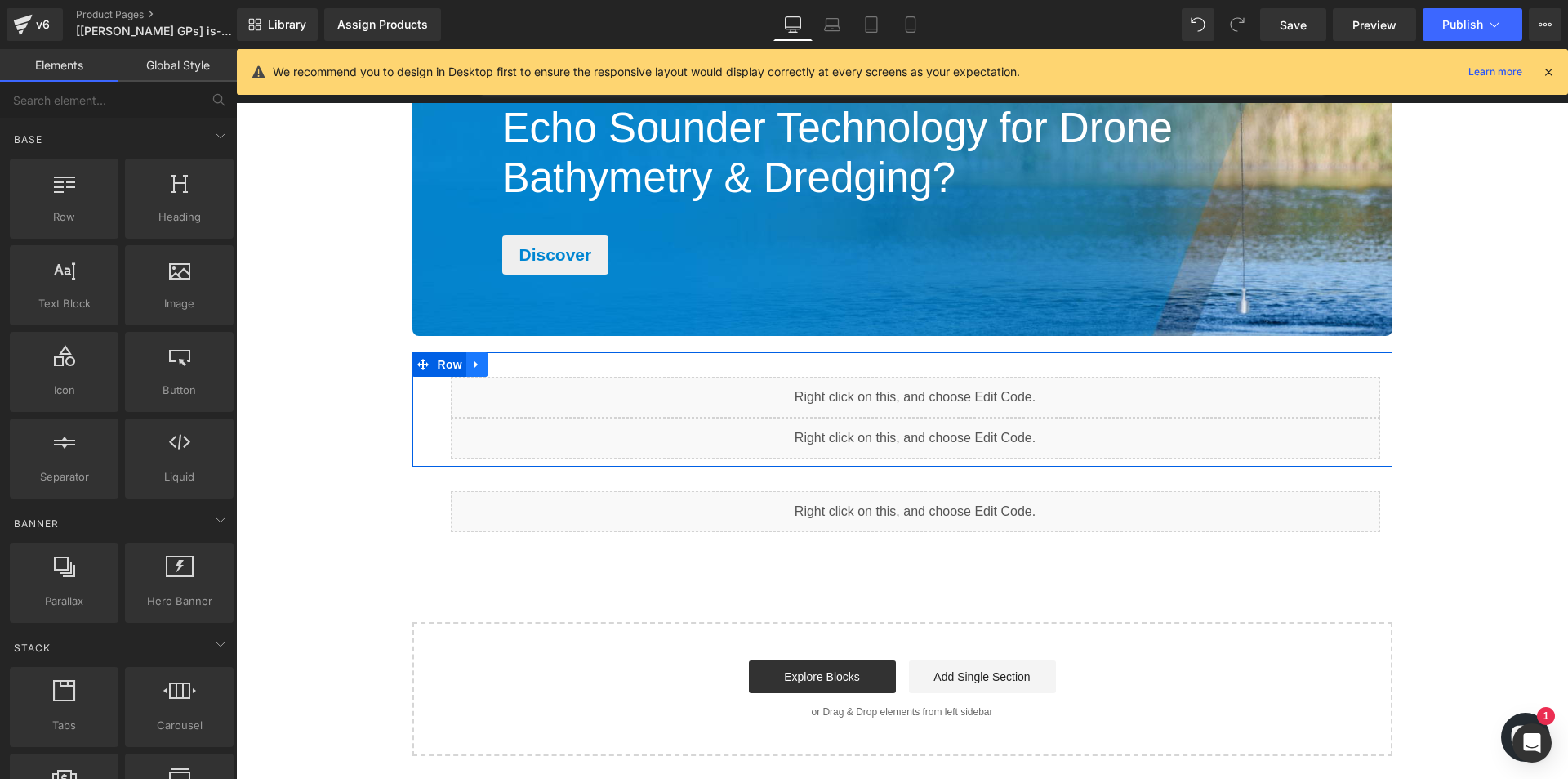
click at [475, 366] on icon "Main content" at bounding box center [477, 365] width 12 height 13
click at [514, 362] on icon "Main content" at bounding box center [519, 364] width 12 height 12
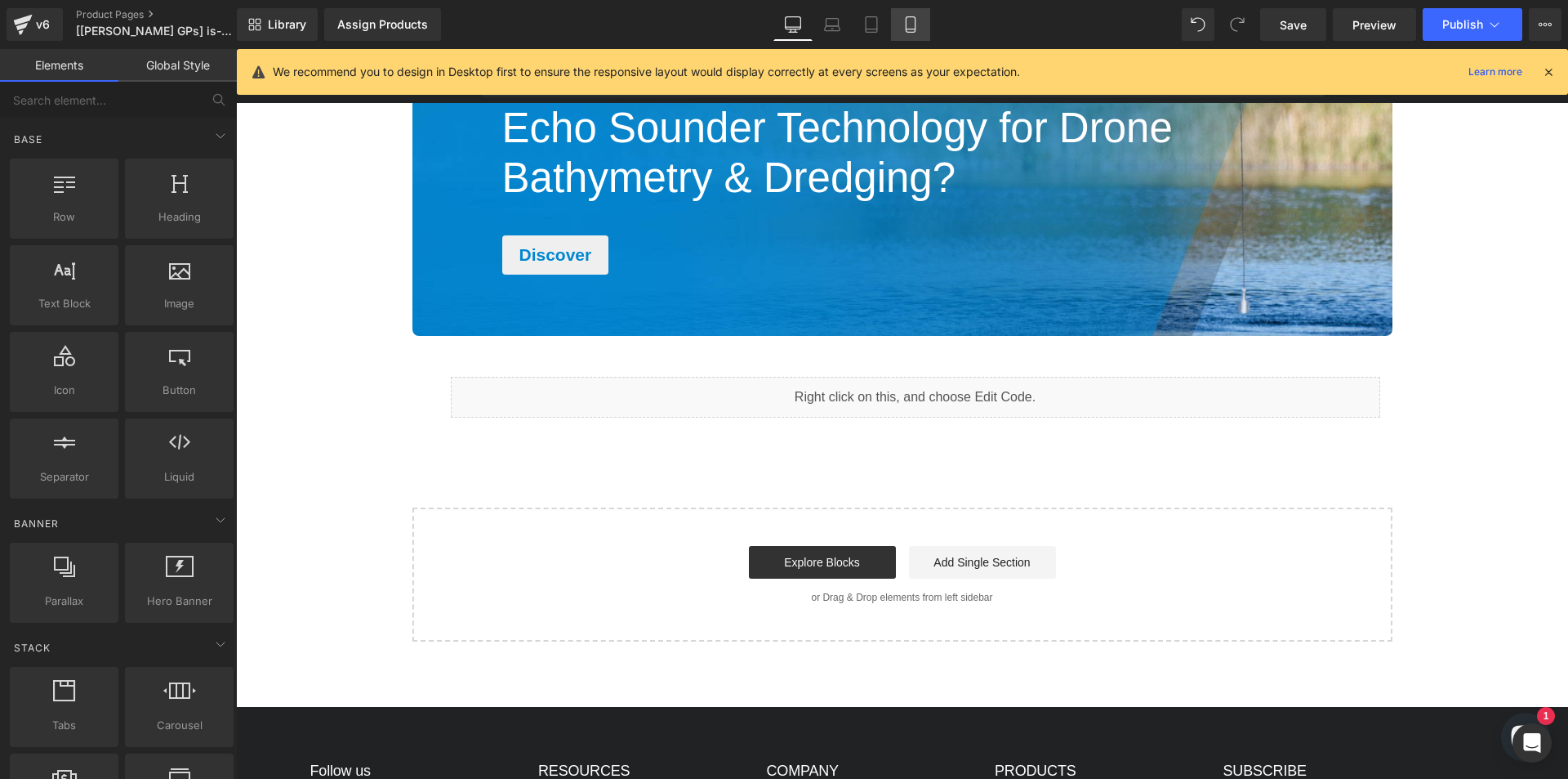
click at [912, 13] on link "Mobile" at bounding box center [911, 24] width 40 height 32
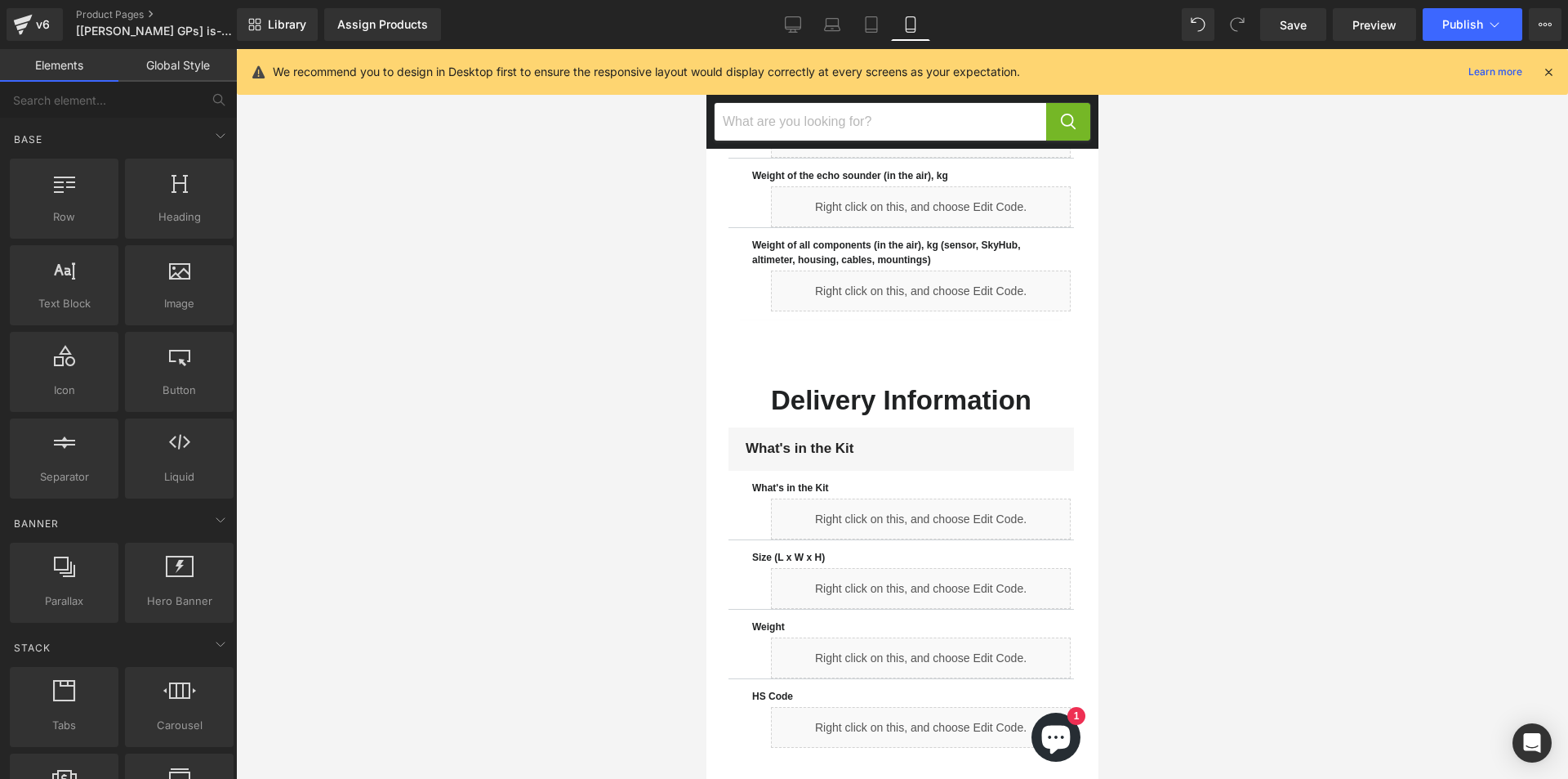
scroll to position [2908, 0]
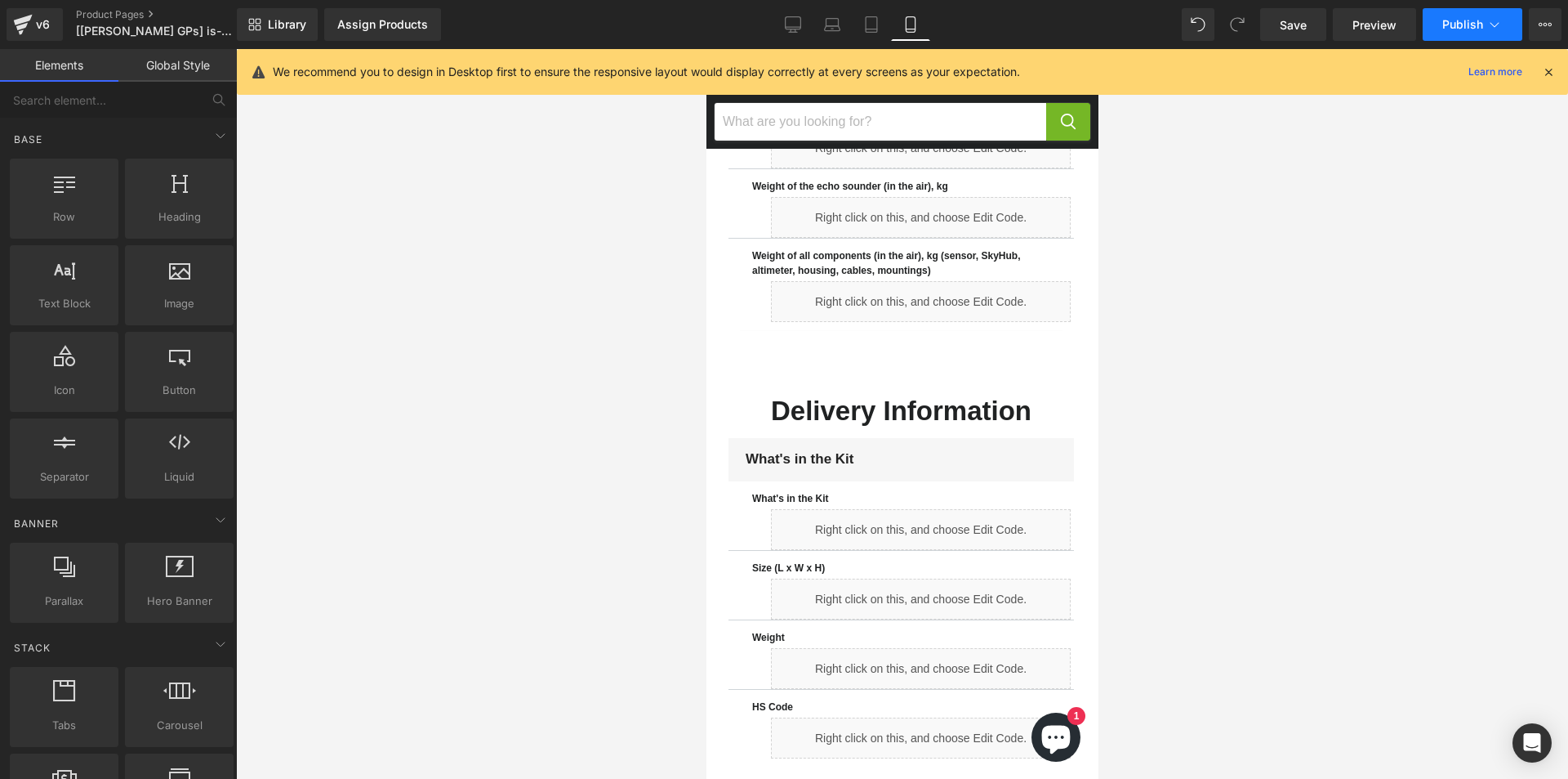
click at [1466, 13] on button "Publish" at bounding box center [1472, 24] width 100 height 32
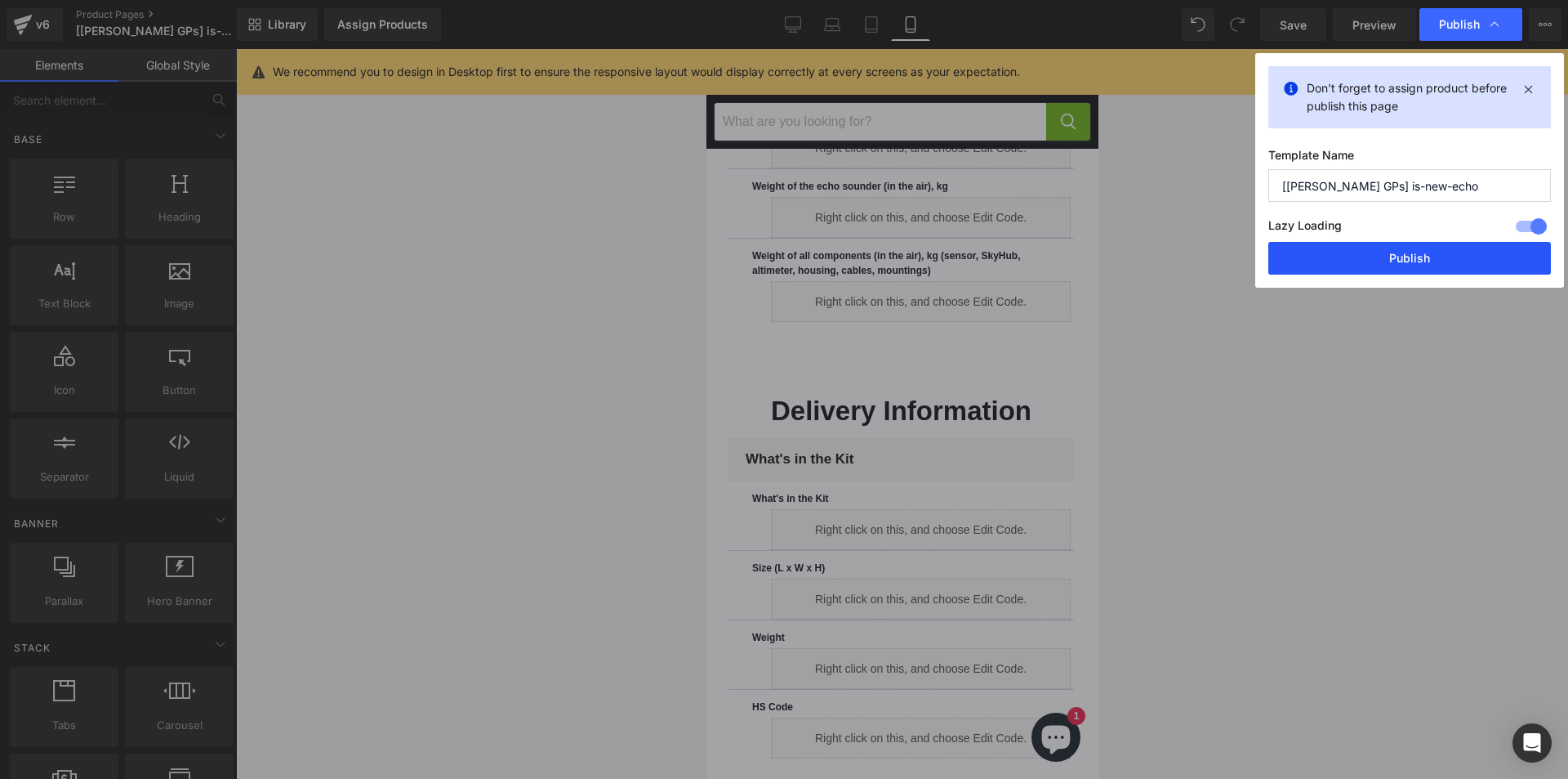
click at [1374, 268] on button "Publish" at bounding box center [1410, 258] width 283 height 32
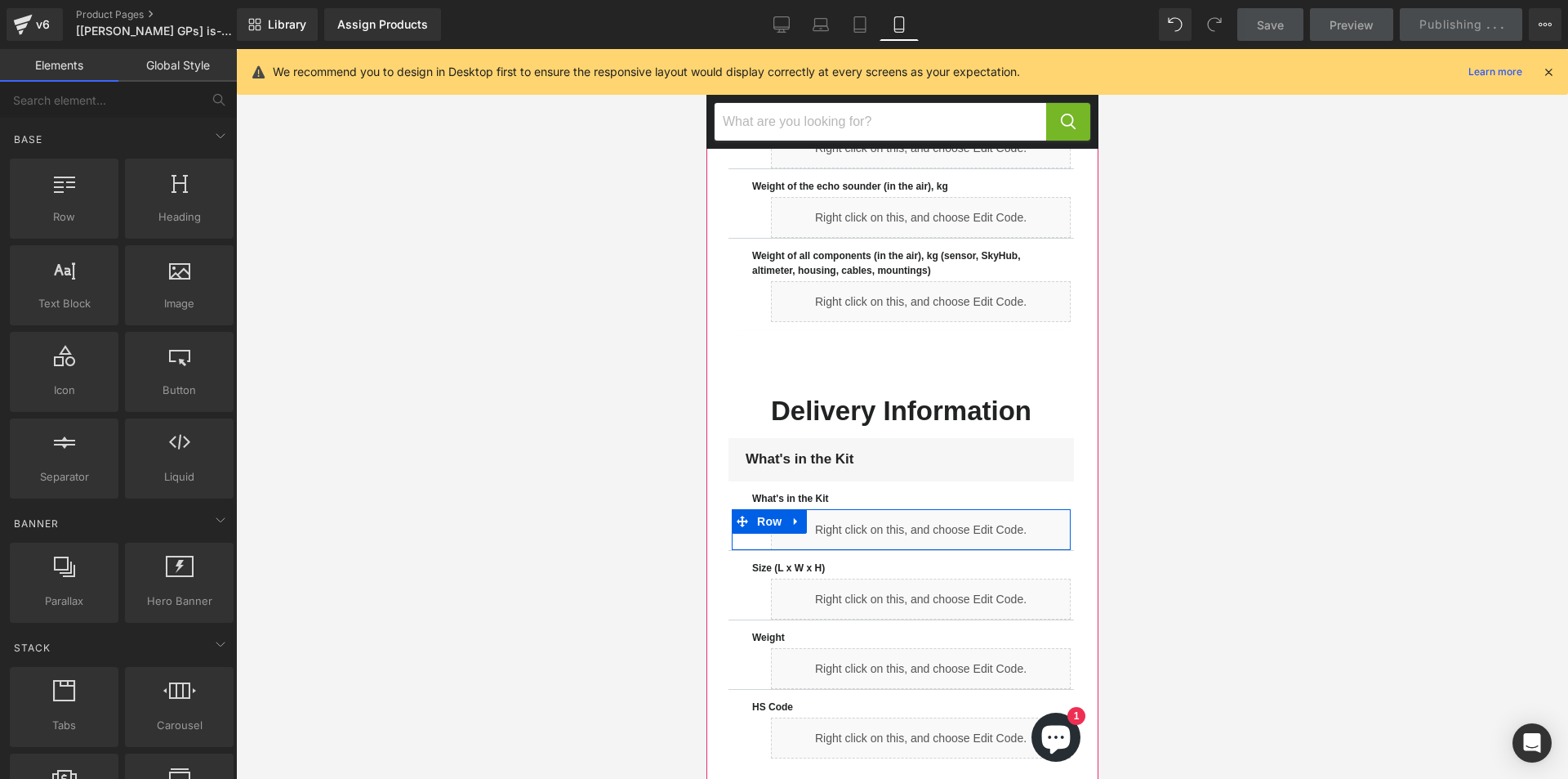
click at [926, 539] on div "Liquid" at bounding box center [921, 529] width 300 height 40
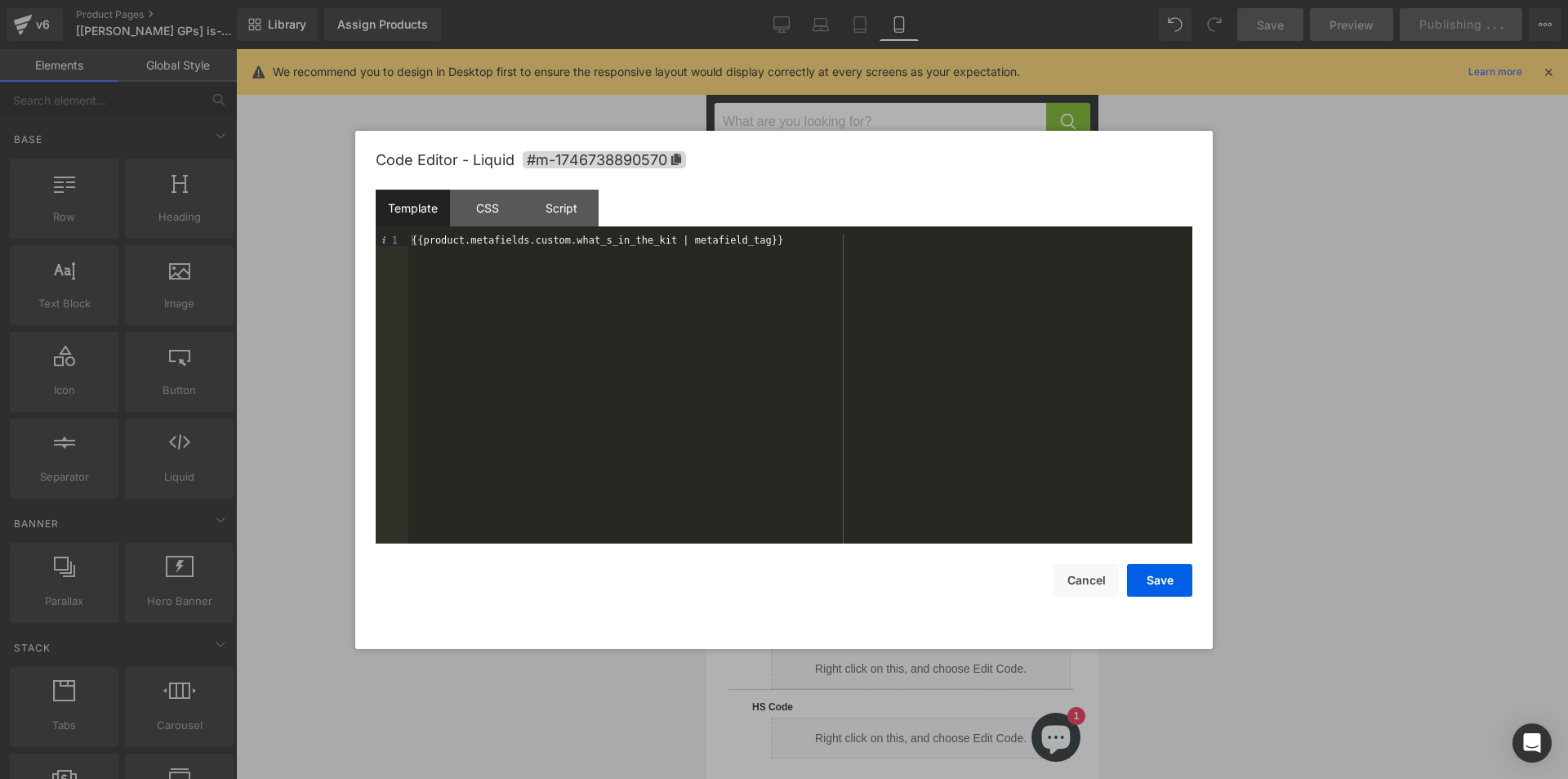
click at [1410, 588] on div at bounding box center [784, 389] width 1568 height 779
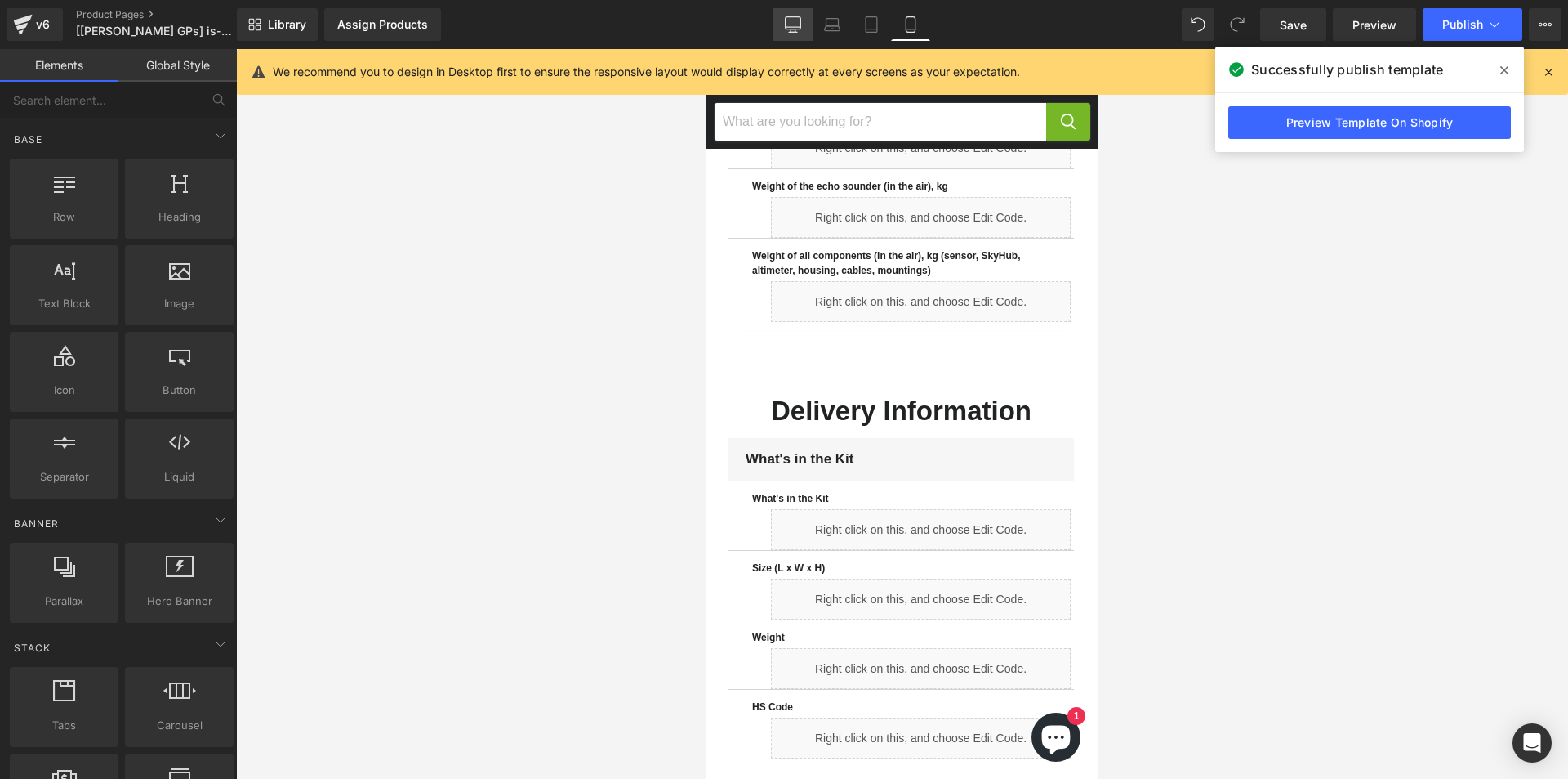
click at [797, 21] on icon at bounding box center [793, 24] width 16 height 16
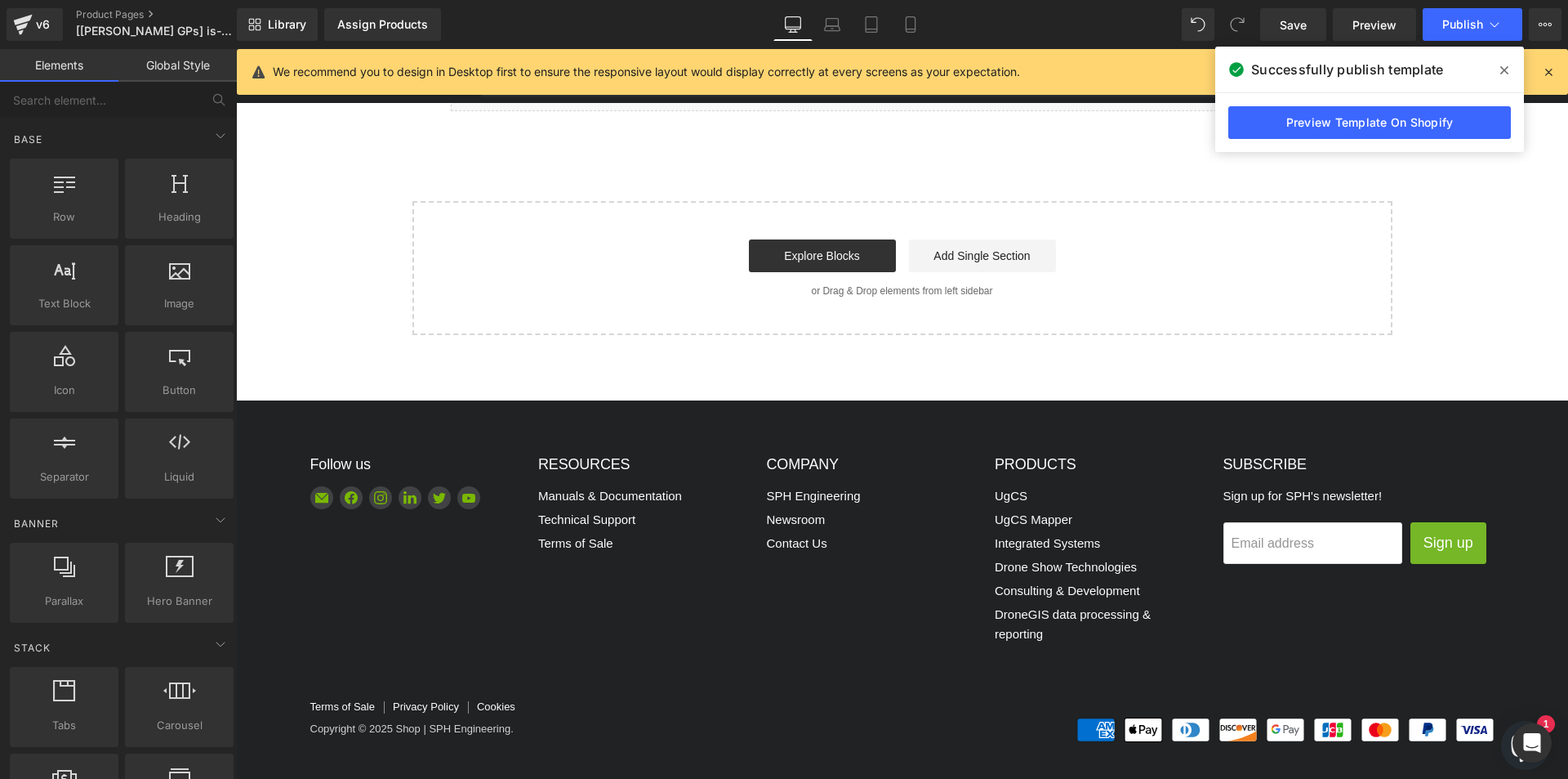
scroll to position [2378, 0]
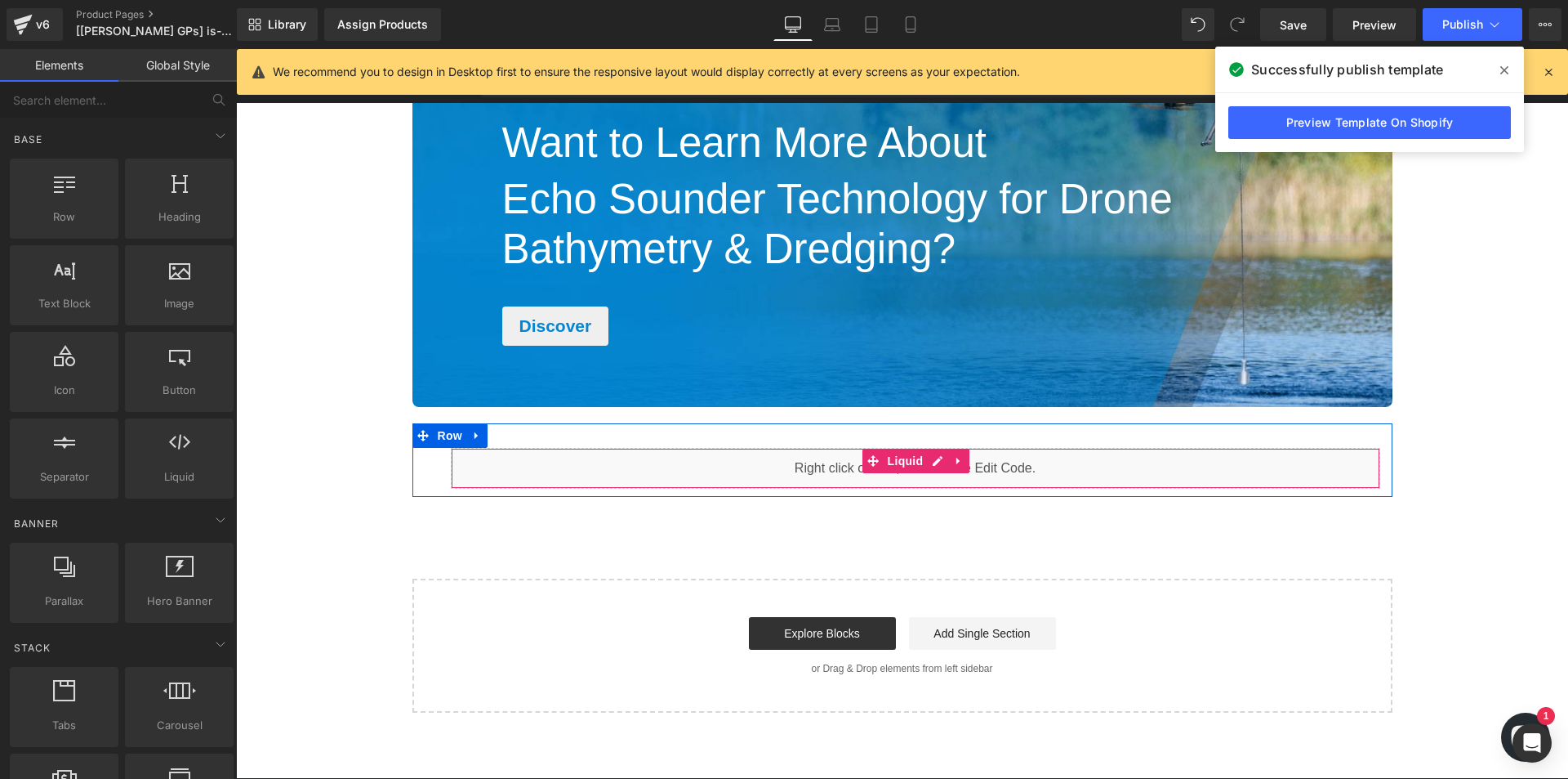
click at [926, 464] on div "Liquid" at bounding box center [915, 467] width 929 height 40
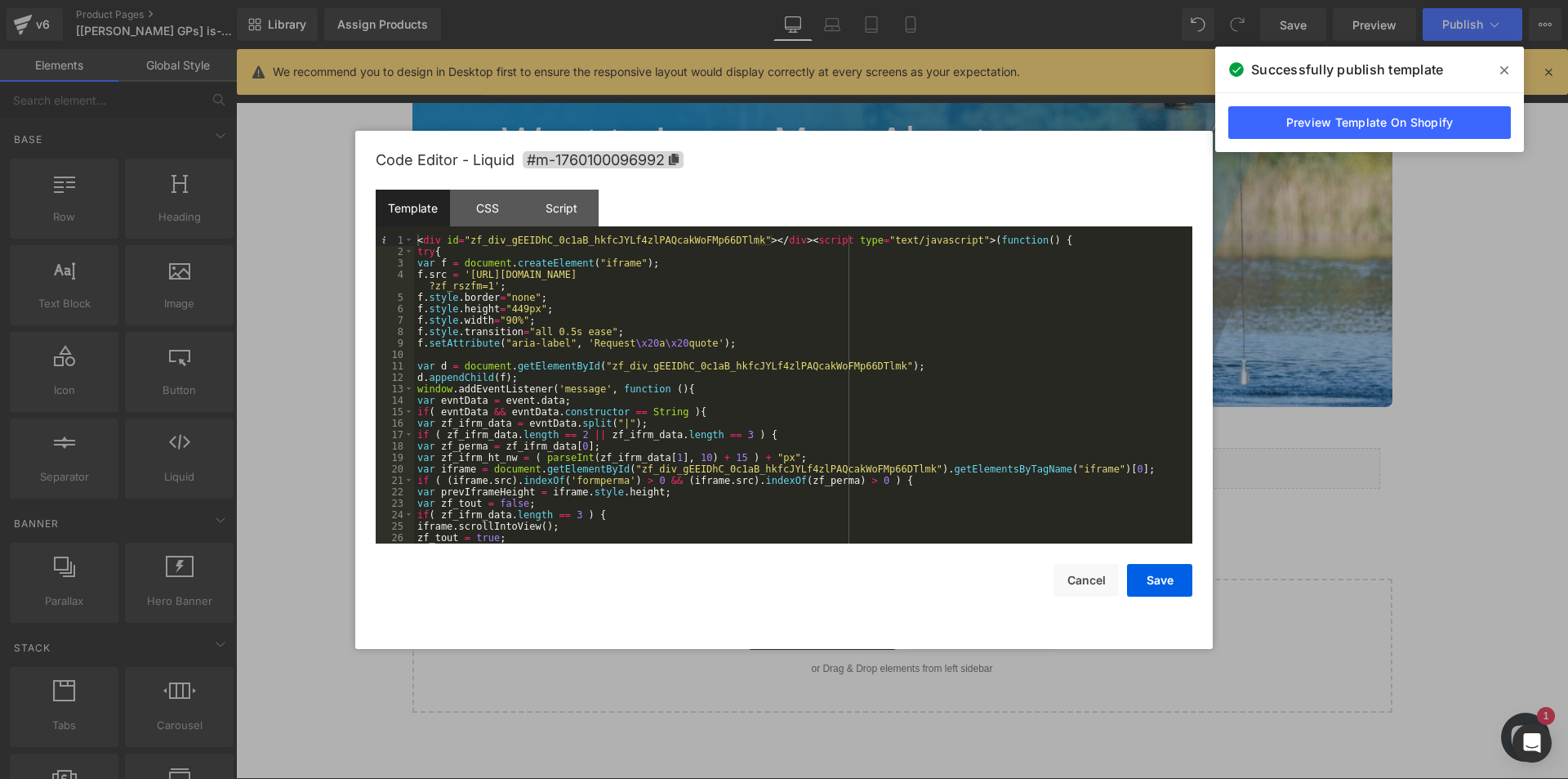
click at [1395, 474] on div at bounding box center [784, 389] width 1568 height 779
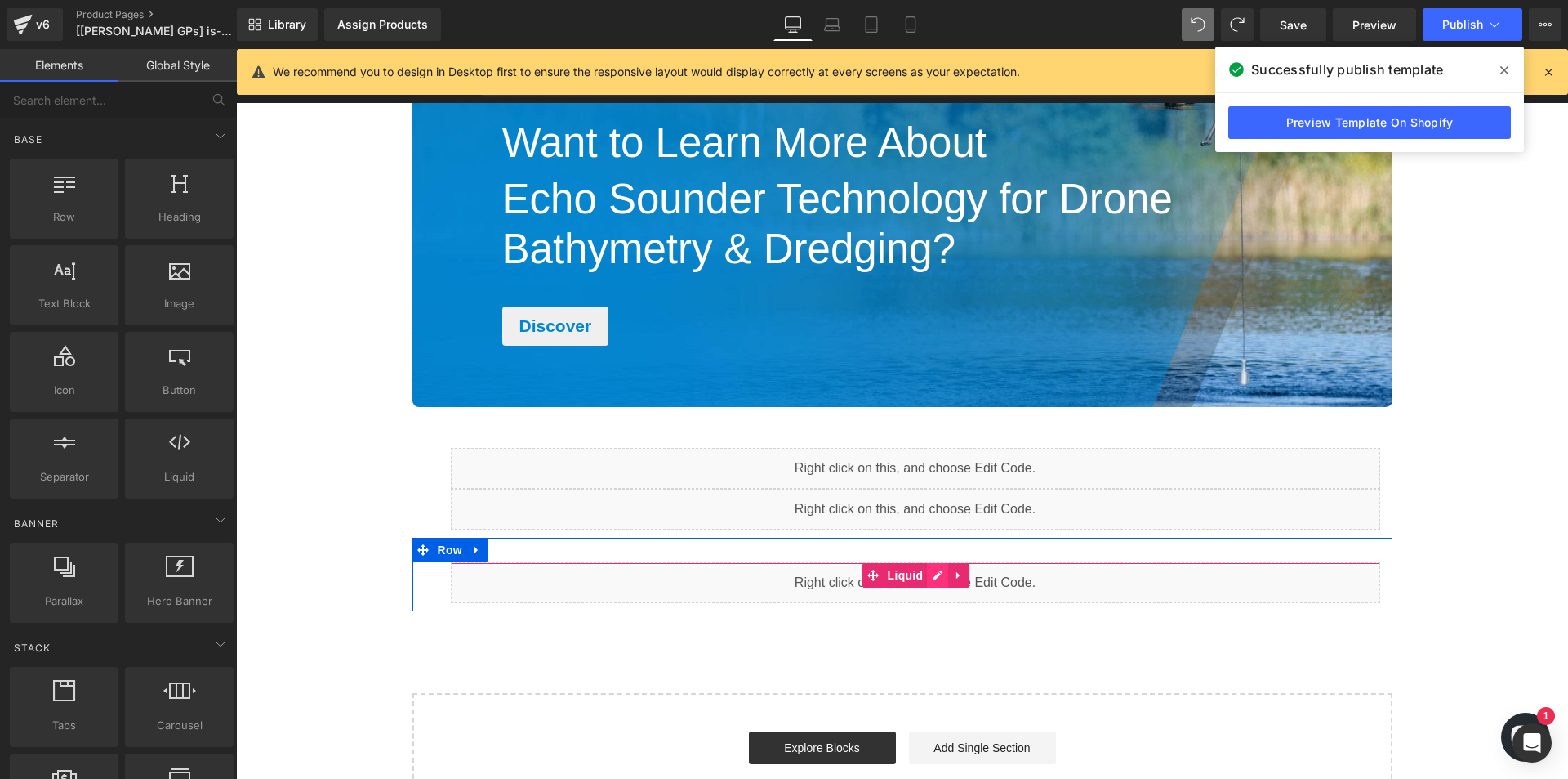
click at [929, 582] on div "Liquid" at bounding box center [915, 582] width 929 height 40
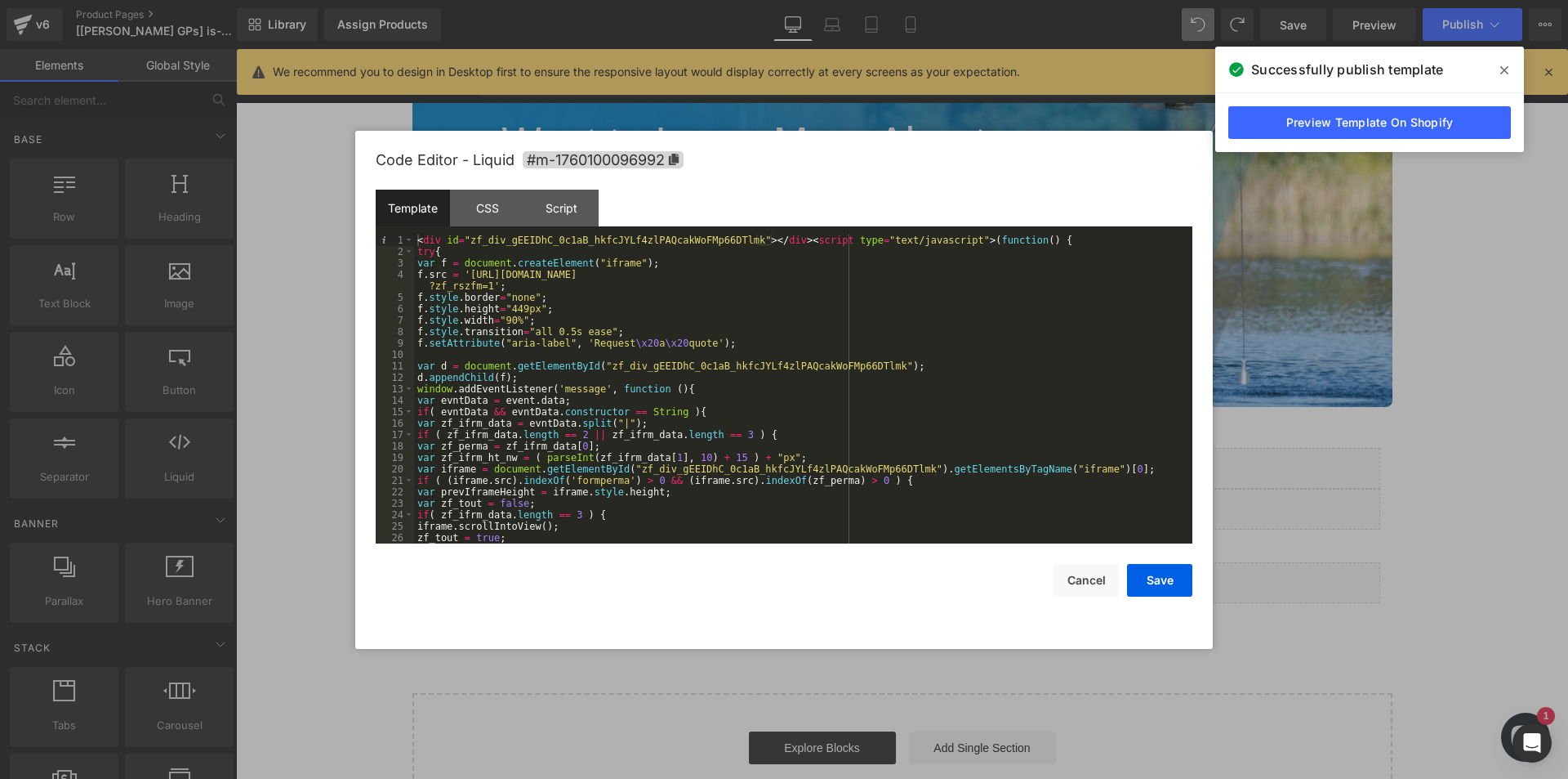
click at [1297, 547] on div at bounding box center [784, 389] width 1568 height 779
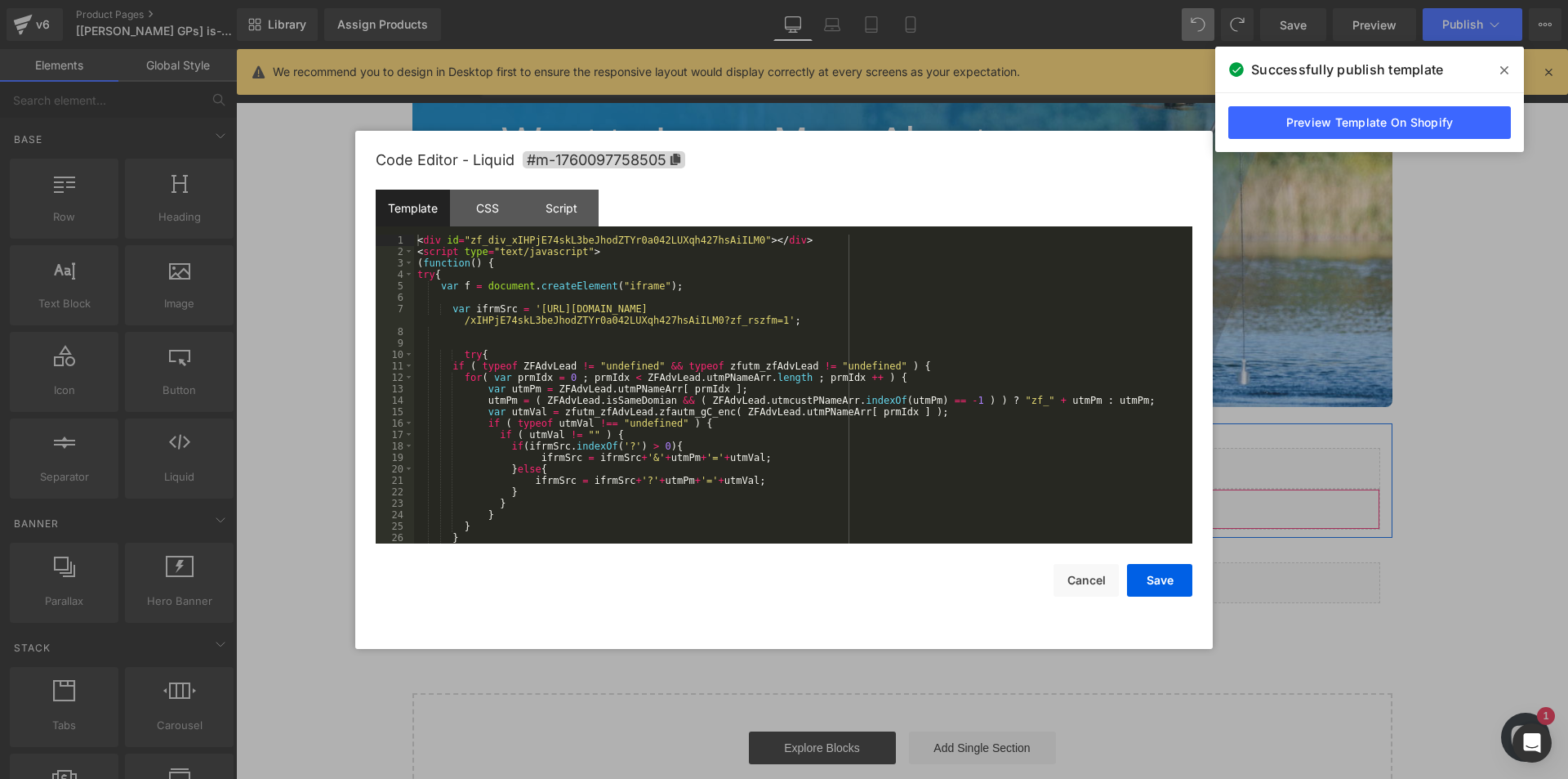
click at [935, 501] on div "Liquid" at bounding box center [915, 509] width 929 height 40
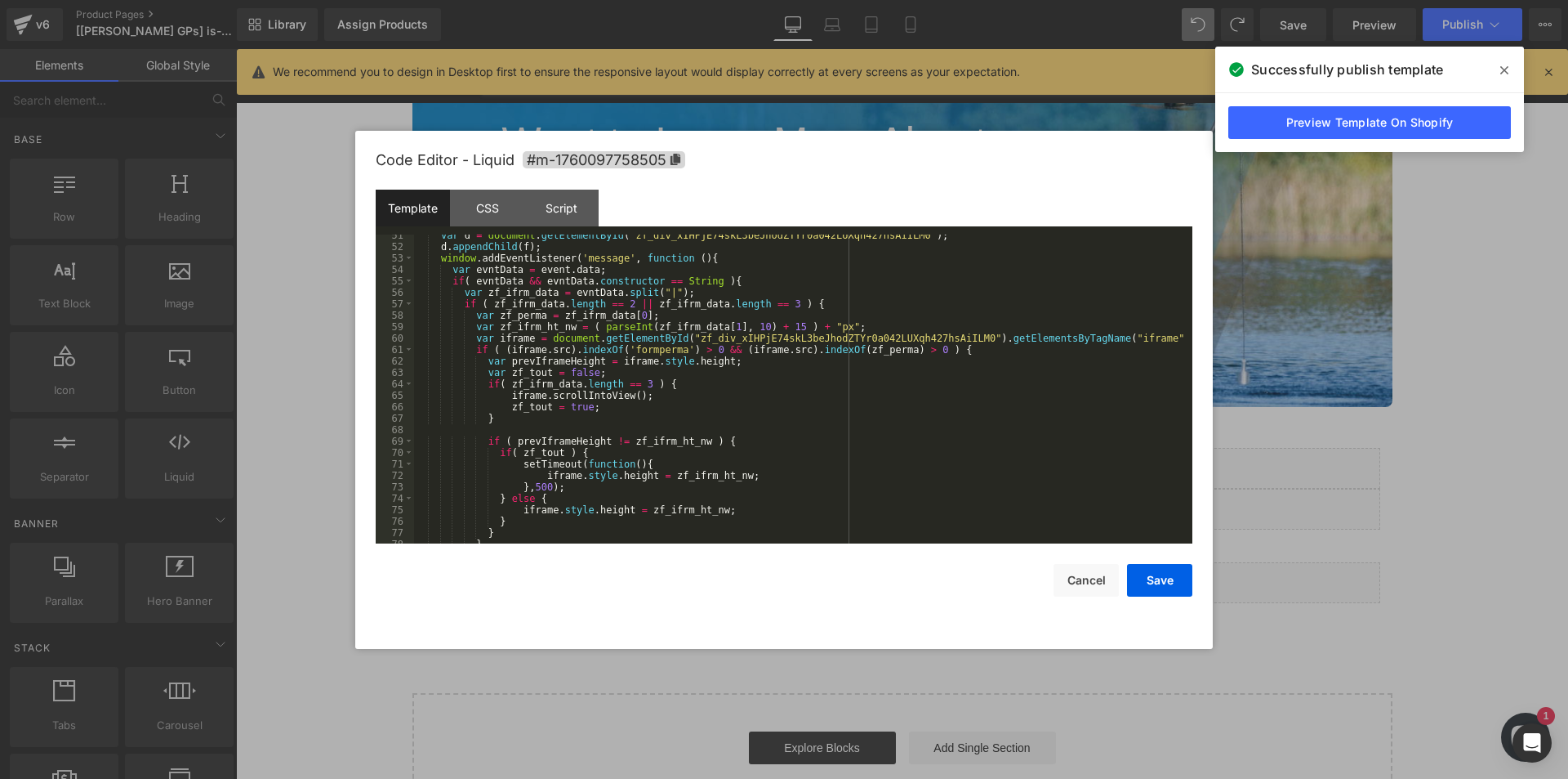
scroll to position [664, 0]
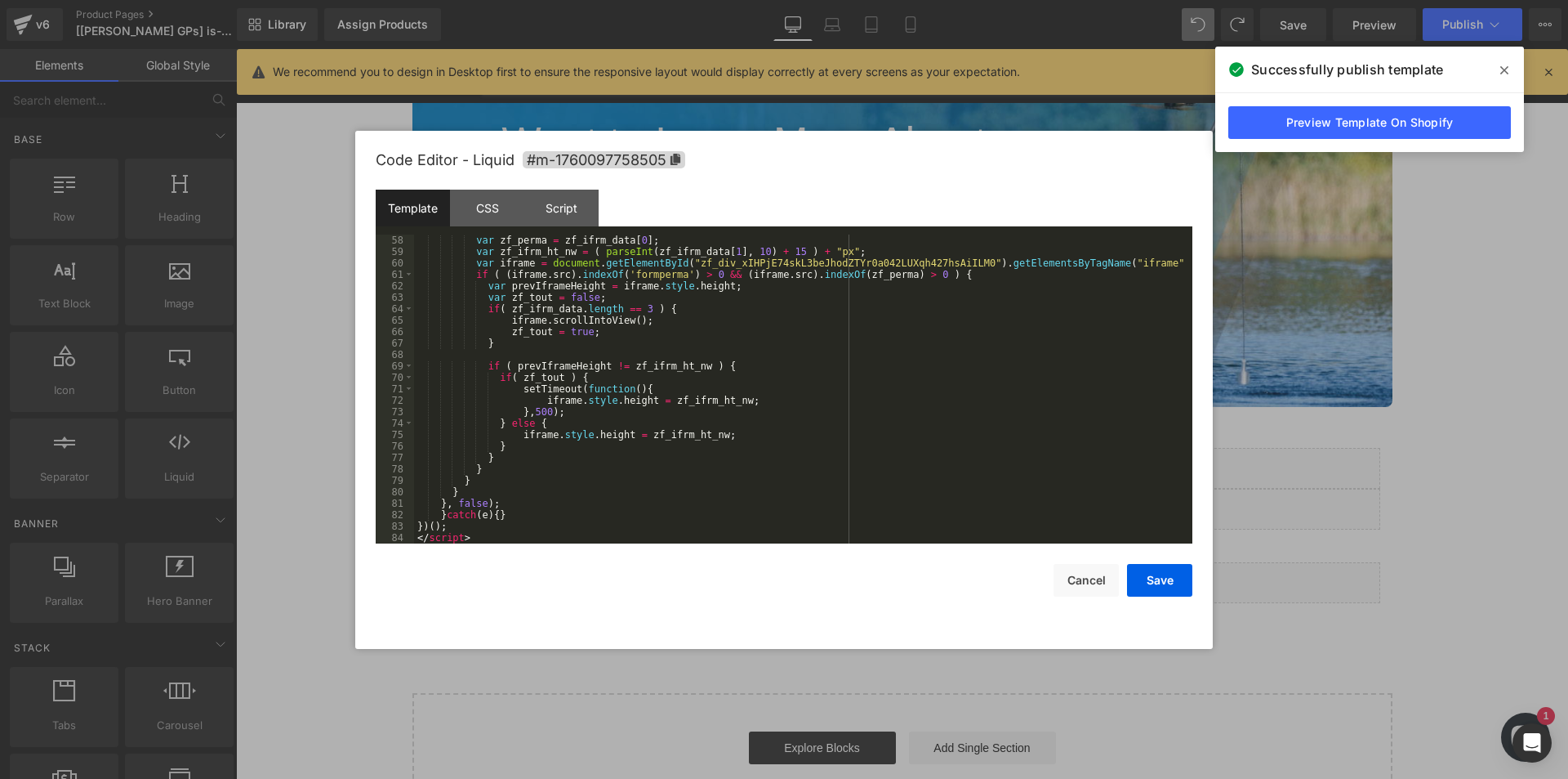
click at [1346, 514] on div at bounding box center [784, 389] width 1568 height 779
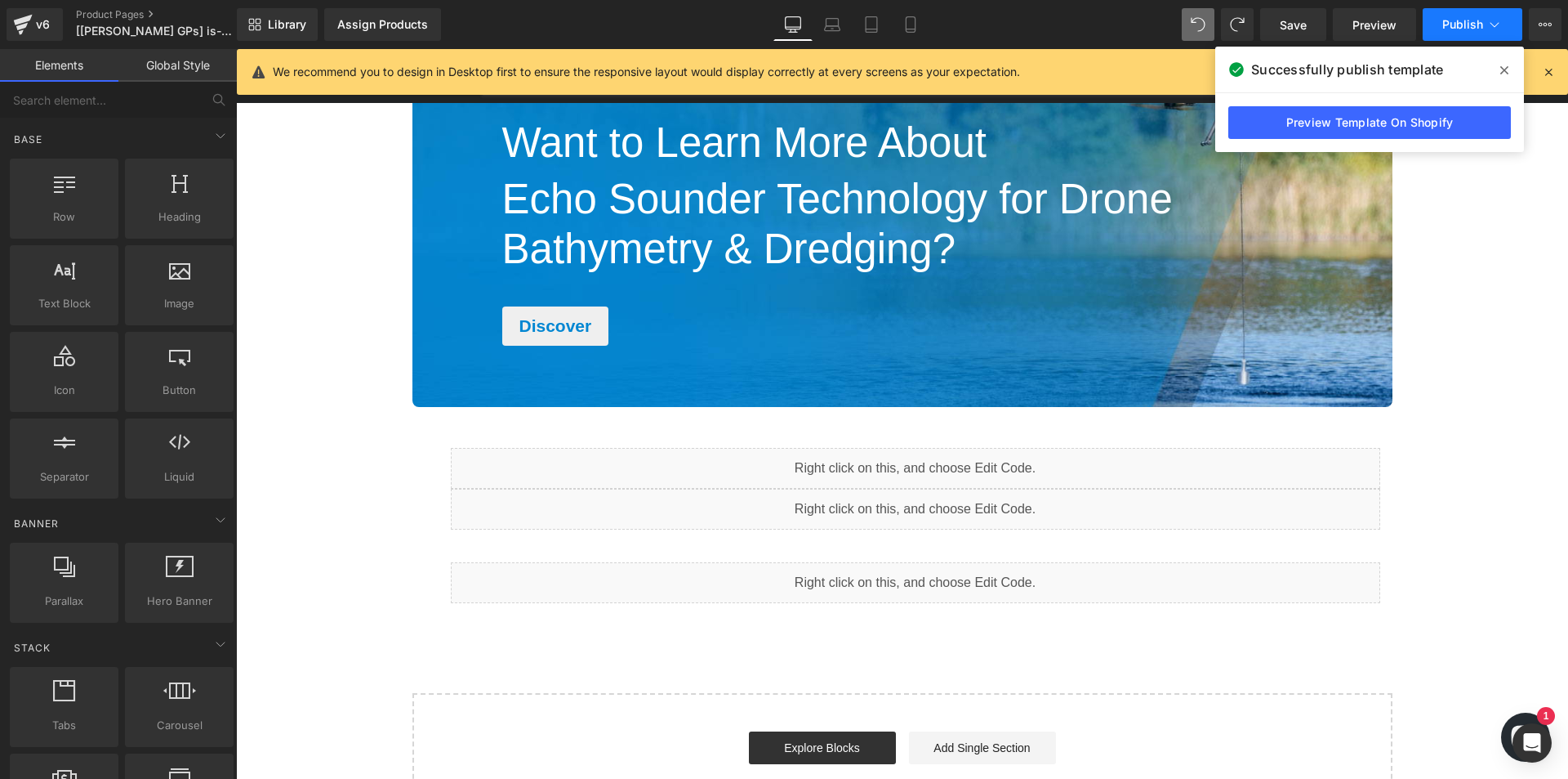
click at [1453, 24] on span "Publish" at bounding box center [1462, 24] width 40 height 13
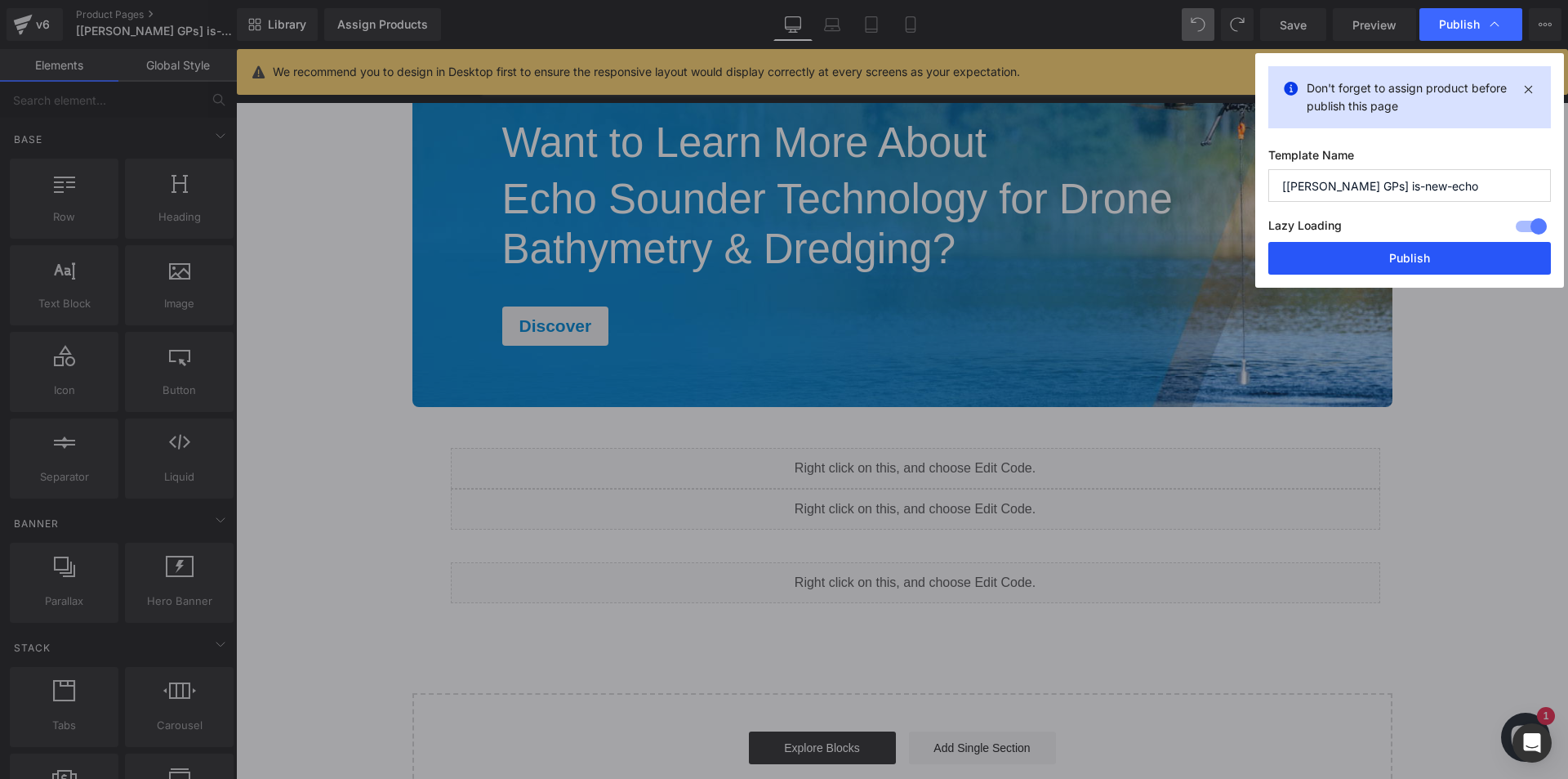
click at [1402, 260] on button "Publish" at bounding box center [1410, 258] width 283 height 32
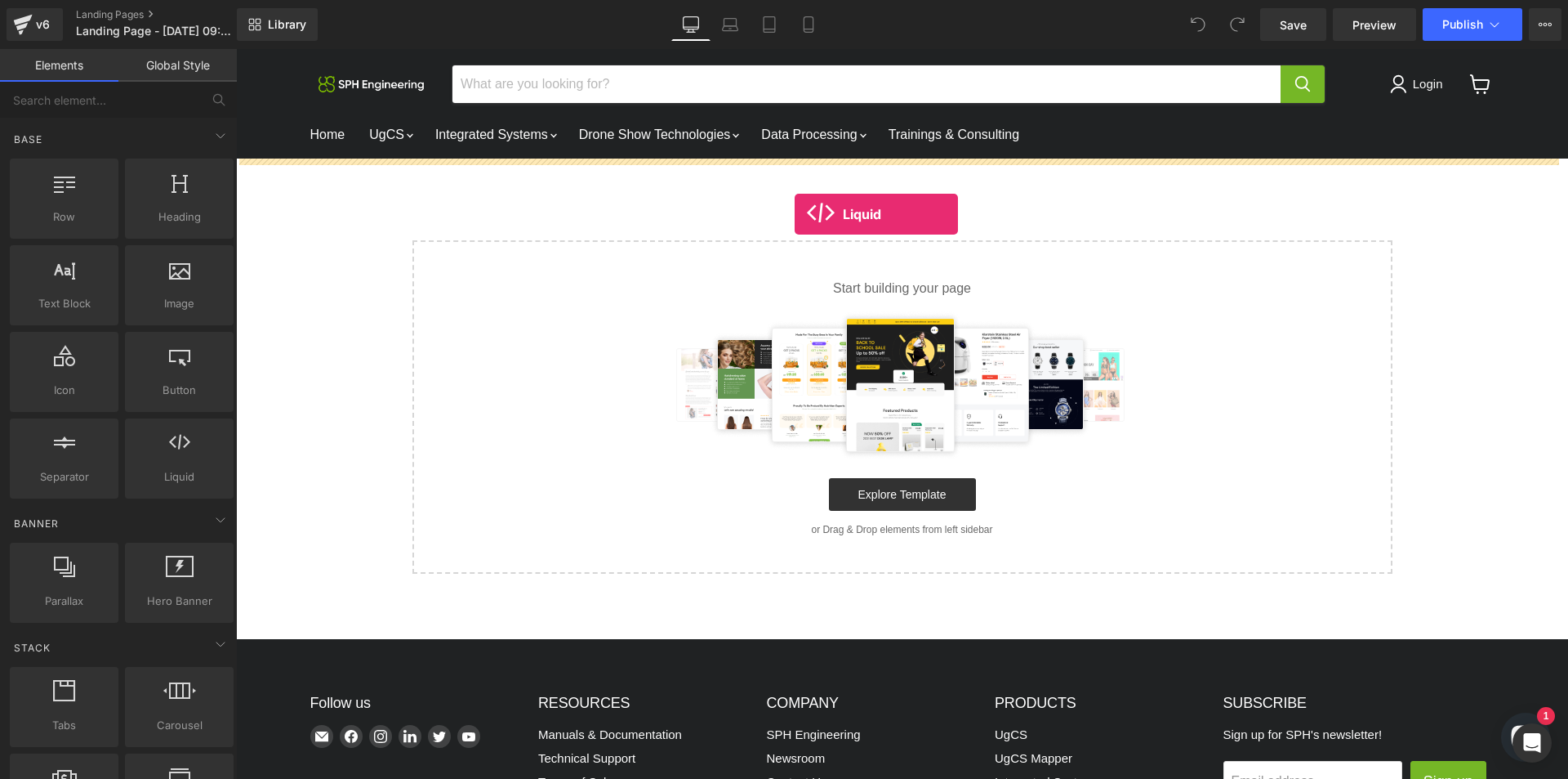
drag, startPoint x: 244, startPoint y: 447, endPoint x: 795, endPoint y: 214, distance: 598.2
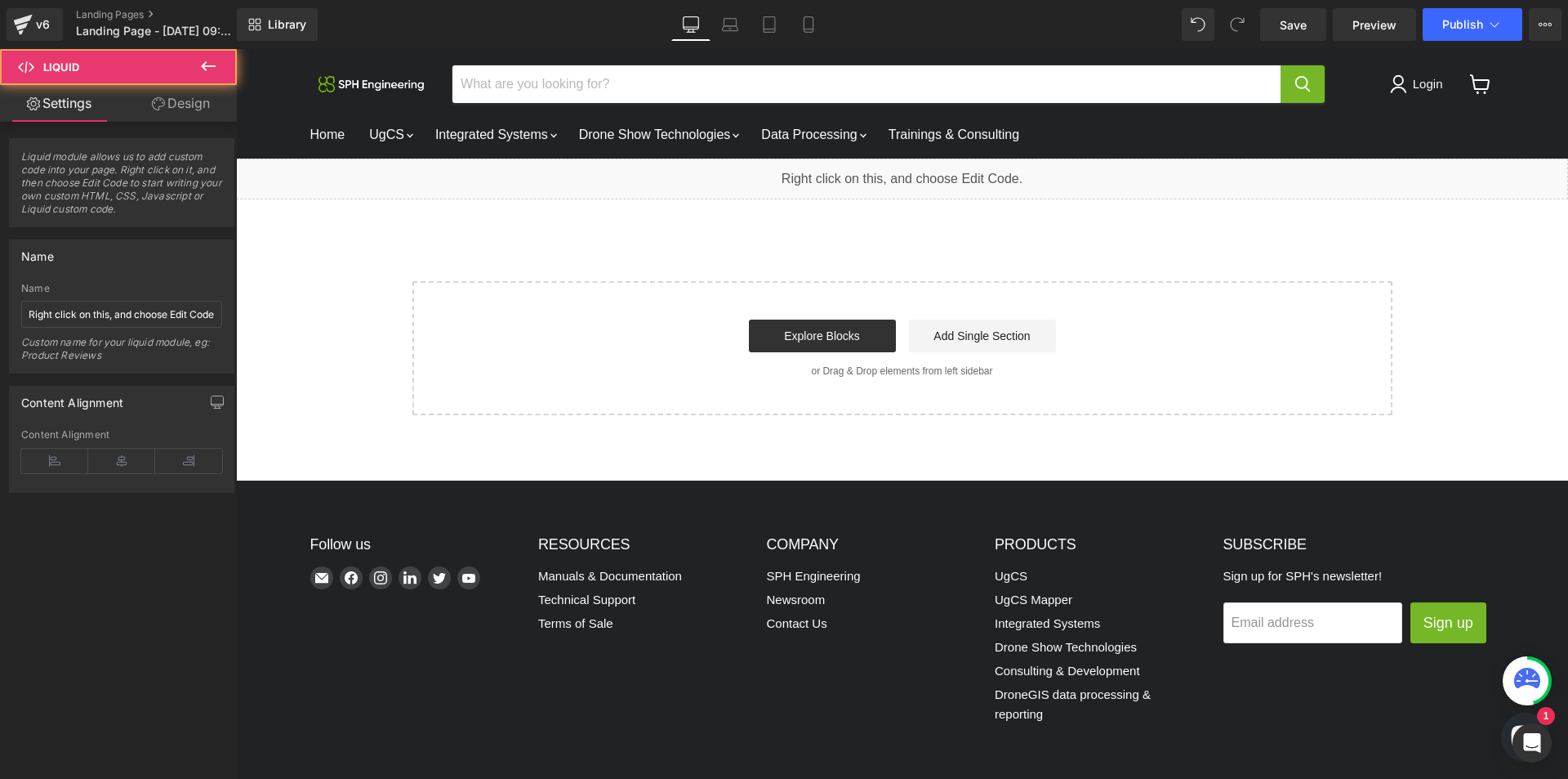
click at [922, 179] on div "Liquid" at bounding box center [903, 178] width 1333 height 40
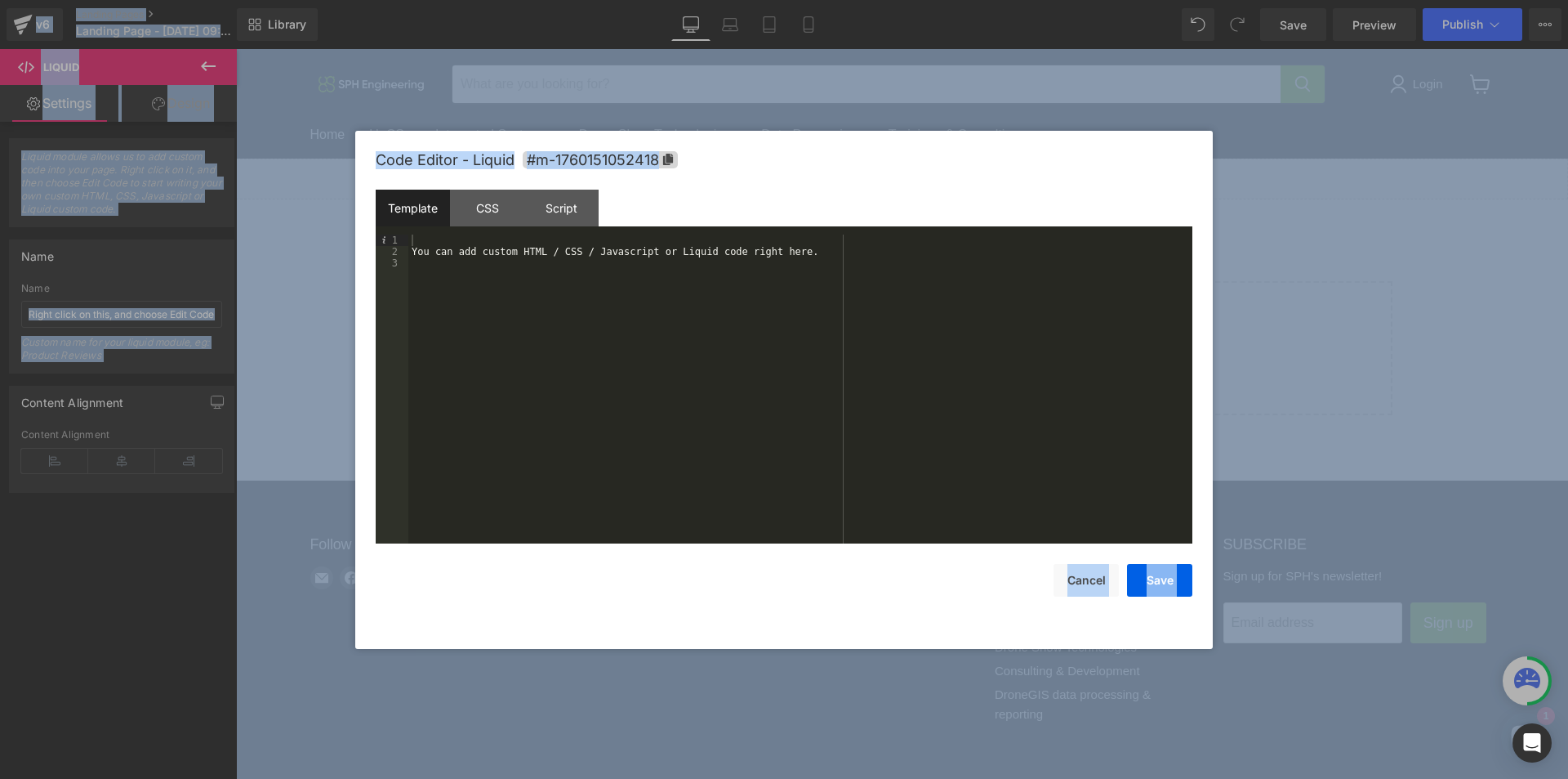
click at [792, 305] on div "You can add custom HTML / CSS / Javascript or Liquid code right here." at bounding box center [800, 400] width 784 height 332
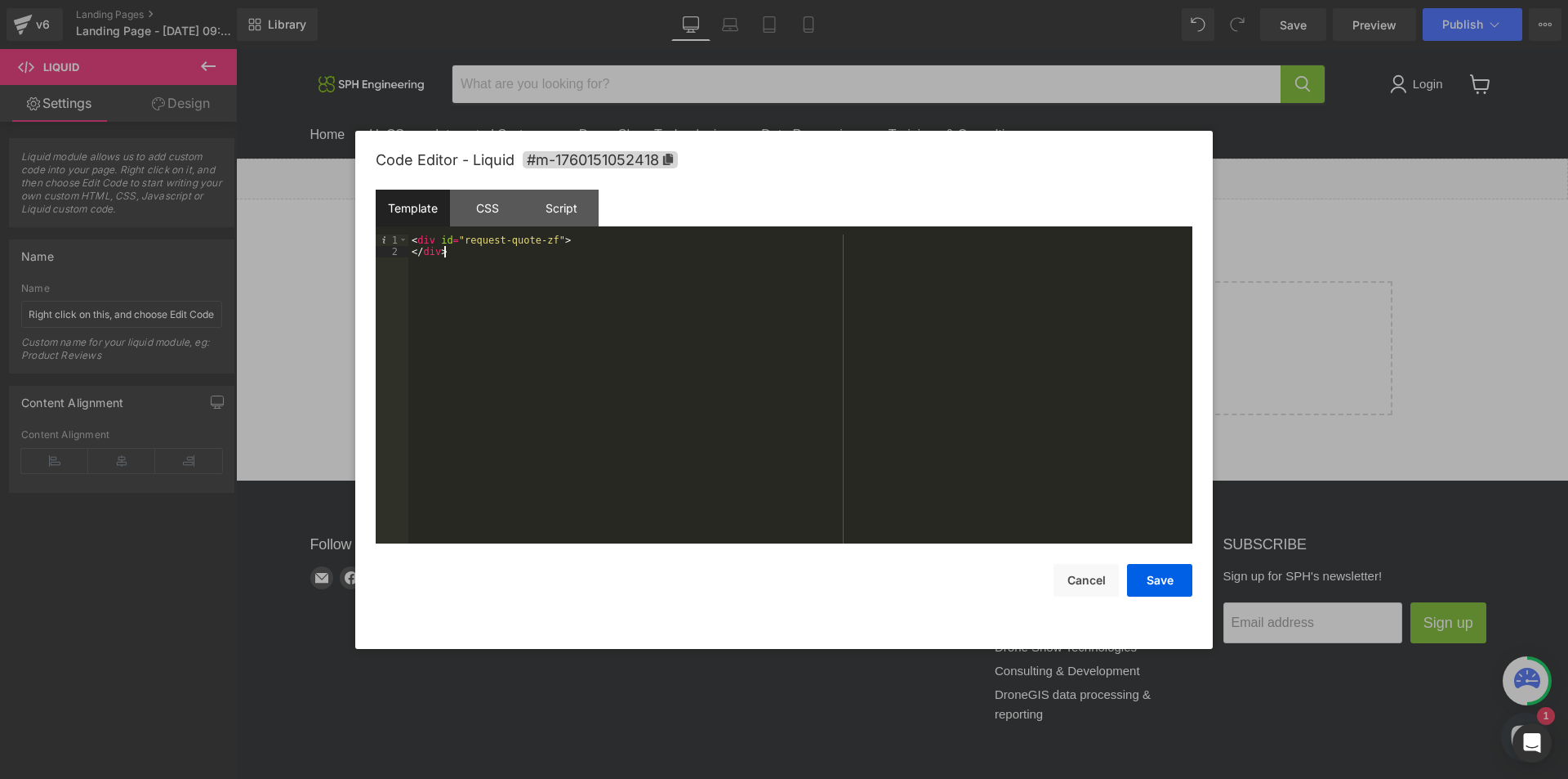
click at [411, 257] on div "< div id = "request-quote-zf" > </ div >" at bounding box center [800, 400] width 784 height 332
drag, startPoint x: 1140, startPoint y: 575, endPoint x: 974, endPoint y: 408, distance: 235.5
click at [1140, 575] on button "Save" at bounding box center [1159, 580] width 66 height 32
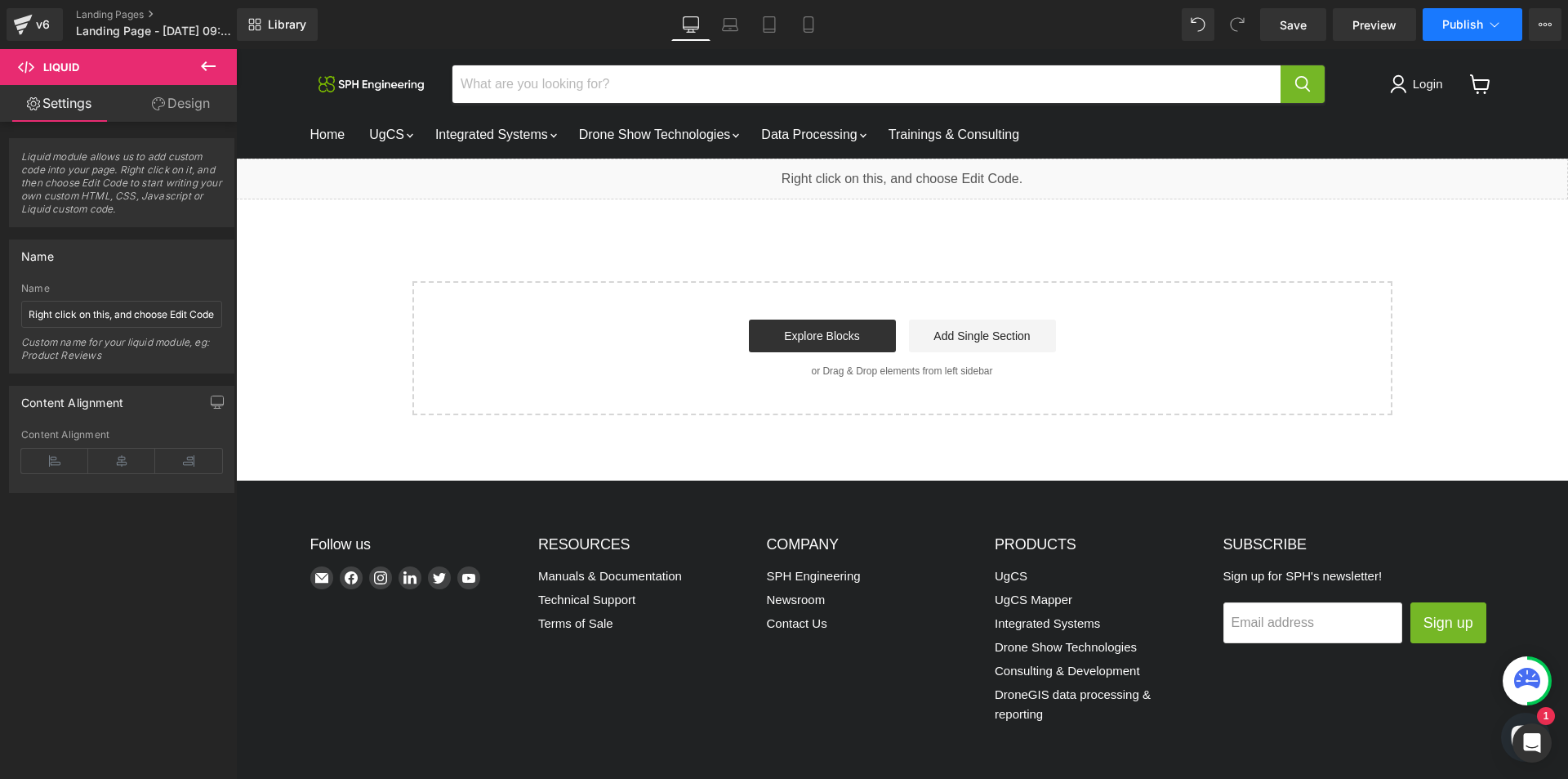
click at [1458, 9] on button "Publish" at bounding box center [1472, 24] width 100 height 32
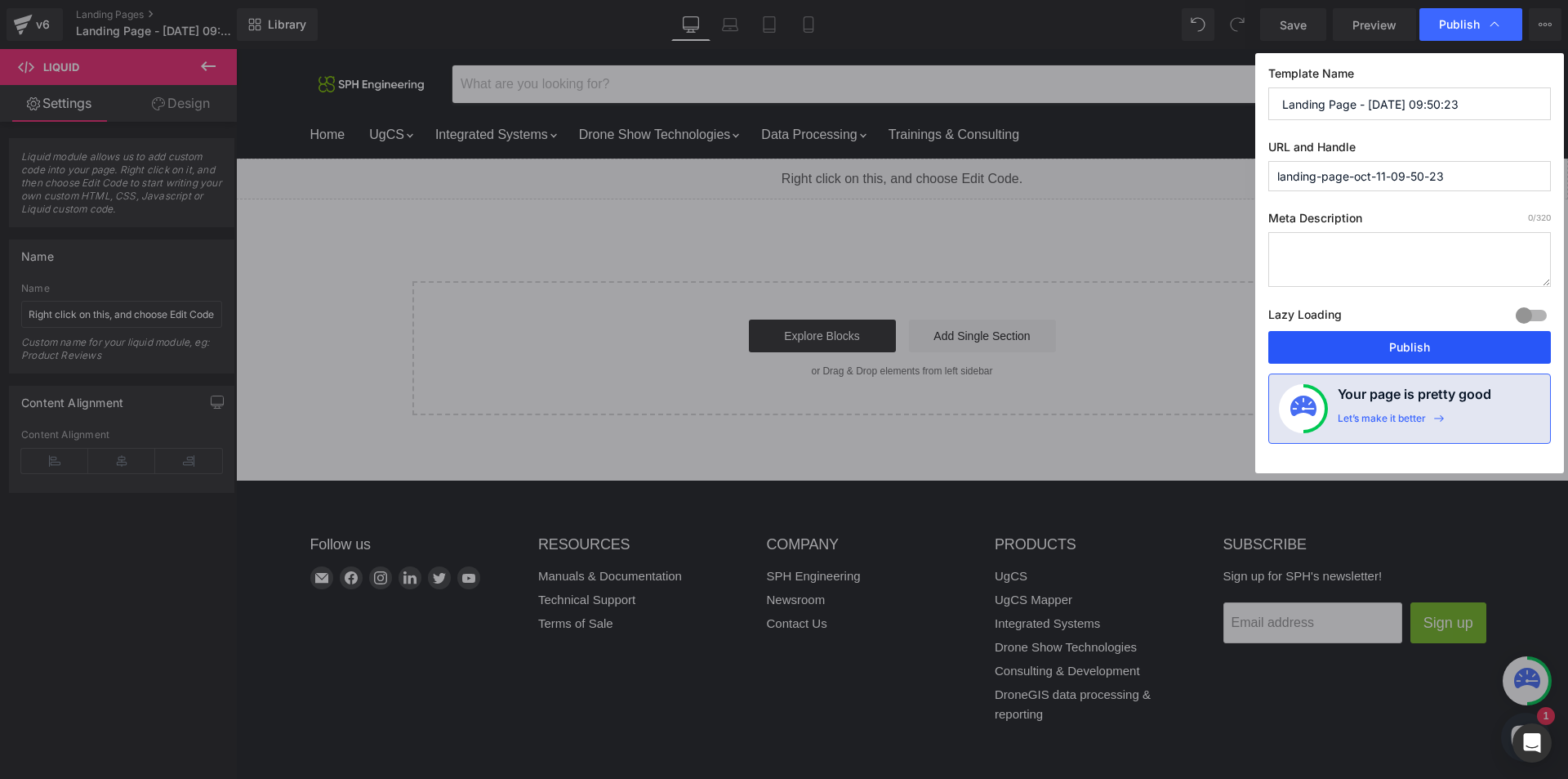
drag, startPoint x: 1389, startPoint y: 347, endPoint x: 1152, endPoint y: 297, distance: 242.2
click at [1389, 347] on button "Publish" at bounding box center [1410, 347] width 283 height 32
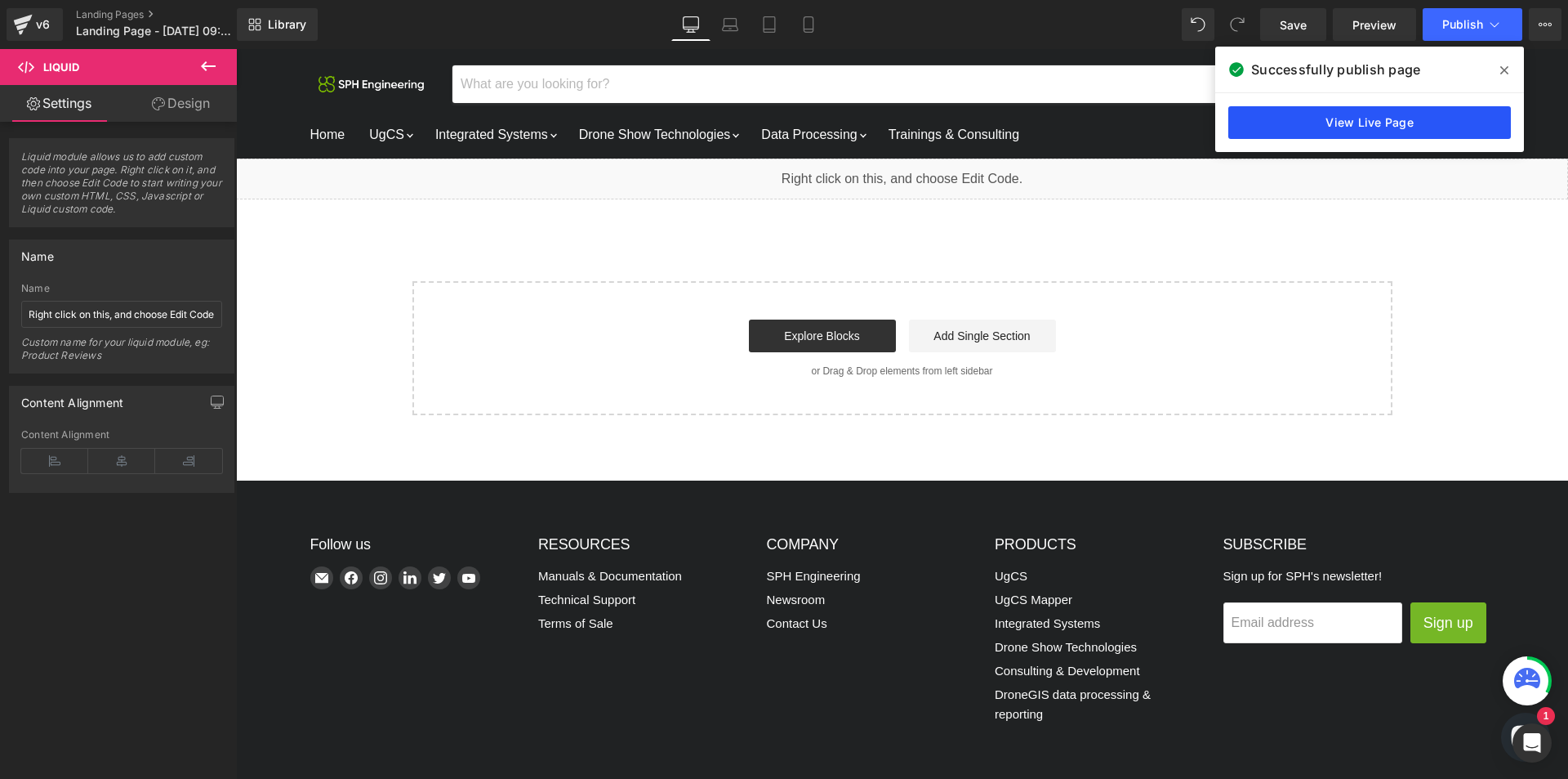
click at [1281, 121] on link "View Live Page" at bounding box center [1370, 122] width 283 height 32
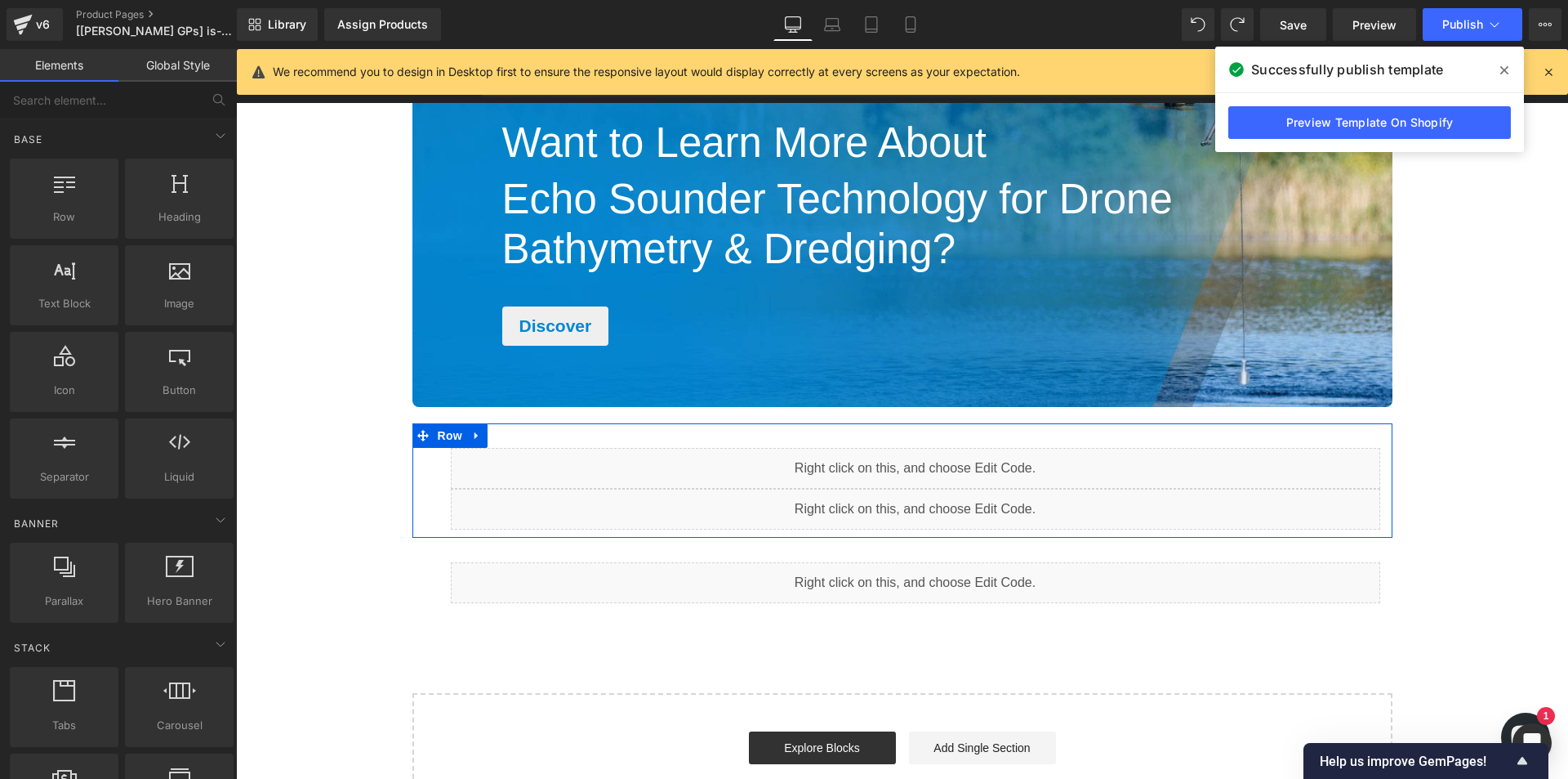
click at [931, 462] on div "Liquid" at bounding box center [915, 467] width 929 height 40
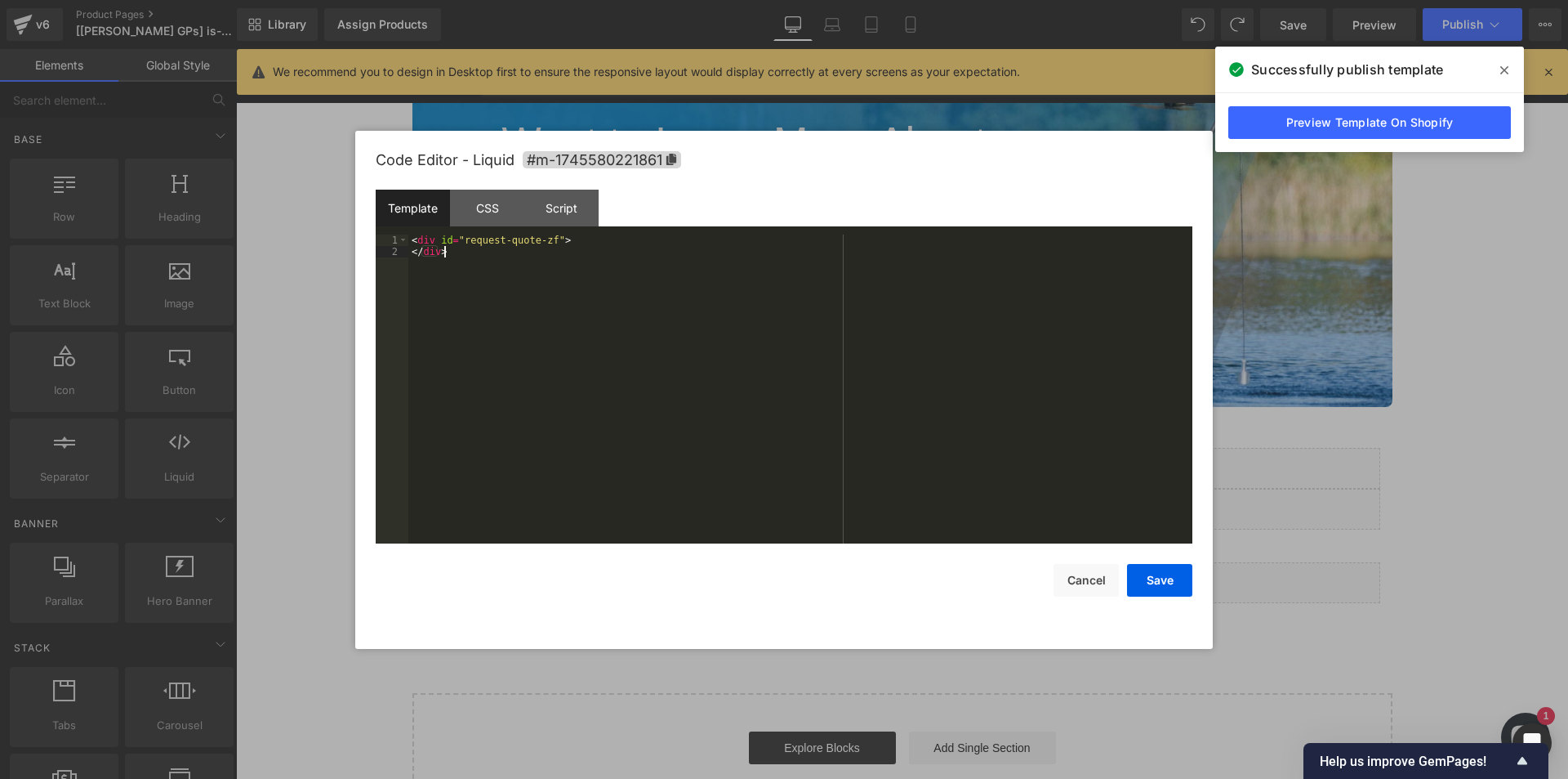
click at [872, 394] on div "< div id = "request-quote-zf" > </ div >" at bounding box center [800, 400] width 784 height 332
click at [410, 255] on div "< div id = "request-quote-zf" > </ div >" at bounding box center [800, 400] width 784 height 332
click at [627, 261] on div "< div id = "request-quote-zf" > </ div >" at bounding box center [800, 400] width 784 height 332
drag, startPoint x: 1488, startPoint y: 531, endPoint x: 962, endPoint y: 529, distance: 526.0
click at [1488, 531] on div at bounding box center [784, 389] width 1568 height 779
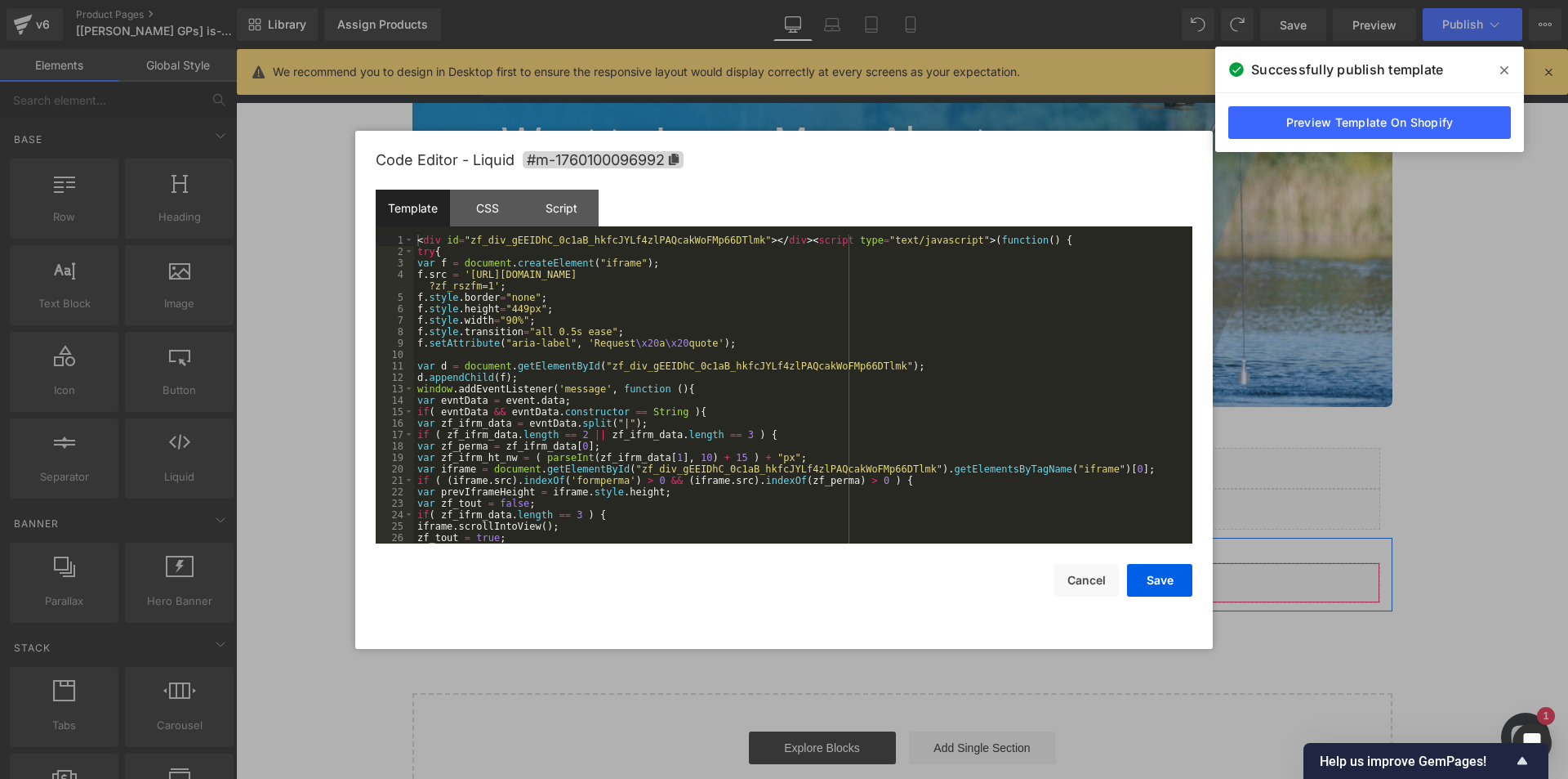
click at [930, 583] on div "Liquid" at bounding box center [915, 582] width 929 height 40
click at [637, 386] on div "< div id = "zf_div_gEEIDhC_0c1aB_hkfcJYLf4zlPAQcakWoFMp66DTlmk" > </ div > < sc…" at bounding box center [800, 400] width 772 height 332
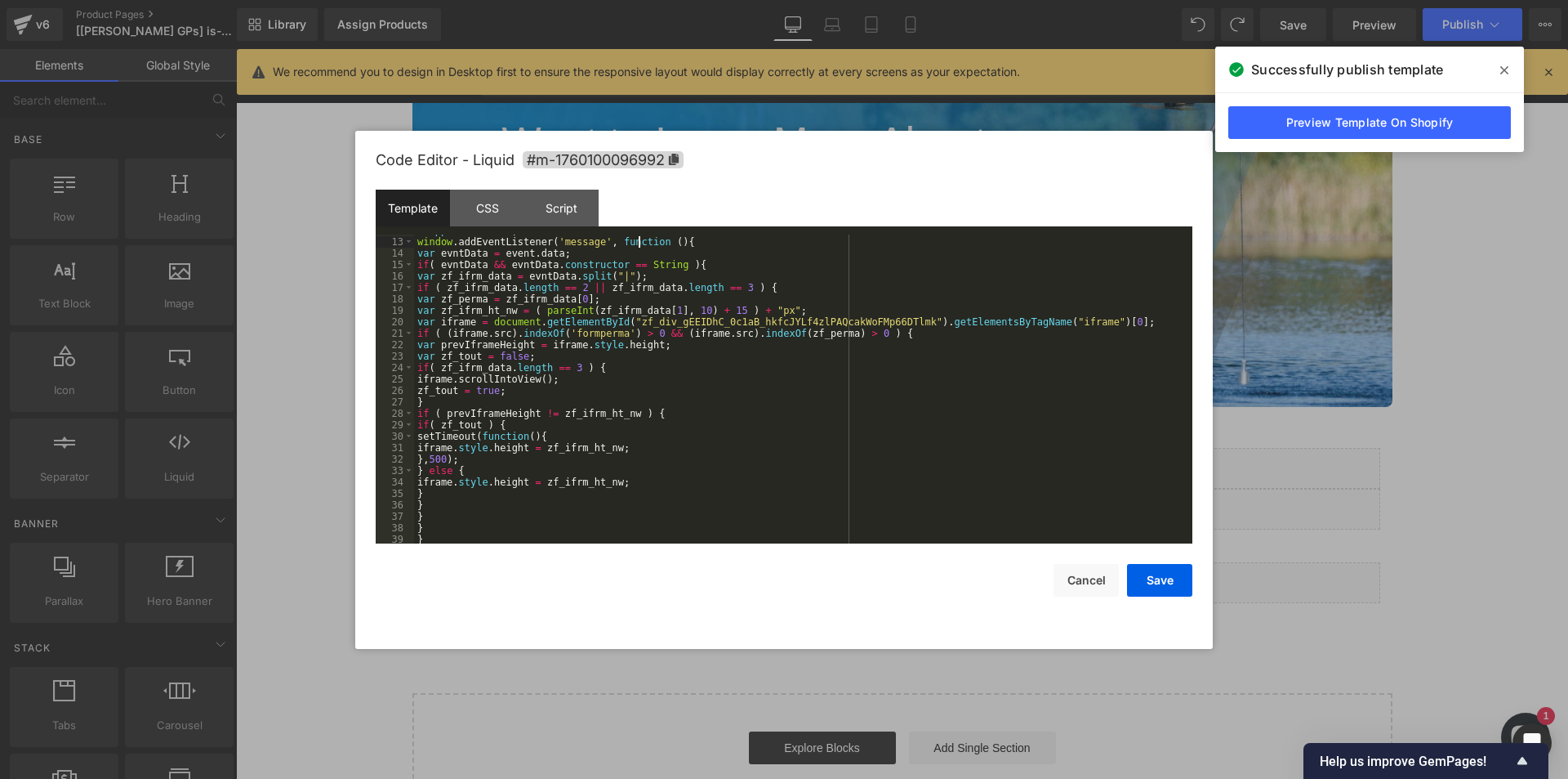
scroll to position [183, 0]
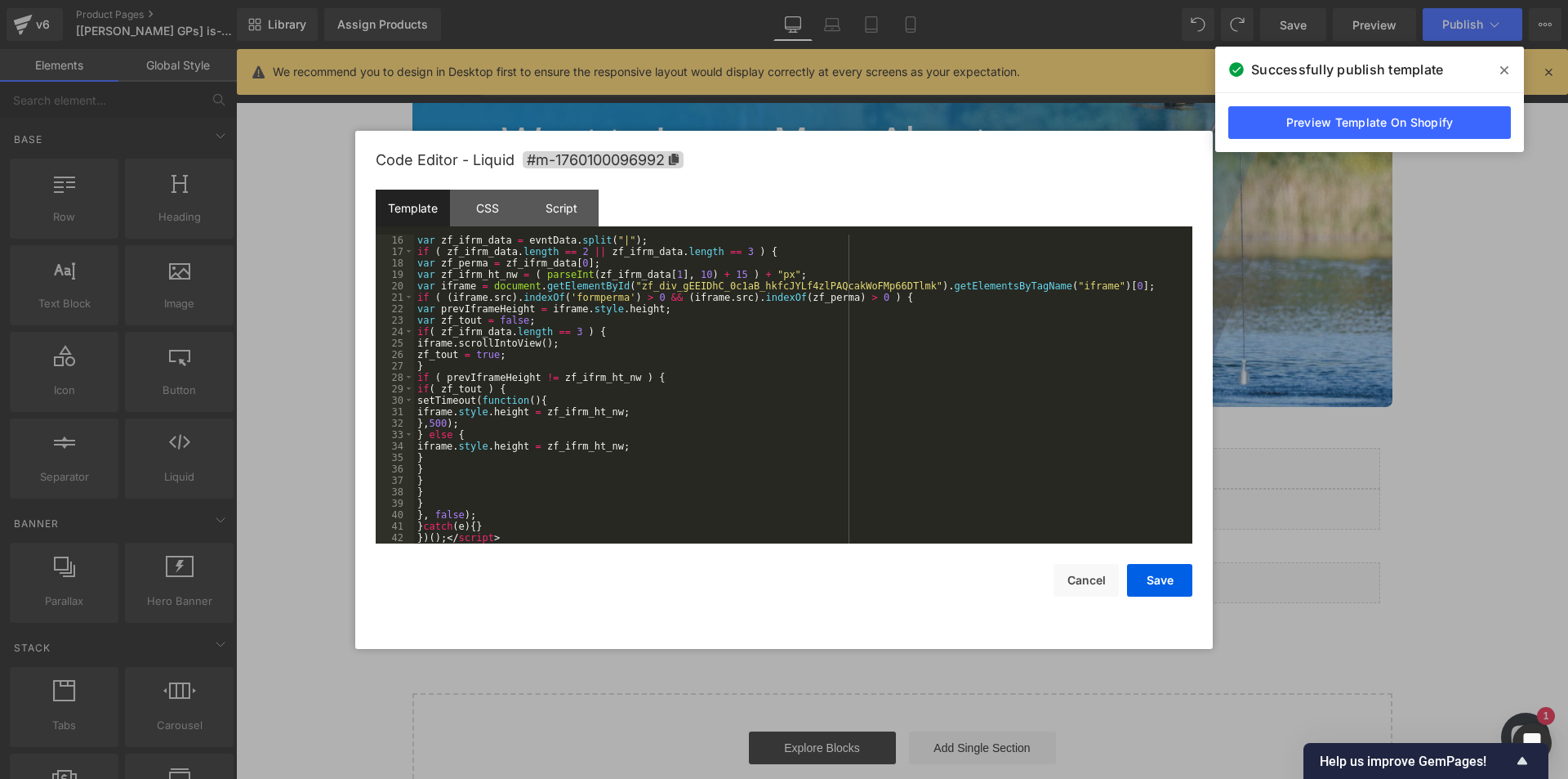
click at [648, 391] on div "var zf_ifrm_data = evntData . split ( "|" ) ; if ( zf_ifrm_data . length == 2 |…" at bounding box center [800, 400] width 772 height 332
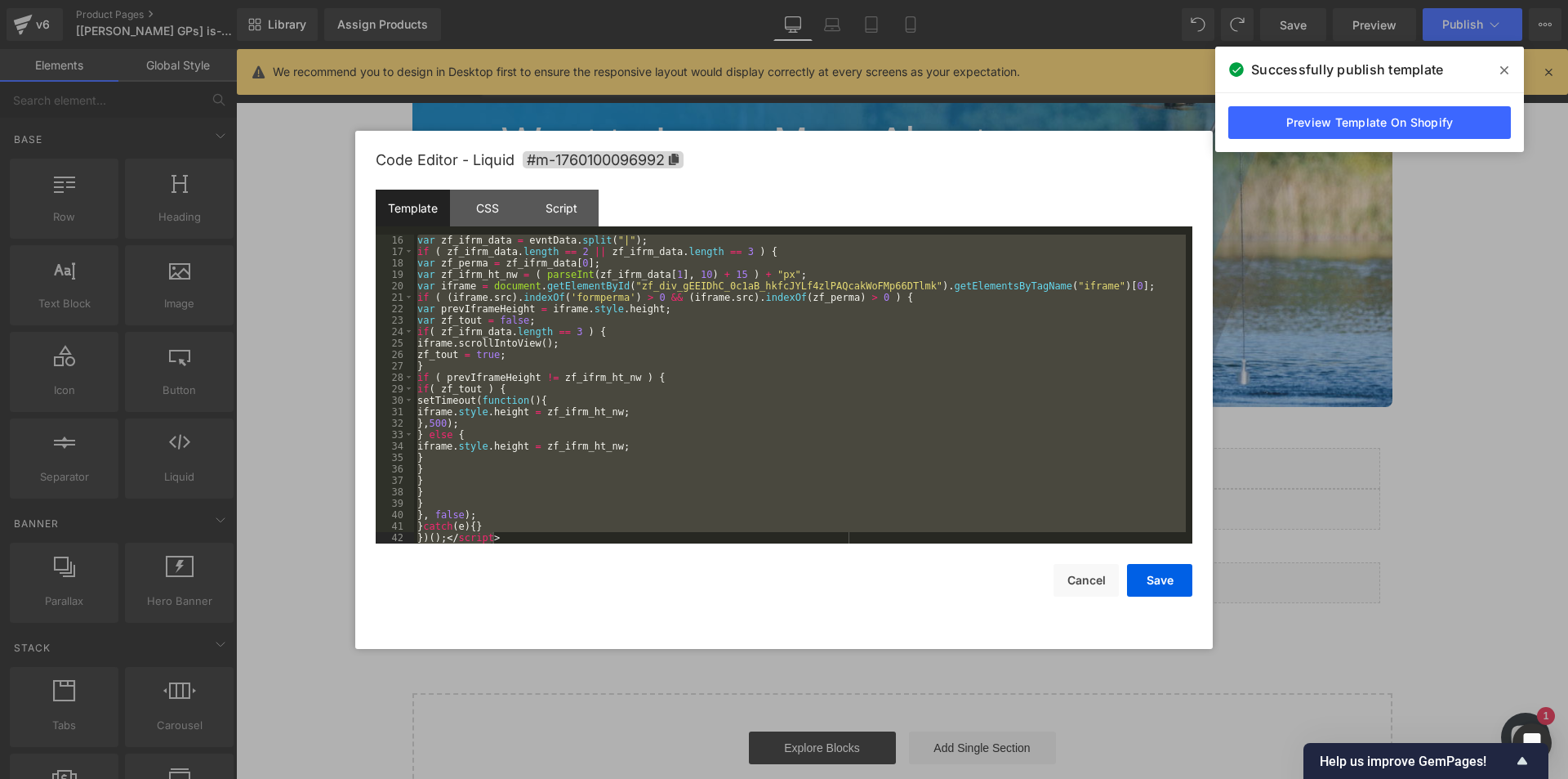
drag, startPoint x: 1396, startPoint y: 554, endPoint x: 1044, endPoint y: 505, distance: 355.4
click at [1396, 554] on div at bounding box center [784, 389] width 1568 height 779
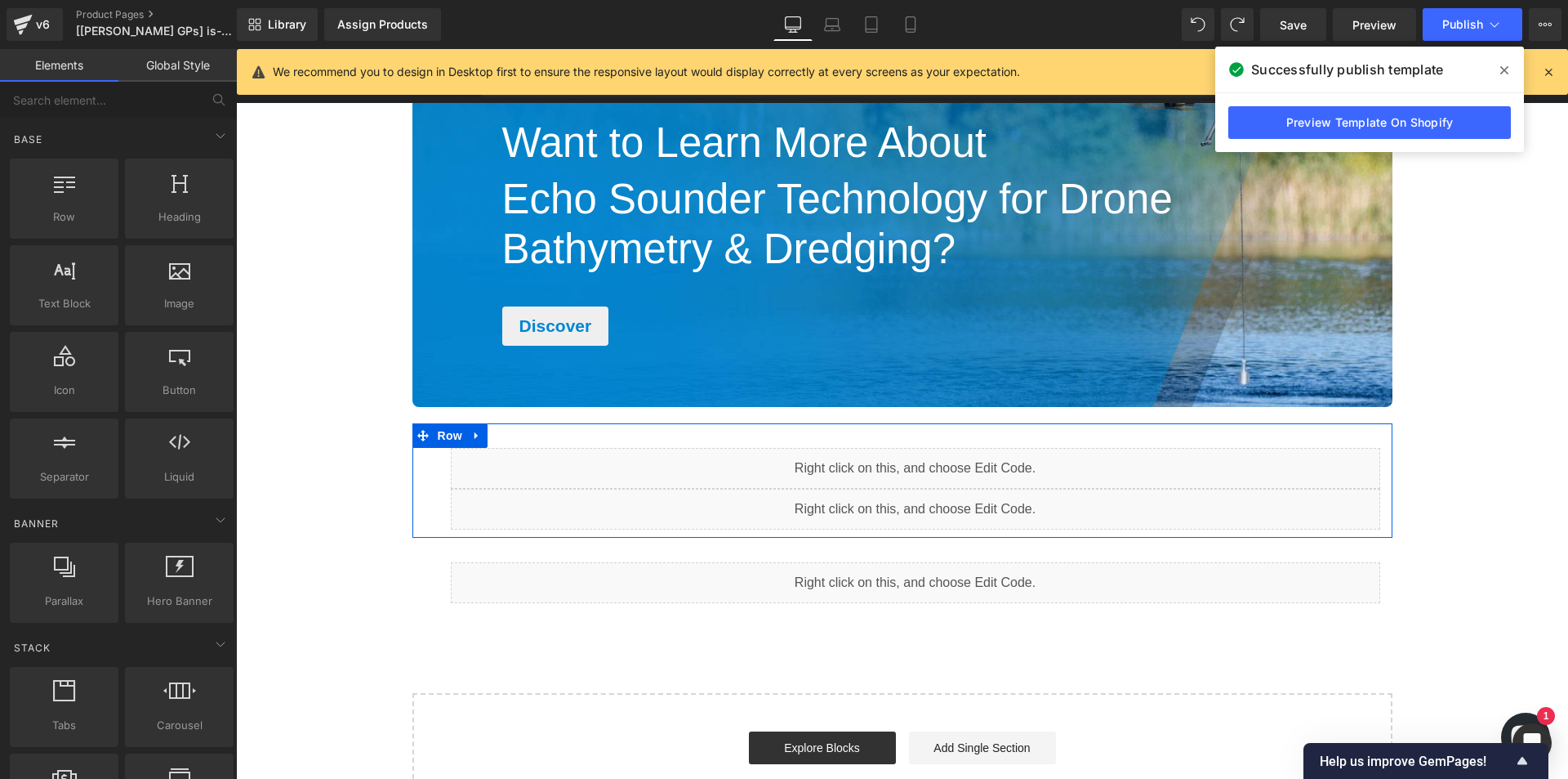
click at [925, 495] on div "Liquid" at bounding box center [915, 509] width 929 height 40
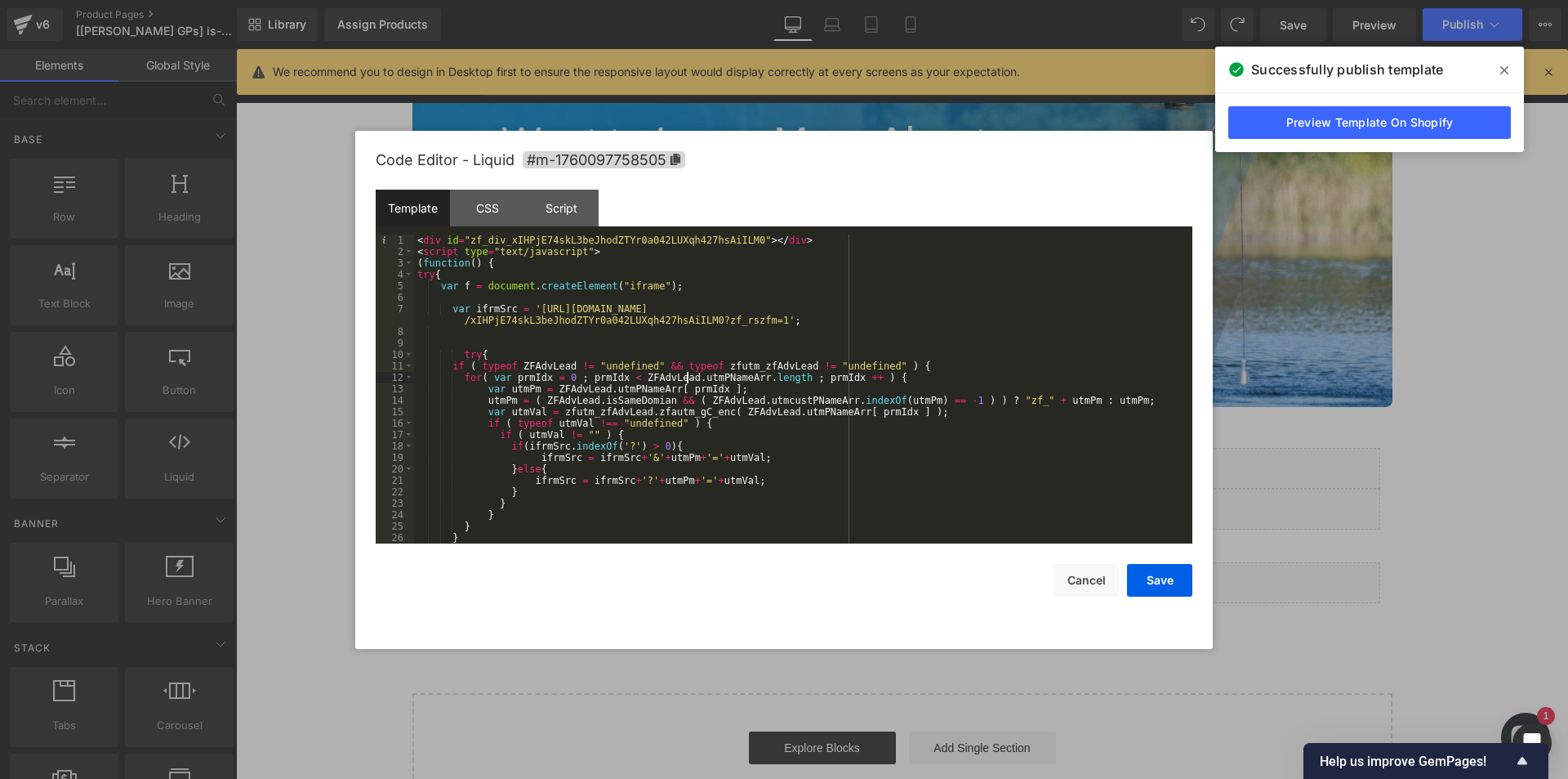
click at [685, 376] on div "< div id = "zf_div_xIHPjE74skL3beJhodZTYr0a042LUXqh427hsAiILM0" > </ div > < sc…" at bounding box center [800, 400] width 772 height 332
click at [865, 357] on div "< div id = "zf_div_xIHPjE74skL3beJhodZTYr0a042LUXqh427hsAiILM0" > </ div > < sc…" at bounding box center [800, 400] width 772 height 332
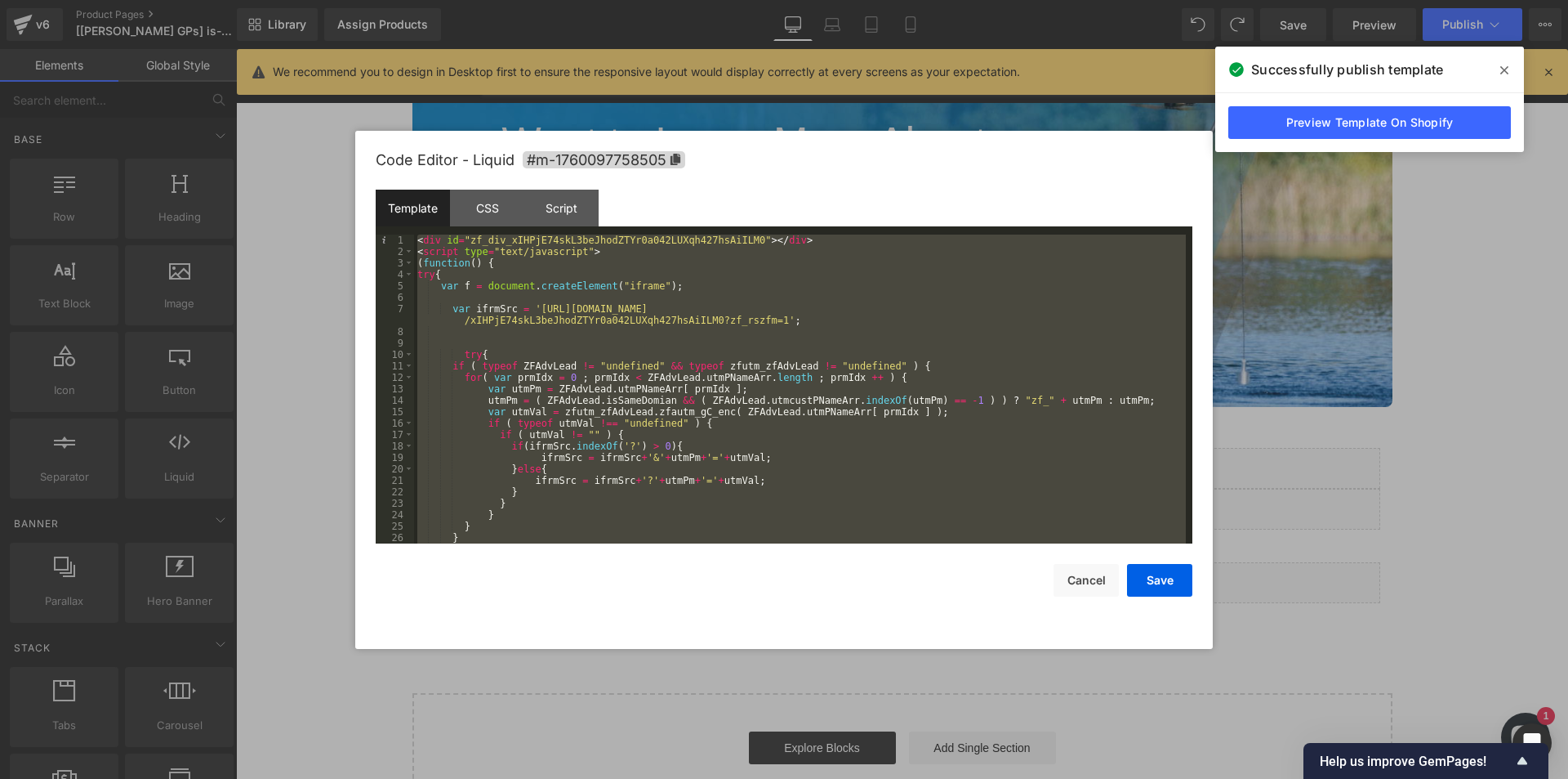
click at [1325, 570] on div at bounding box center [784, 389] width 1568 height 779
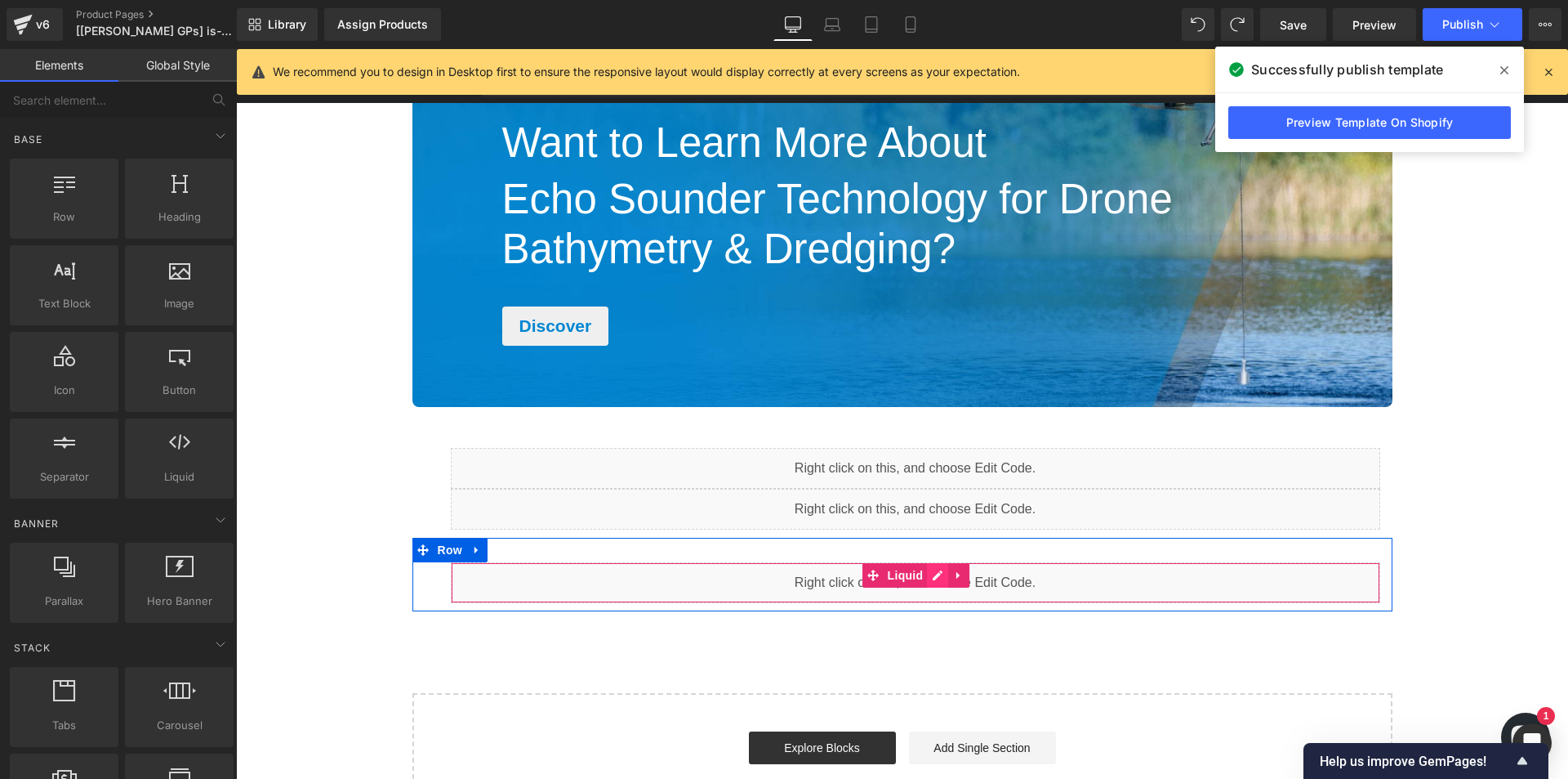
click at [940, 579] on div "Liquid" at bounding box center [915, 582] width 929 height 40
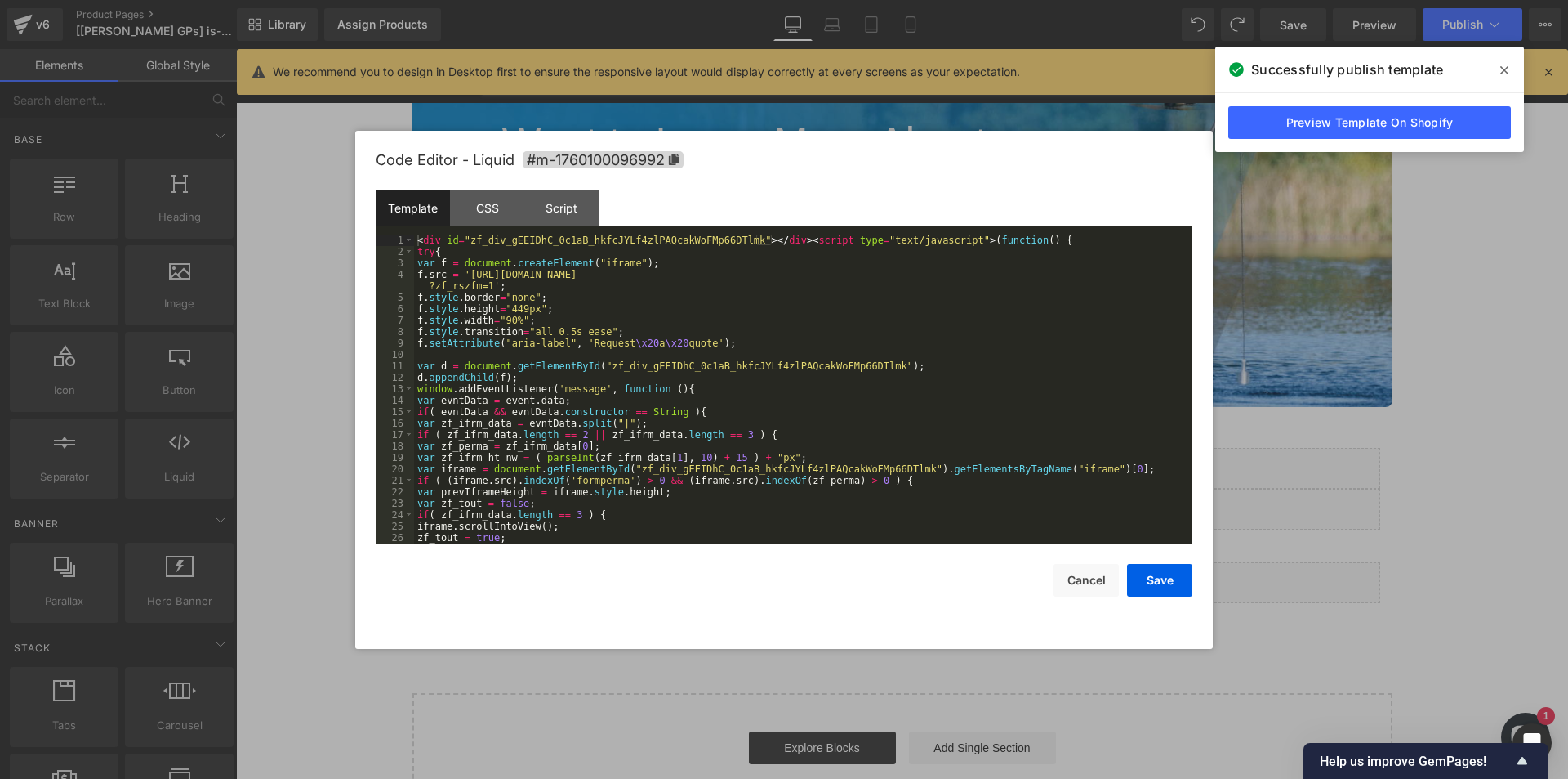
click at [799, 376] on div "< div id = "zf_div_gEEIDhC_0c1aB_hkfcJYLf4zlPAQcakWoFMp66DTlmk" > </ div > < sc…" at bounding box center [800, 400] width 772 height 332
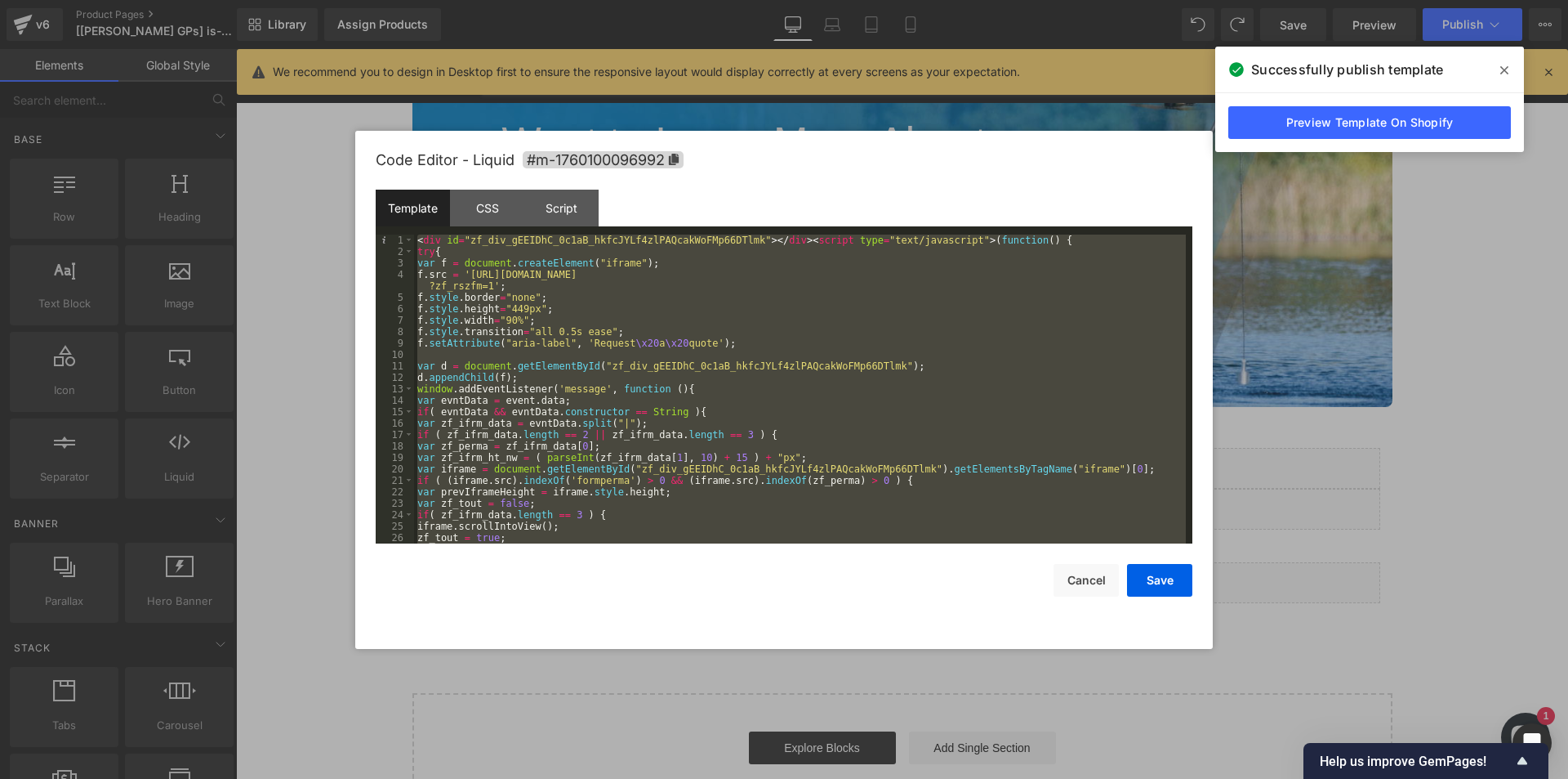
click at [1254, 505] on div at bounding box center [784, 389] width 1568 height 779
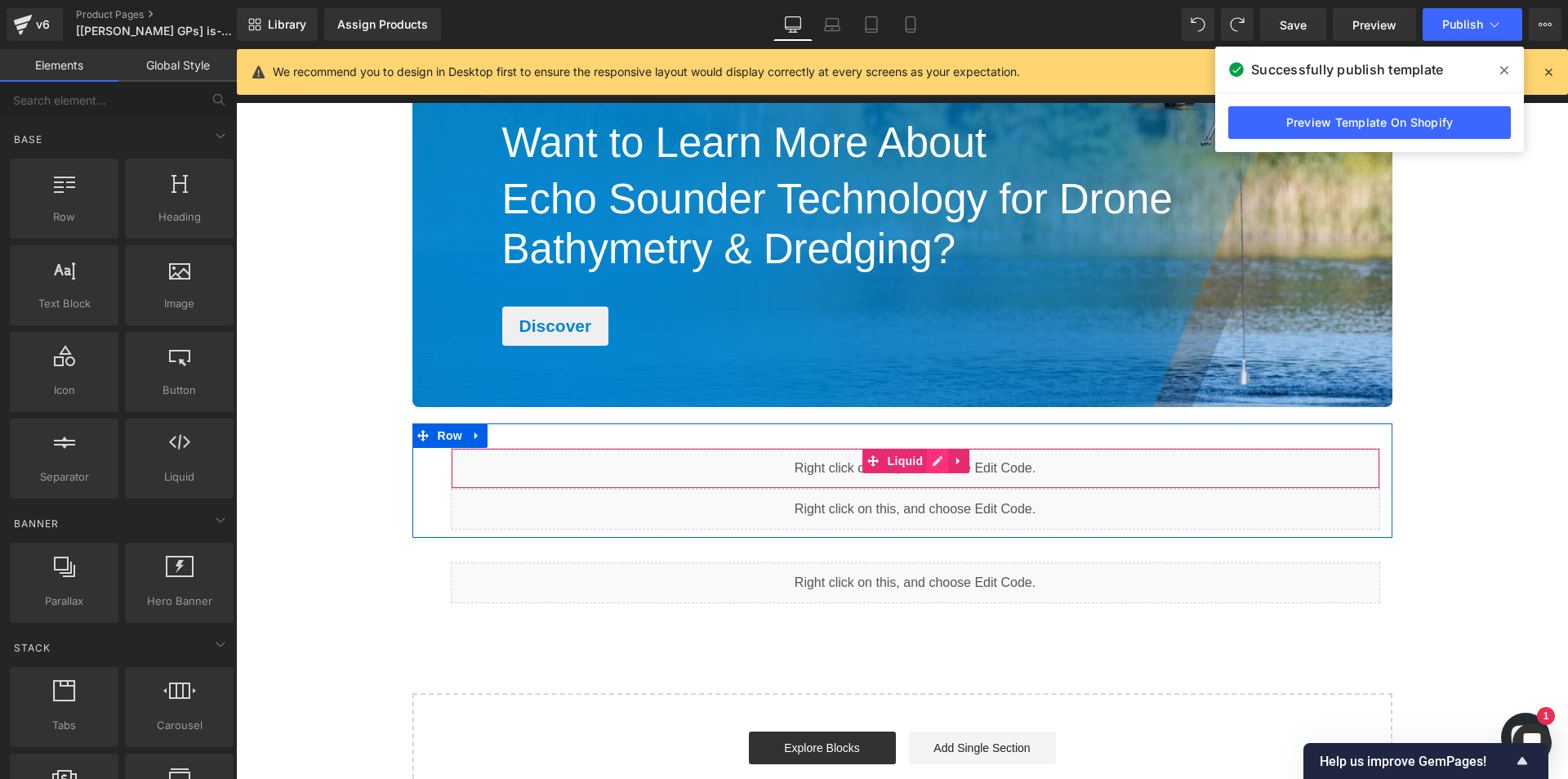
click at [927, 462] on div "Liquid" at bounding box center [915, 467] width 929 height 40
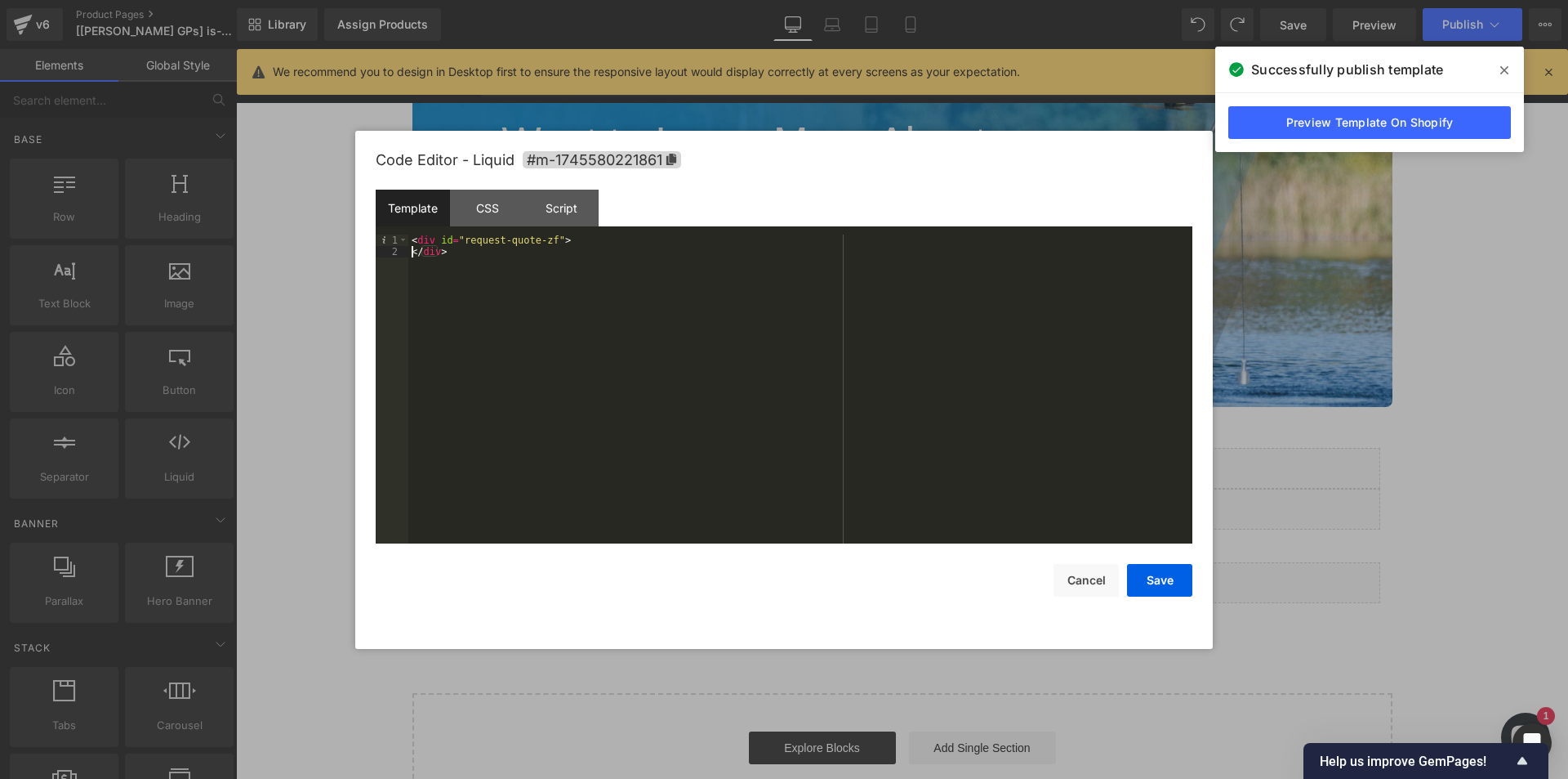
click at [413, 255] on div "< div id = "request-quote-zf" > </ div >" at bounding box center [800, 400] width 784 height 332
